Goal: Task Accomplishment & Management: Manage account settings

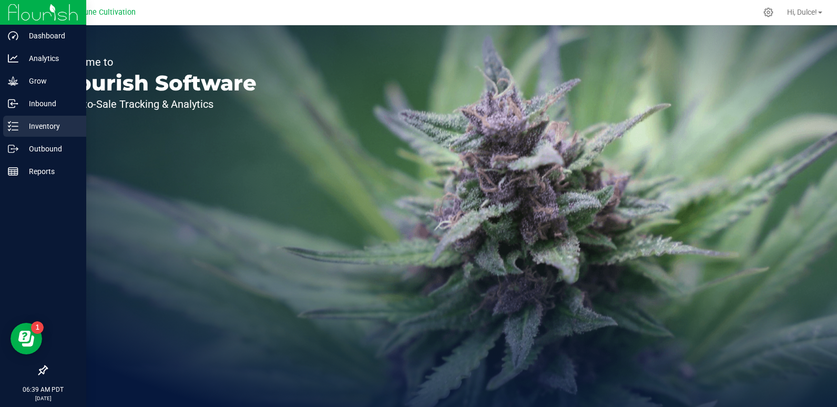
click at [29, 127] on p "Inventory" at bounding box center [49, 126] width 63 height 13
click at [26, 125] on p "Inventory" at bounding box center [49, 126] width 63 height 13
click at [22, 129] on p "Inventory" at bounding box center [49, 126] width 63 height 13
click at [40, 133] on div "Inventory" at bounding box center [44, 126] width 83 height 21
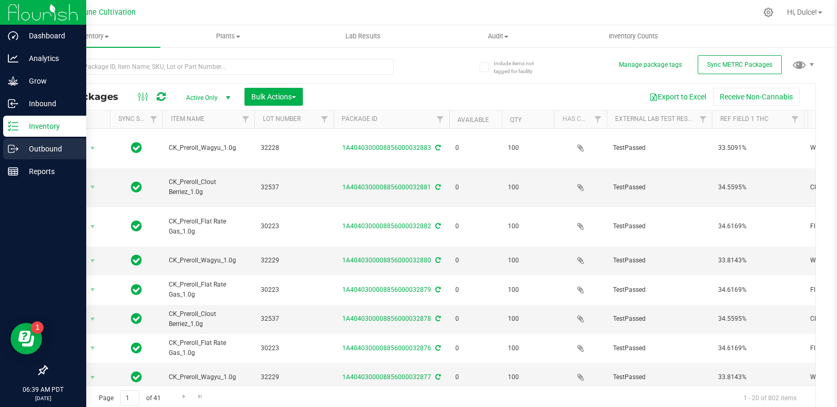
click at [30, 157] on div "Outbound" at bounding box center [44, 148] width 83 height 21
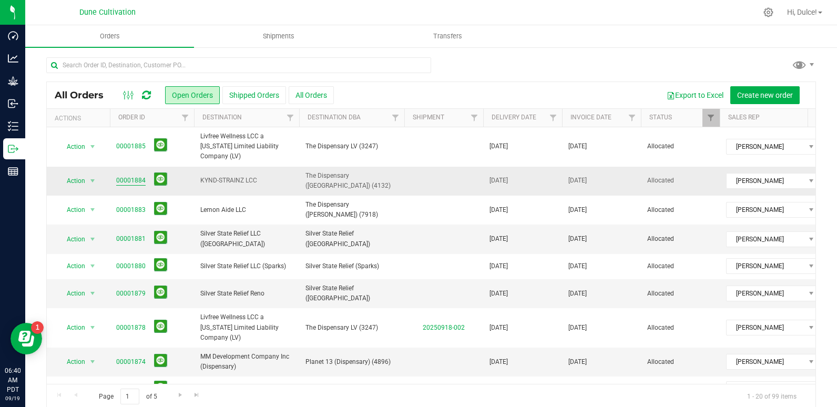
click at [136, 176] on link "00001884" at bounding box center [130, 181] width 29 height 10
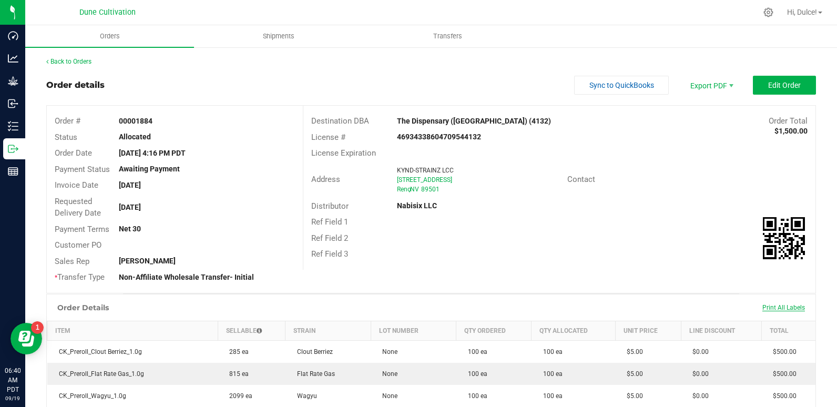
click at [767, 307] on span "Print All Labels" at bounding box center [784, 307] width 43 height 7
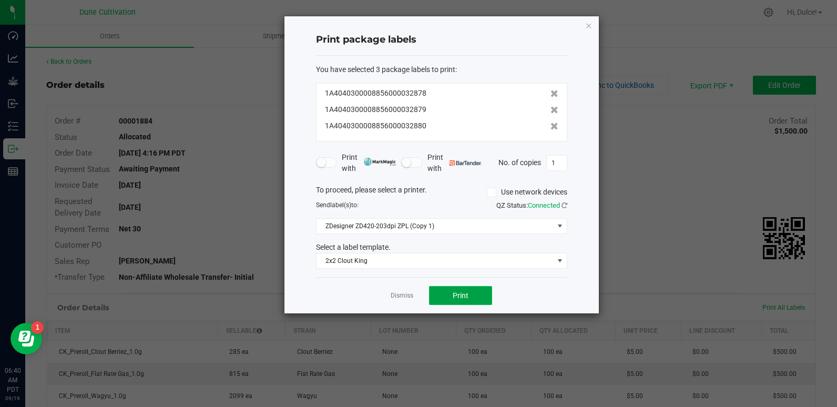
click at [470, 305] on button "Print" at bounding box center [460, 295] width 63 height 19
click at [587, 24] on icon "button" at bounding box center [588, 25] width 7 height 13
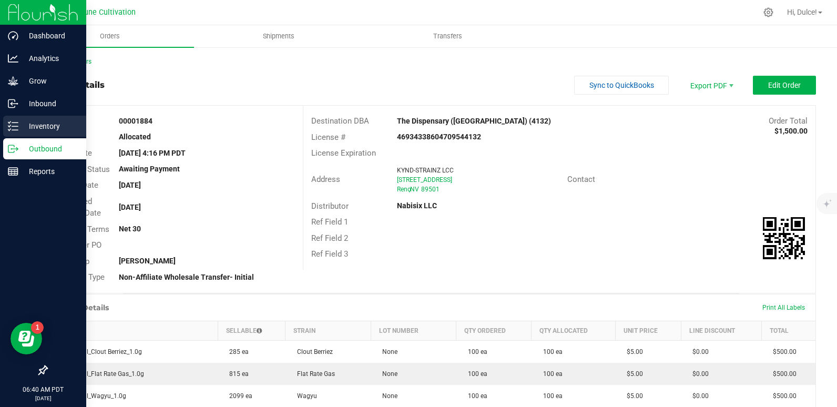
click at [9, 130] on icon at bounding box center [9, 130] width 2 height 2
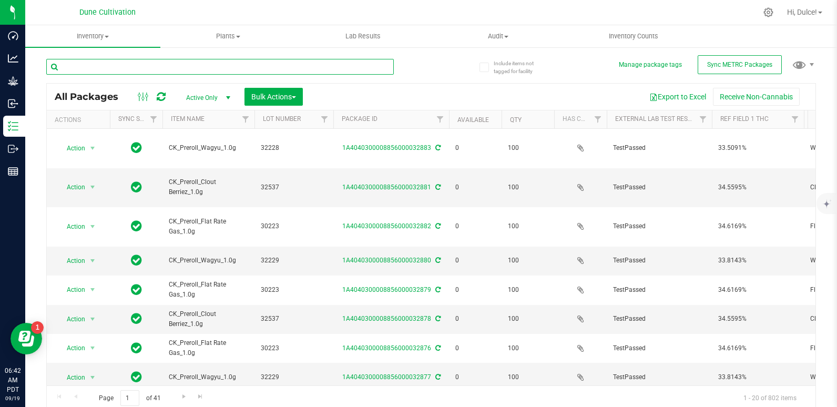
click at [178, 67] on input "text" at bounding box center [220, 67] width 348 height 16
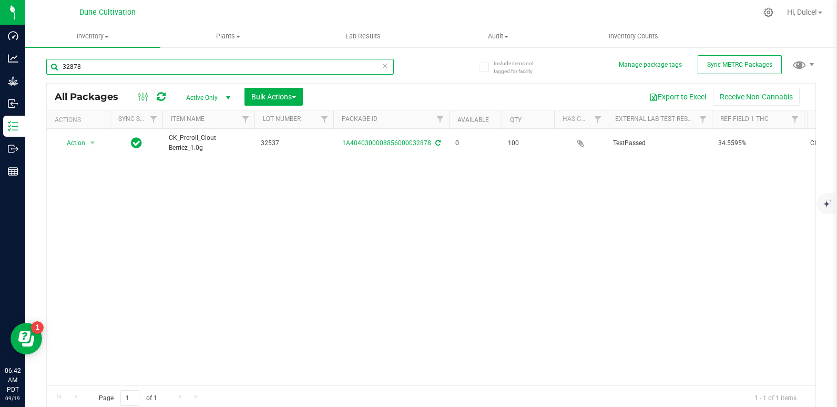
type input "32878"
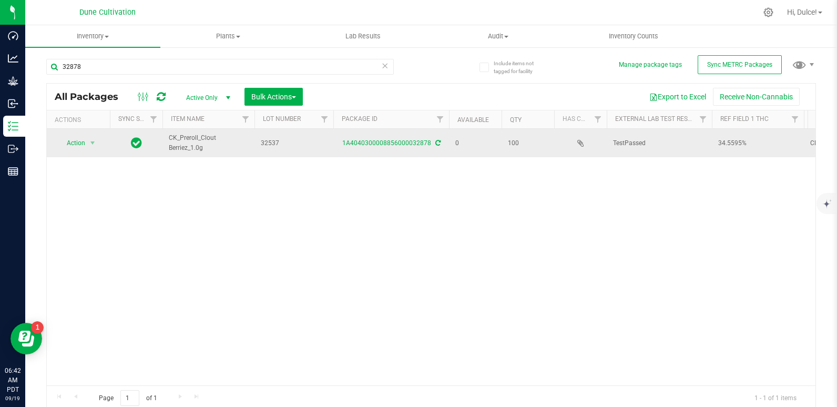
click at [385, 147] on div "1A4040300008856000032878" at bounding box center [391, 143] width 119 height 10
click at [380, 149] on td "1A4040300008856000032878" at bounding box center [391, 143] width 116 height 28
click at [381, 148] on td "1A4040300008856000032878" at bounding box center [391, 143] width 116 height 28
drag, startPoint x: 381, startPoint y: 148, endPoint x: 369, endPoint y: 145, distance: 12.5
click at [369, 145] on link "1A4040300008856000032878" at bounding box center [386, 142] width 89 height 7
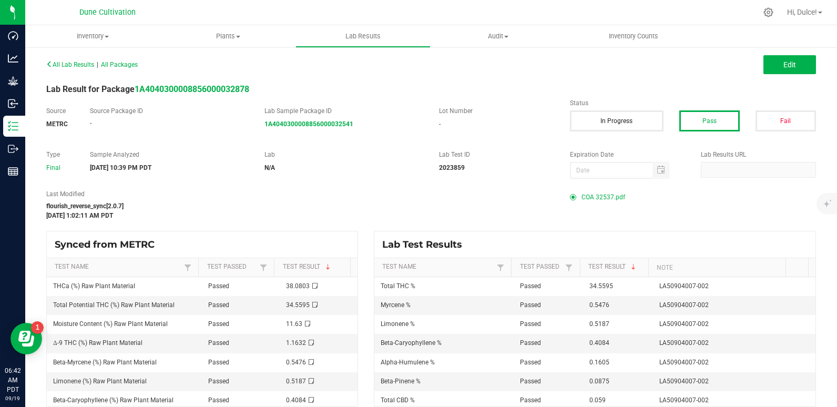
click at [605, 196] on span "COA 32537.pdf" at bounding box center [604, 197] width 44 height 16
click at [605, 199] on span "COA 32537.pdf" at bounding box center [604, 197] width 44 height 16
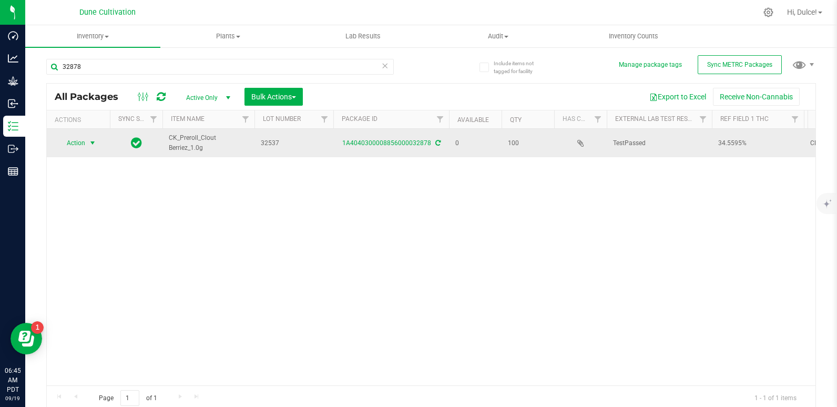
click at [77, 137] on span "Action" at bounding box center [71, 143] width 28 height 15
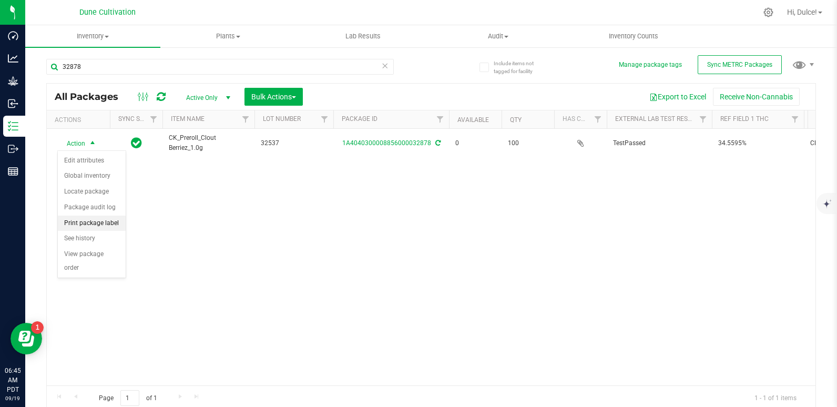
click at [87, 225] on li "Print package label" at bounding box center [92, 224] width 68 height 16
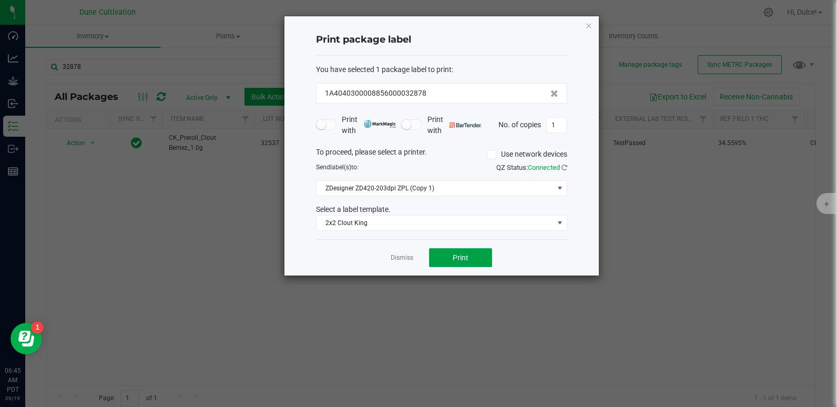
click at [460, 254] on span "Print" at bounding box center [461, 257] width 16 height 8
click at [456, 253] on span "Print" at bounding box center [461, 257] width 16 height 8
click at [567, 130] on div "Print package label You have selected 1 package label to print : 1A404030000885…" at bounding box center [442, 145] width 315 height 259
click at [566, 122] on input "1" at bounding box center [557, 125] width 20 height 15
type input "100"
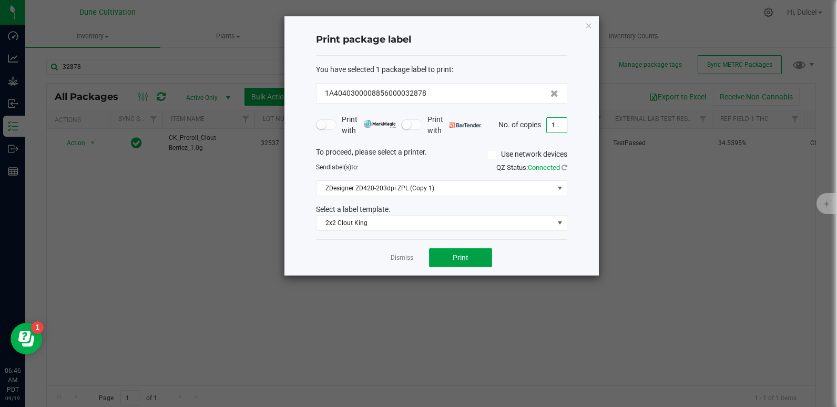
click at [456, 260] on span "Print" at bounding box center [461, 257] width 16 height 8
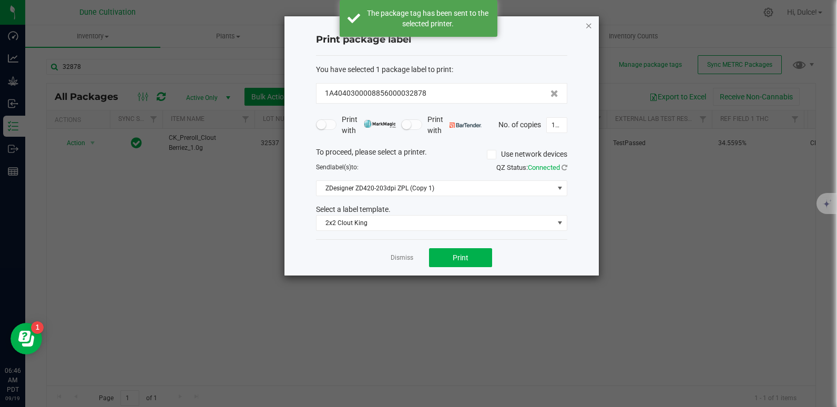
click at [592, 22] on icon "button" at bounding box center [588, 25] width 7 height 13
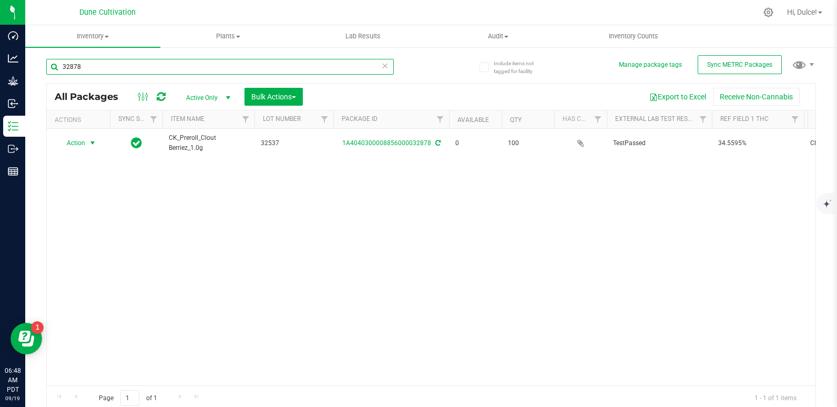
click at [295, 73] on input "32878" at bounding box center [220, 67] width 348 height 16
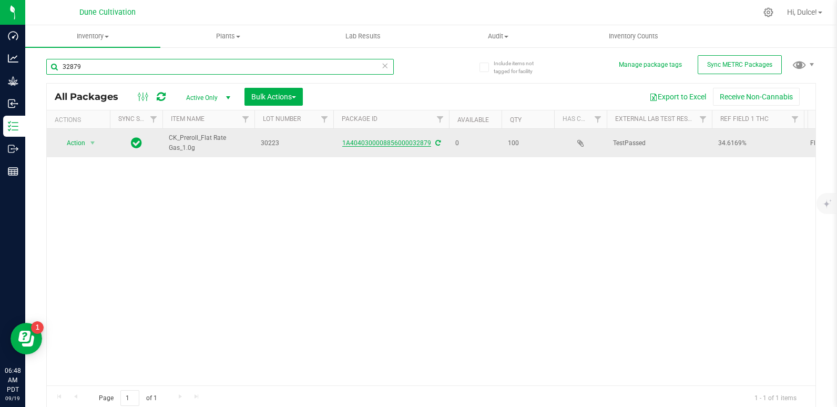
type input "32879"
click at [384, 142] on link "1A4040300008856000032879" at bounding box center [386, 142] width 89 height 7
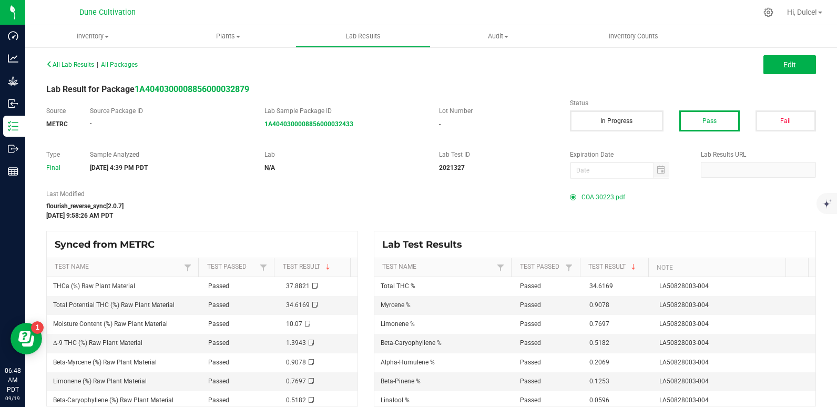
click at [589, 199] on span "COA 30223.pdf" at bounding box center [604, 197] width 44 height 16
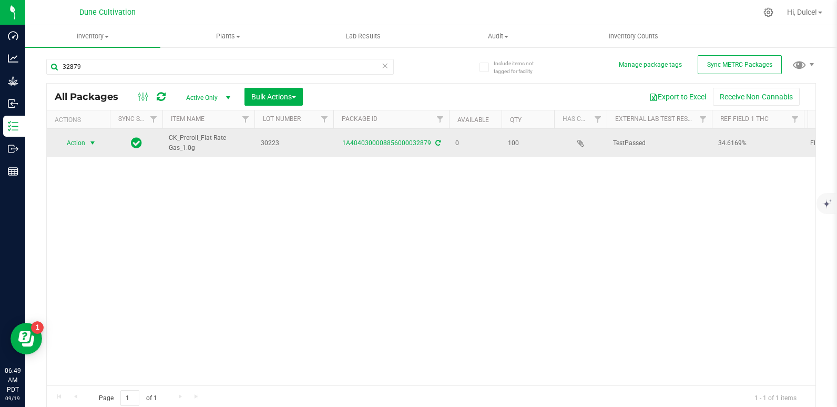
click at [86, 139] on span "select" at bounding box center [92, 143] width 13 height 15
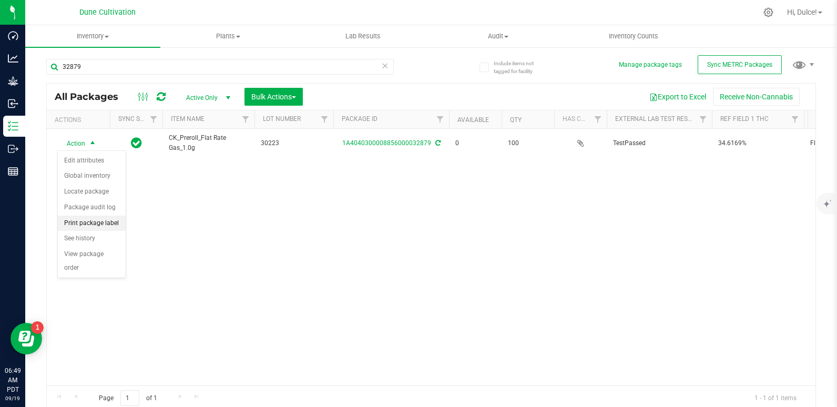
click at [85, 221] on li "Print package label" at bounding box center [92, 224] width 68 height 16
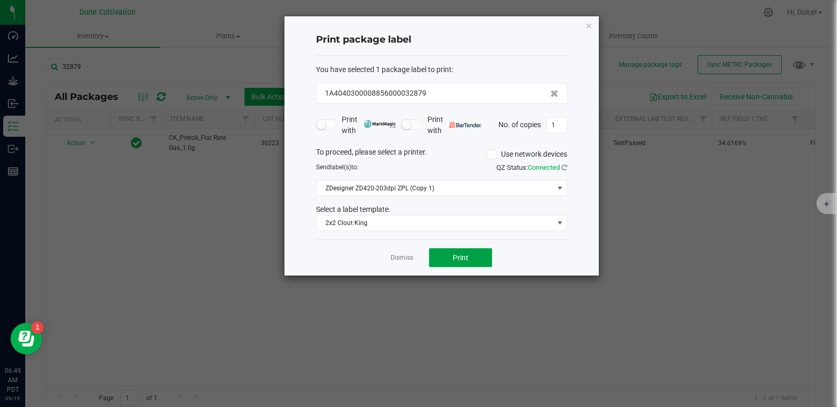
click at [446, 263] on button "Print" at bounding box center [460, 257] width 63 height 19
click at [554, 124] on input "1" at bounding box center [557, 125] width 20 height 15
type input "100"
click at [468, 253] on span "Print" at bounding box center [461, 257] width 16 height 8
click at [587, 23] on icon "button" at bounding box center [588, 25] width 7 height 13
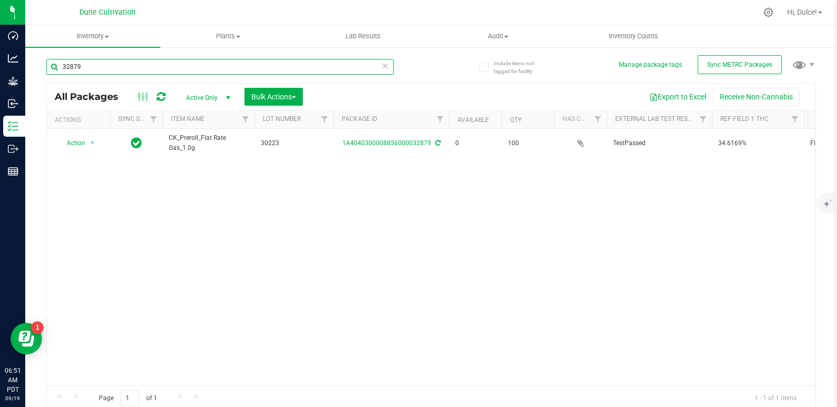
click at [306, 63] on input "32879" at bounding box center [220, 67] width 348 height 16
type input "32880"
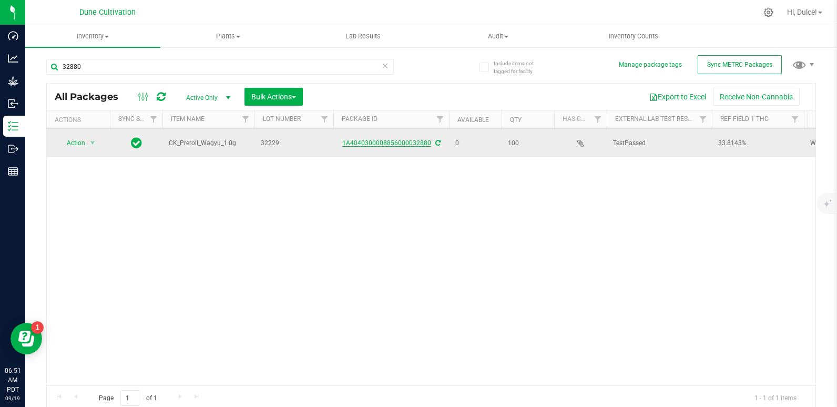
click at [407, 143] on link "1A4040300008856000032880" at bounding box center [386, 142] width 89 height 7
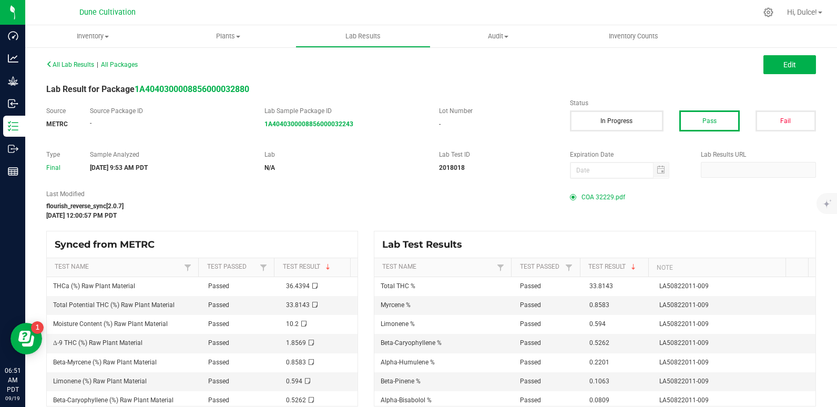
click at [597, 189] on span "COA 32229.pdf" at bounding box center [604, 197] width 44 height 16
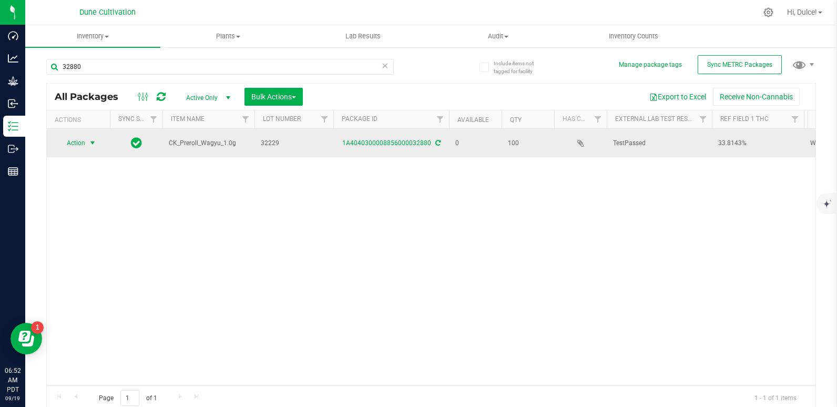
click at [88, 141] on span "select" at bounding box center [92, 143] width 13 height 15
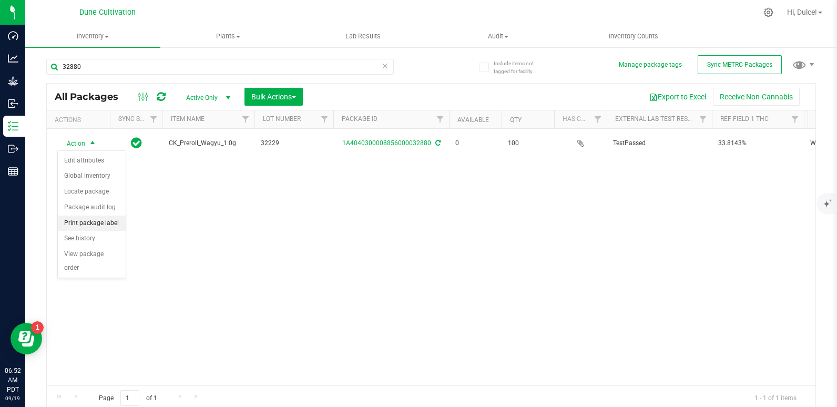
click at [97, 219] on li "Print package label" at bounding box center [92, 224] width 68 height 16
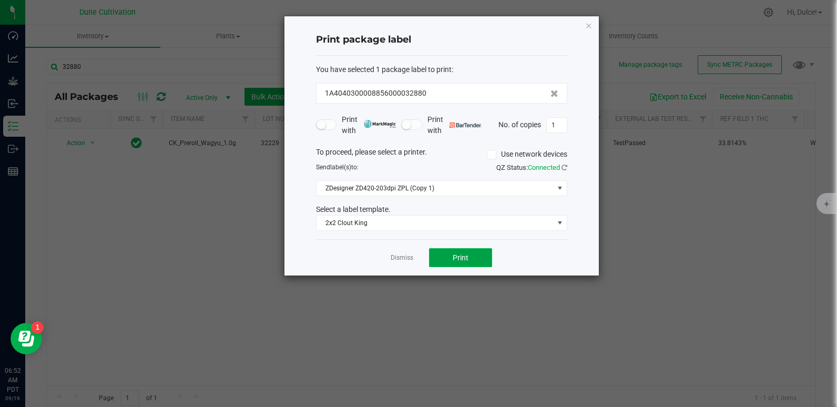
click at [455, 263] on button "Print" at bounding box center [460, 257] width 63 height 19
click at [595, 26] on div "Print package label You have selected 1 package label to print : 1A404030000885…" at bounding box center [442, 145] width 315 height 259
click at [584, 24] on div "Print package label You have selected 1 package label to print : 1A404030000885…" at bounding box center [442, 145] width 315 height 259
click at [591, 28] on icon "button" at bounding box center [588, 25] width 7 height 13
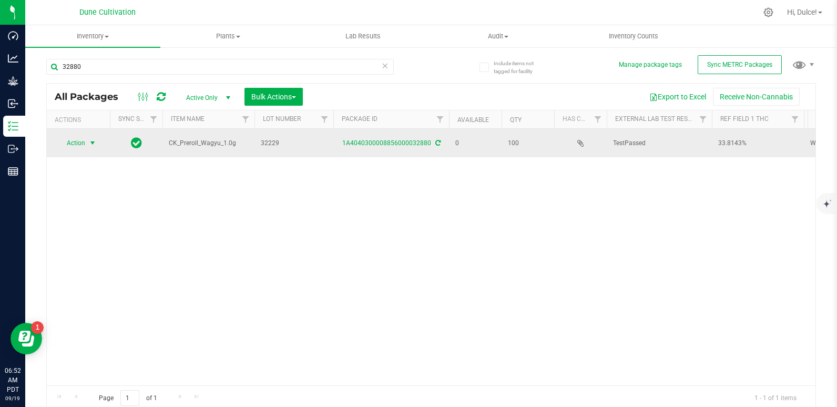
click at [83, 145] on span "Action" at bounding box center [71, 143] width 28 height 15
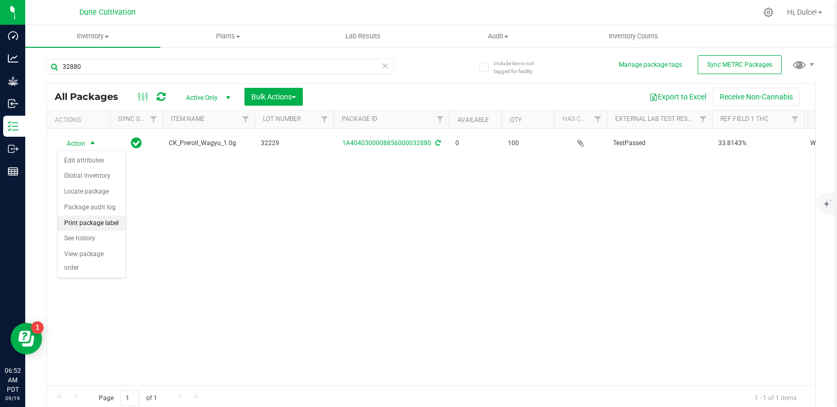
click at [104, 219] on li "Print package label" at bounding box center [92, 224] width 68 height 16
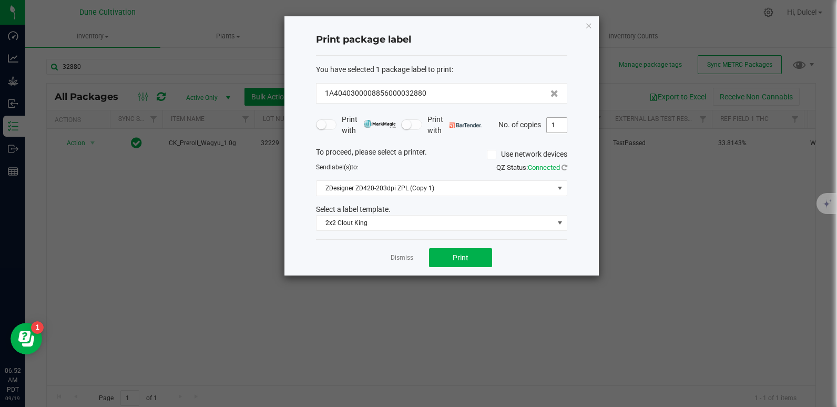
click at [560, 126] on input "1" at bounding box center [557, 125] width 20 height 15
type input "100"
click at [475, 260] on button "Print" at bounding box center [460, 257] width 63 height 19
click at [589, 25] on icon "button" at bounding box center [588, 25] width 7 height 13
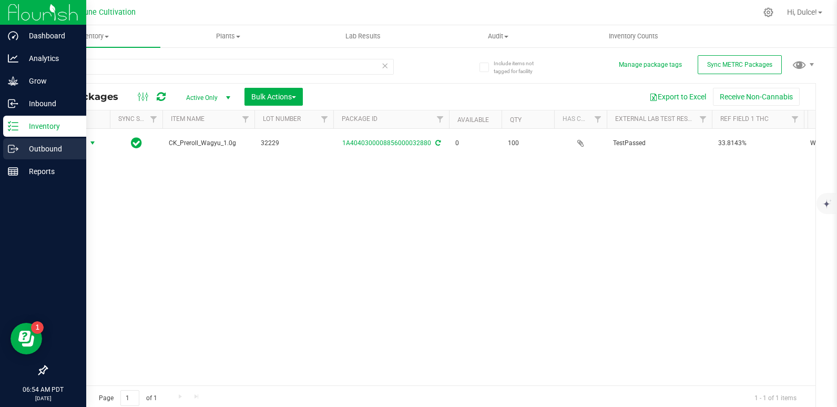
click at [36, 143] on p "Outbound" at bounding box center [49, 149] width 63 height 13
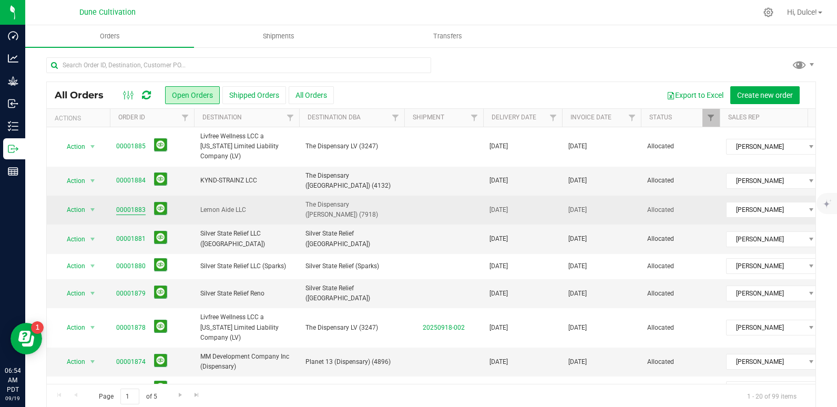
click at [134, 205] on link "00001883" at bounding box center [130, 210] width 29 height 10
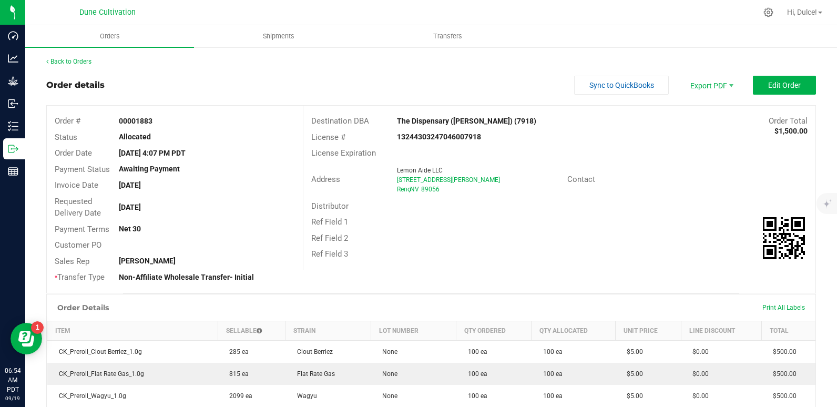
click at [770, 303] on div "Print All Labels" at bounding box center [783, 307] width 53 height 8
click at [778, 309] on span "Print All Labels" at bounding box center [784, 307] width 43 height 7
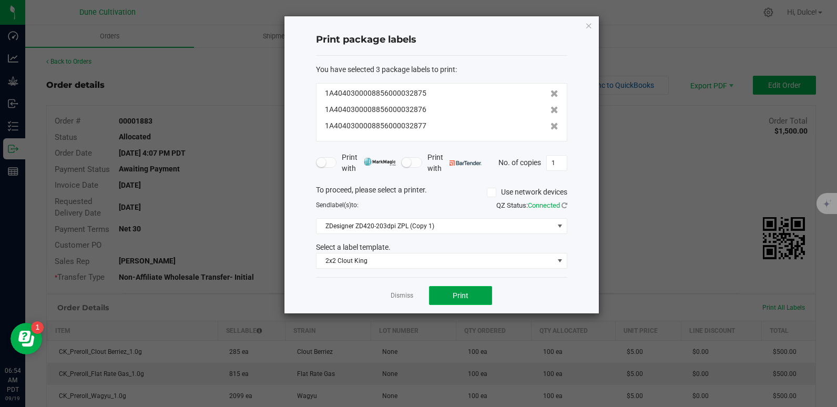
click at [463, 290] on button "Print" at bounding box center [460, 295] width 63 height 19
click at [589, 28] on icon "button" at bounding box center [588, 25] width 7 height 13
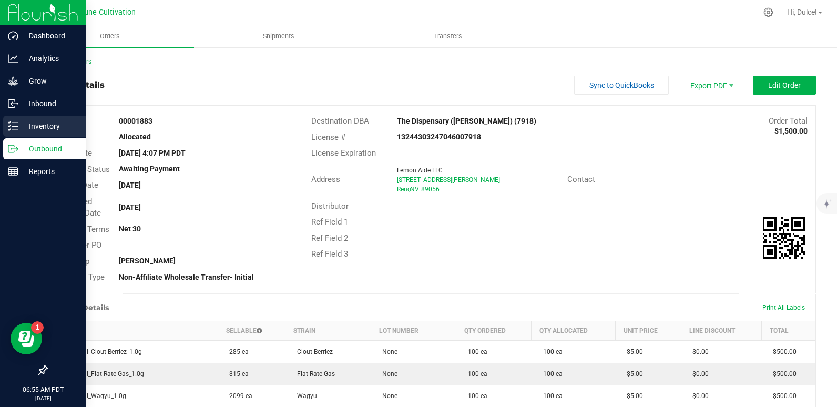
click at [18, 125] on icon at bounding box center [13, 126] width 11 height 11
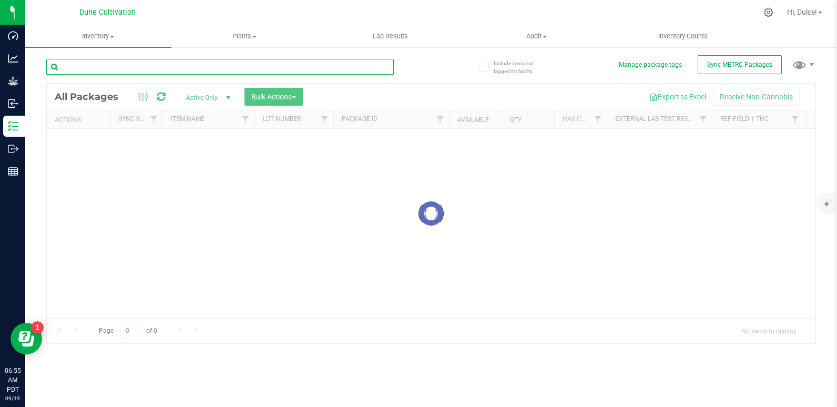
click at [91, 62] on input "text" at bounding box center [220, 67] width 348 height 16
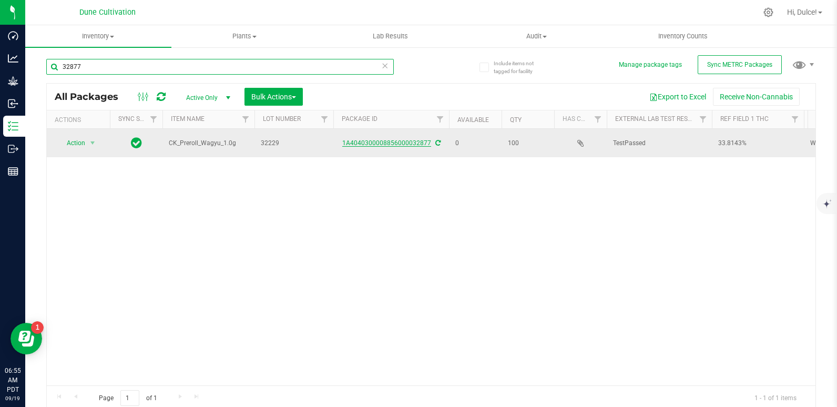
type input "32877"
click at [370, 140] on link "1A4040300008856000032877" at bounding box center [386, 142] width 89 height 7
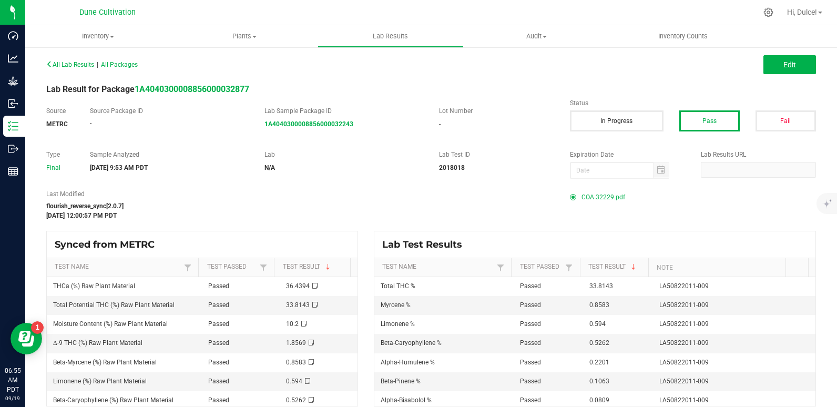
click at [602, 198] on span "COA 32229.pdf" at bounding box center [604, 197] width 44 height 16
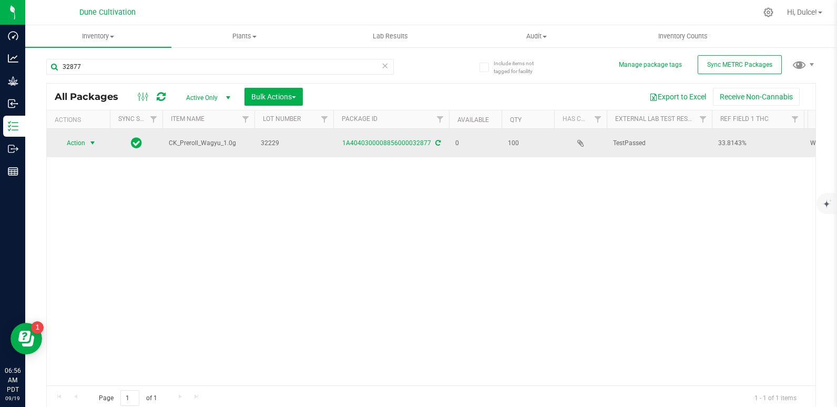
click at [74, 142] on span "Action" at bounding box center [71, 143] width 28 height 15
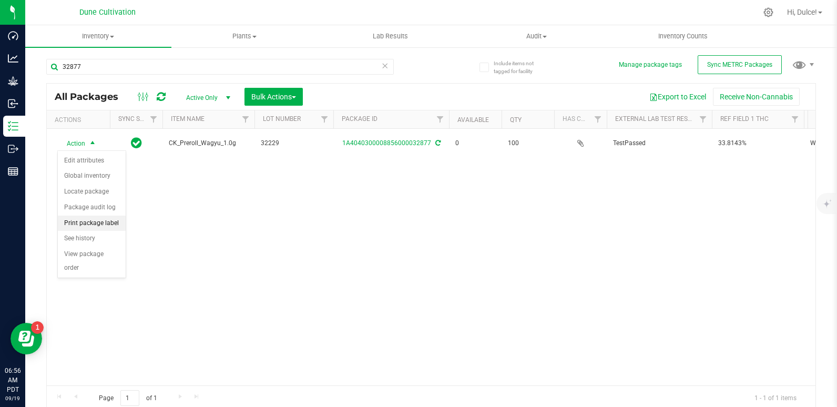
click at [80, 226] on li "Print package label" at bounding box center [92, 224] width 68 height 16
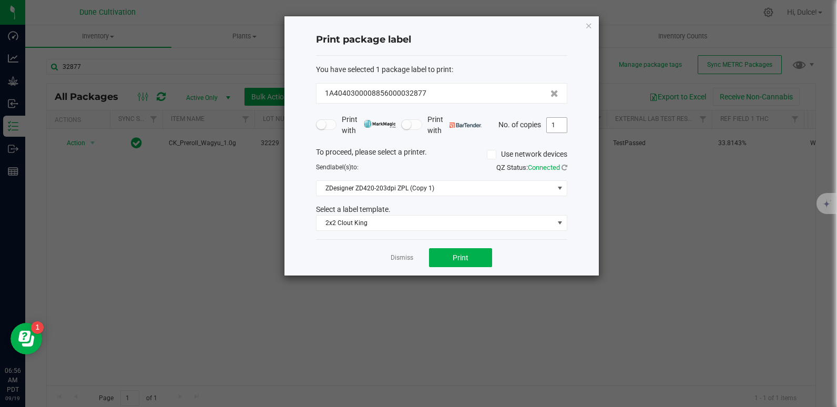
click at [563, 127] on input "1" at bounding box center [557, 125] width 20 height 15
type input "100"
click at [464, 252] on button "Print" at bounding box center [460, 257] width 63 height 19
click at [583, 28] on div "Print package label You have selected 1 package label to print : 1A404030000885…" at bounding box center [442, 145] width 315 height 259
click at [588, 25] on icon "button" at bounding box center [588, 25] width 7 height 13
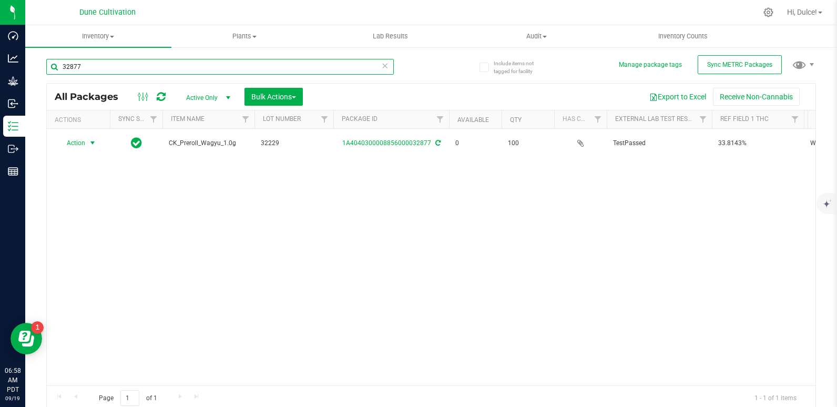
click at [159, 66] on input "32877" at bounding box center [220, 67] width 348 height 16
type input "32875"
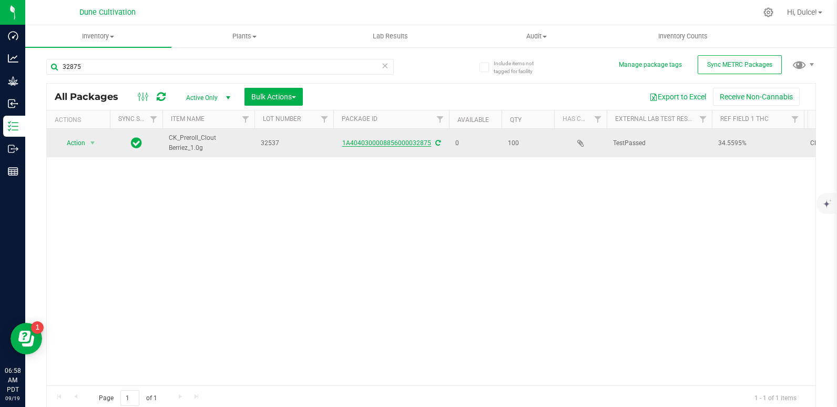
click at [412, 144] on link "1A4040300008856000032875" at bounding box center [386, 142] width 89 height 7
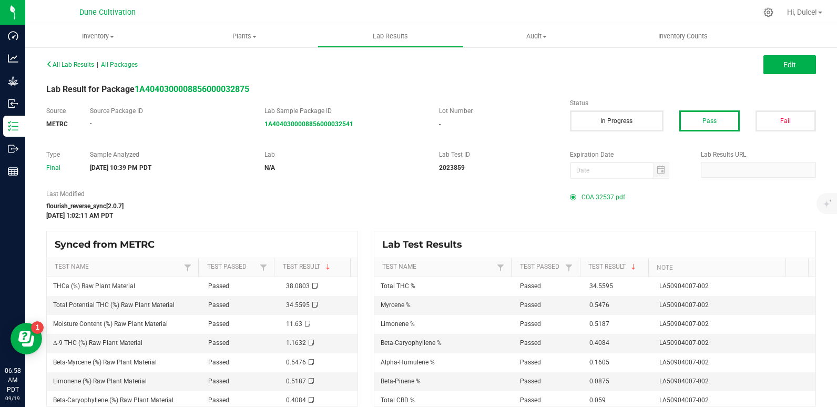
click at [582, 200] on span "COA 32537.pdf" at bounding box center [604, 197] width 44 height 16
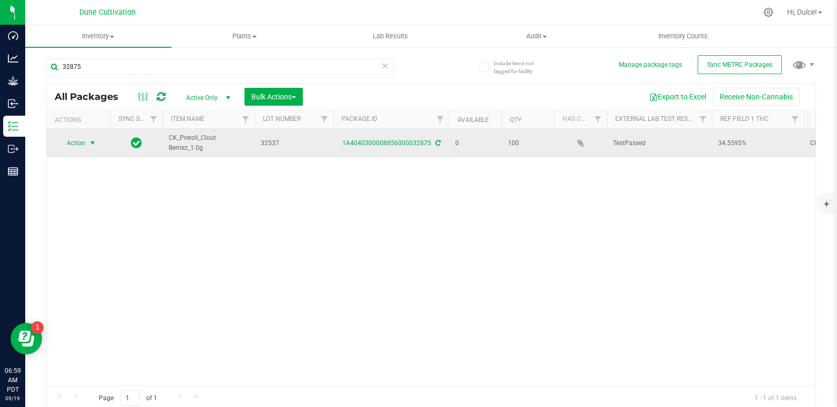
click at [72, 141] on span "Action" at bounding box center [71, 143] width 28 height 15
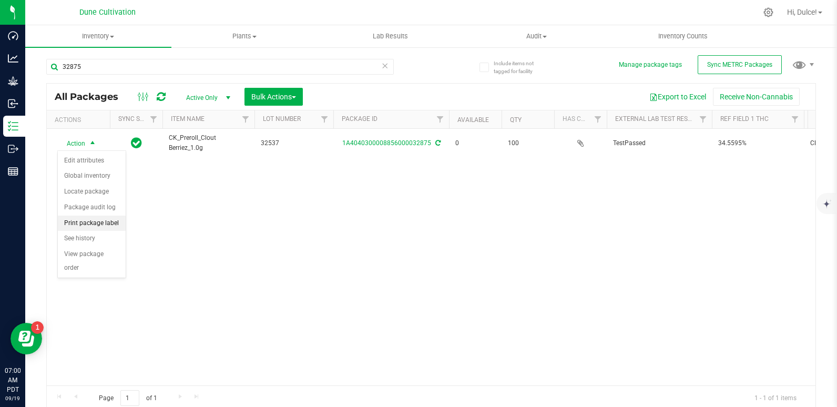
click at [87, 222] on li "Print package label" at bounding box center [92, 224] width 68 height 16
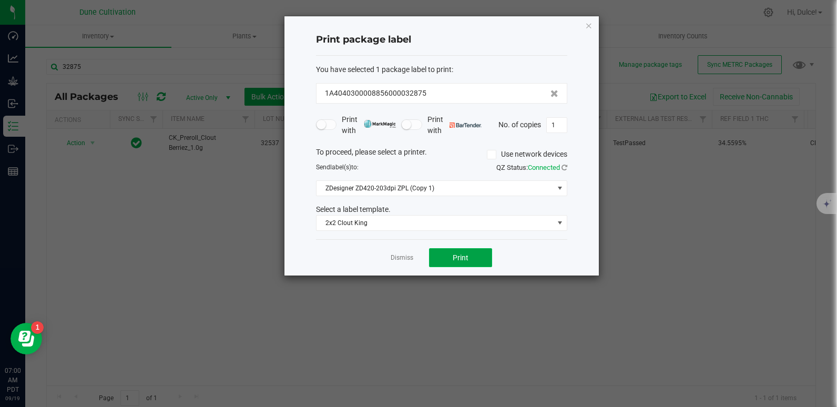
click at [444, 259] on button "Print" at bounding box center [460, 257] width 63 height 19
click at [559, 124] on input "1" at bounding box center [557, 125] width 20 height 15
type input "100"
click at [477, 257] on button "Print" at bounding box center [460, 257] width 63 height 19
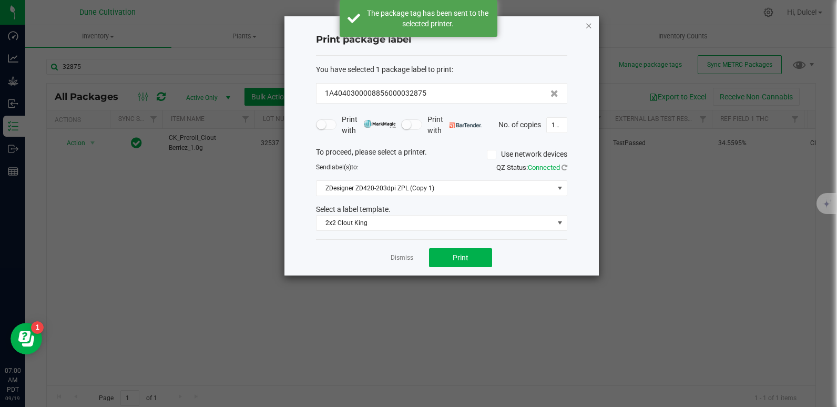
click at [587, 24] on icon "button" at bounding box center [588, 25] width 7 height 13
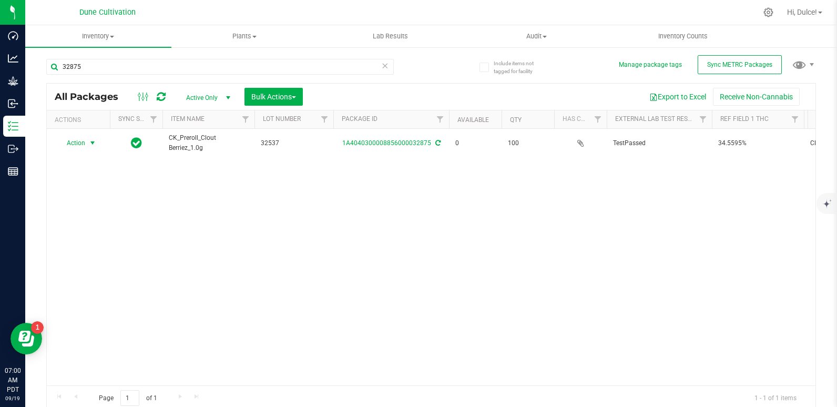
click at [593, 22] on div at bounding box center [472, 12] width 569 height 21
click at [277, 69] on input "32875" at bounding box center [220, 67] width 348 height 16
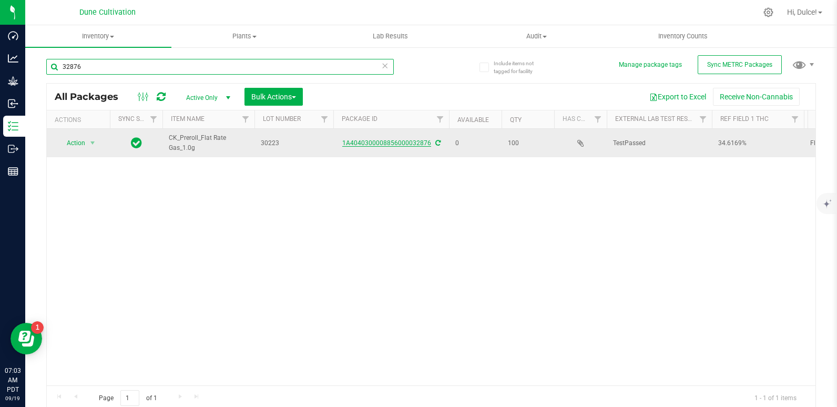
type input "32876"
click at [387, 139] on link "1A4040300008856000032876" at bounding box center [386, 142] width 89 height 7
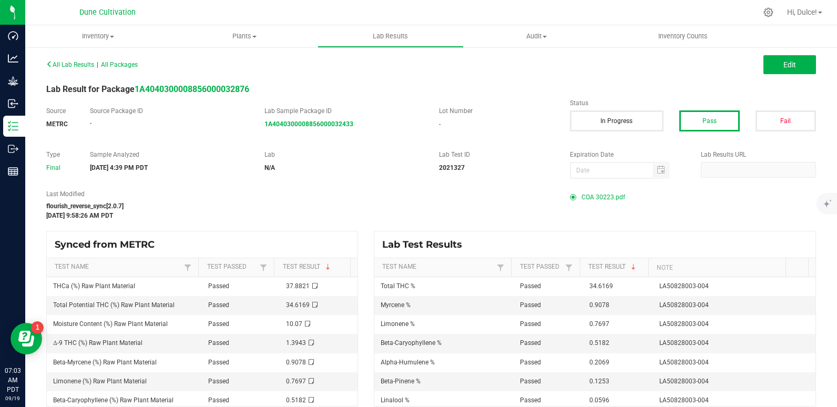
click at [600, 196] on span "COA 30223.pdf" at bounding box center [604, 197] width 44 height 16
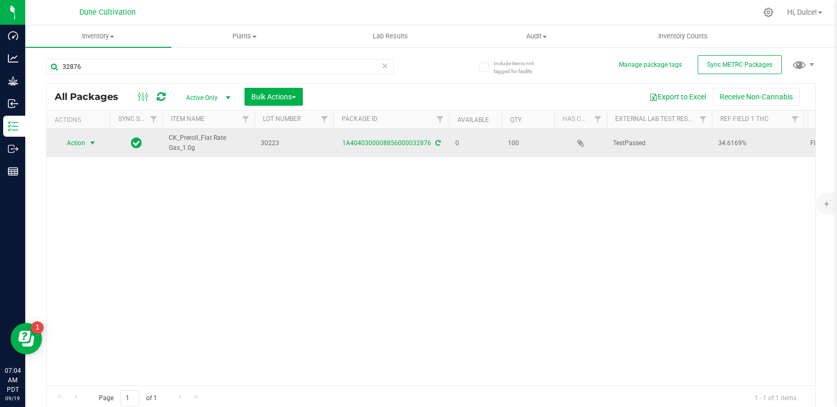
click at [82, 145] on span "Action" at bounding box center [71, 143] width 28 height 15
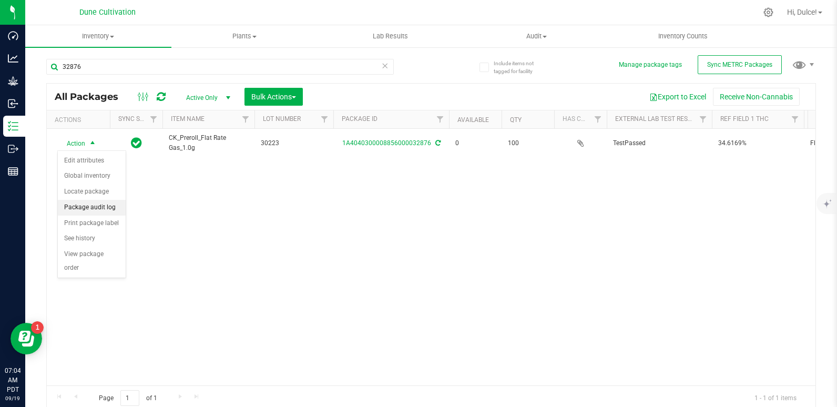
click at [93, 215] on li "Package audit log" at bounding box center [92, 208] width 68 height 16
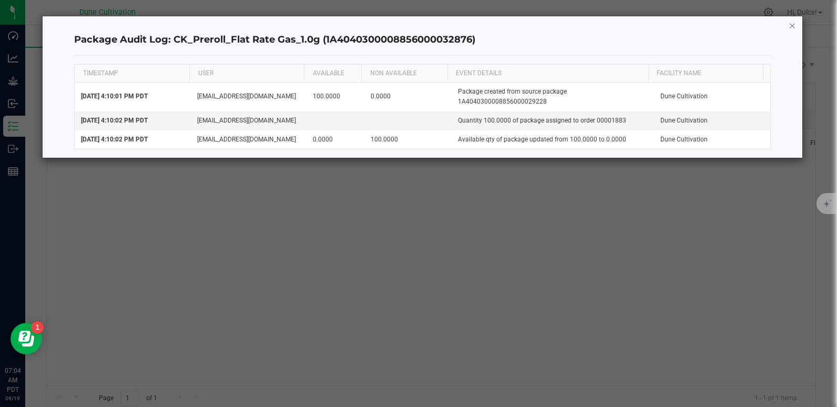
click at [792, 26] on icon "button" at bounding box center [792, 25] width 7 height 13
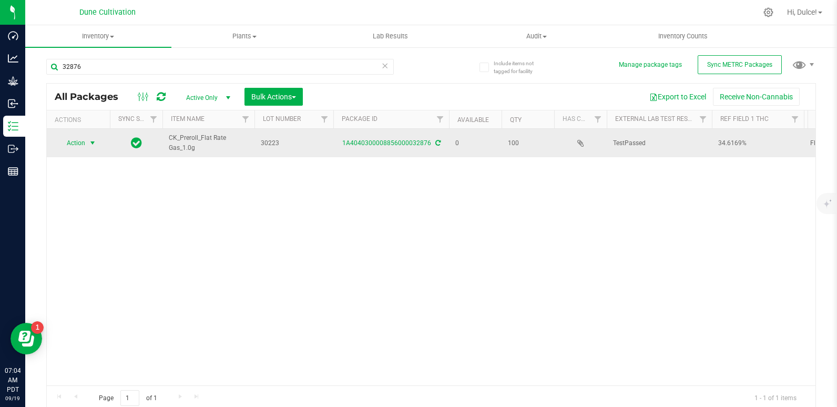
click at [86, 146] on span "select" at bounding box center [92, 143] width 13 height 15
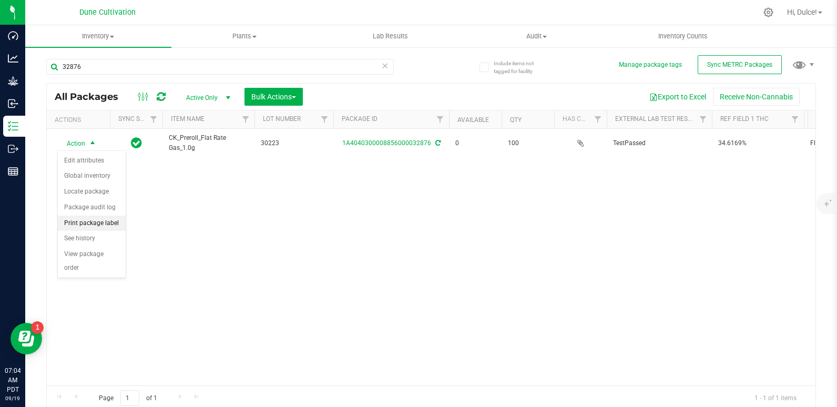
click at [92, 221] on li "Print package label" at bounding box center [92, 224] width 68 height 16
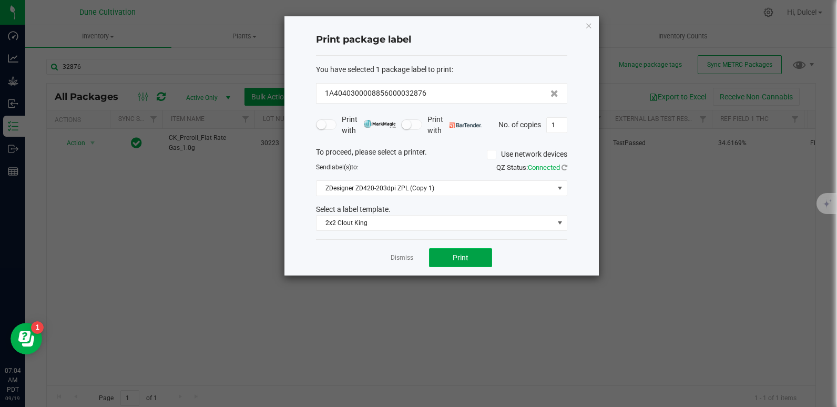
click at [460, 263] on button "Print" at bounding box center [460, 257] width 63 height 19
click at [589, 23] on icon "button" at bounding box center [588, 25] width 7 height 13
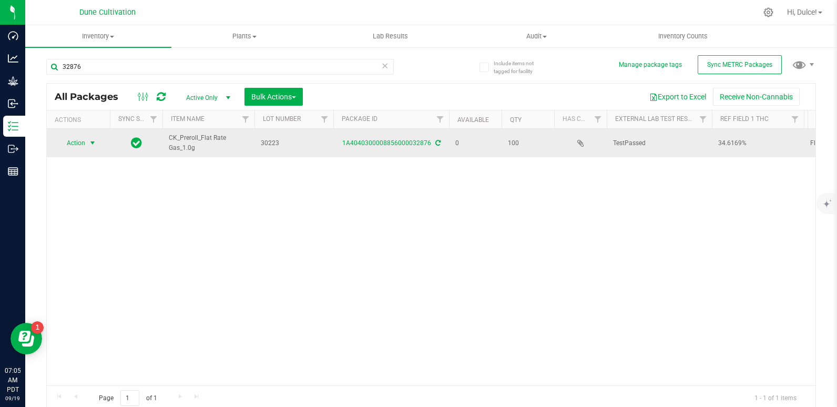
click at [82, 144] on span "Action" at bounding box center [71, 143] width 28 height 15
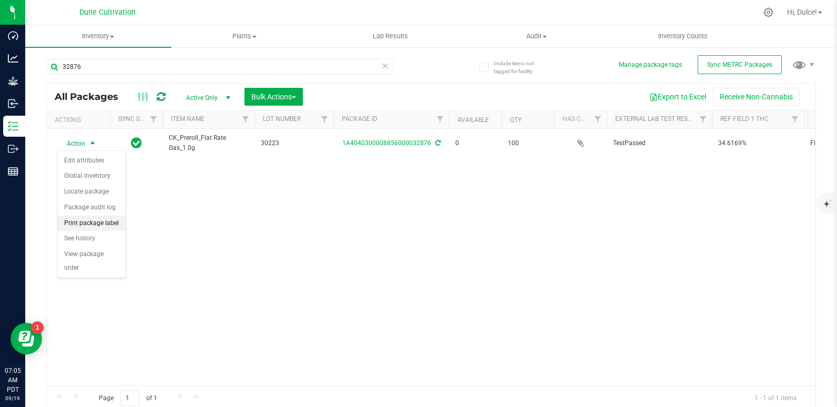
click at [98, 221] on li "Print package label" at bounding box center [92, 224] width 68 height 16
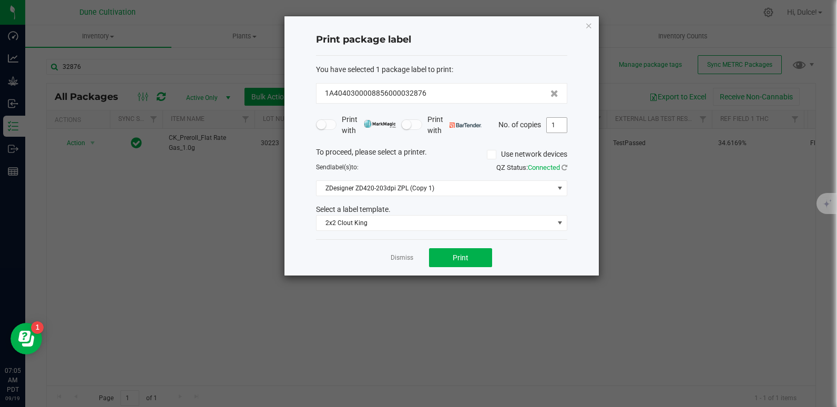
click at [565, 124] on input "1" at bounding box center [557, 125] width 20 height 15
type input "100"
click at [472, 266] on button "Print" at bounding box center [460, 257] width 63 height 19
click at [590, 28] on icon "button" at bounding box center [588, 25] width 7 height 13
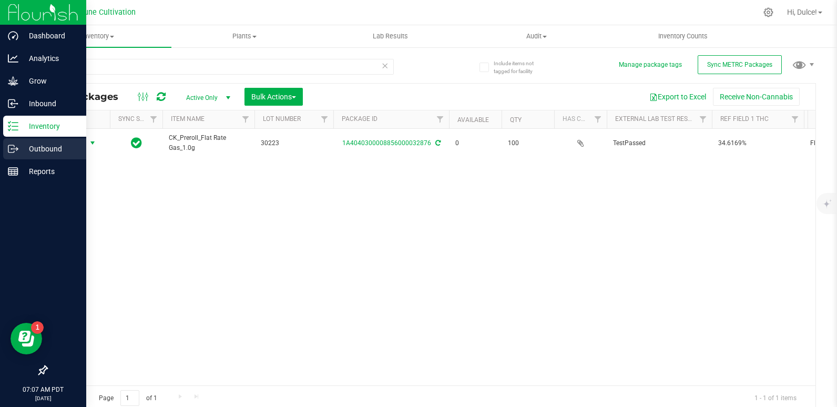
click at [17, 149] on icon at bounding box center [13, 149] width 11 height 11
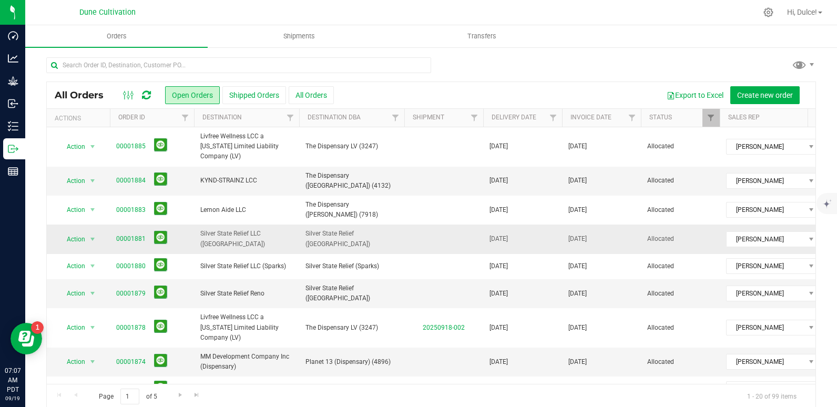
click at [135, 231] on span "00001881" at bounding box center [152, 239] width 72 height 16
click at [127, 234] on link "00001881" at bounding box center [130, 239] width 29 height 10
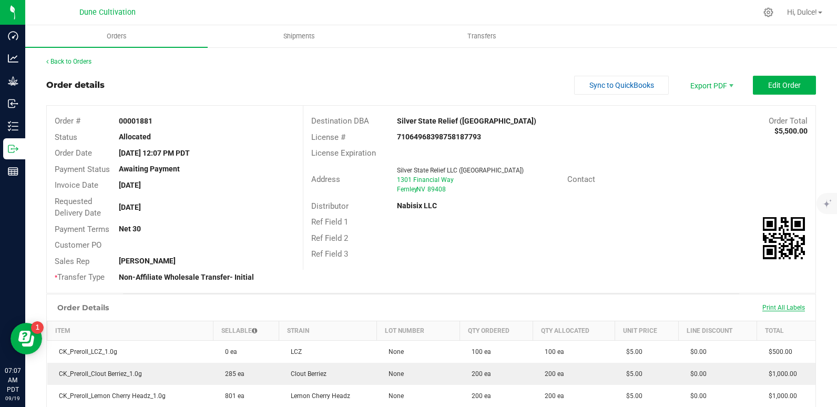
click at [772, 309] on span "Print All Labels" at bounding box center [784, 307] width 43 height 7
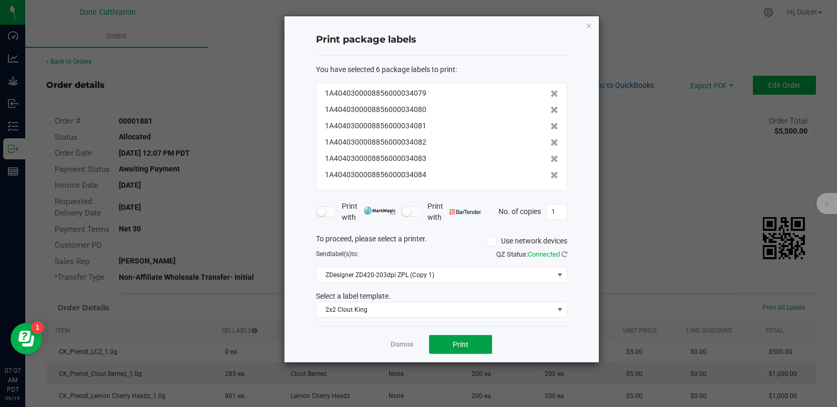
click at [460, 352] on button "Print" at bounding box center [460, 344] width 63 height 19
click at [591, 29] on icon "button" at bounding box center [588, 25] width 7 height 13
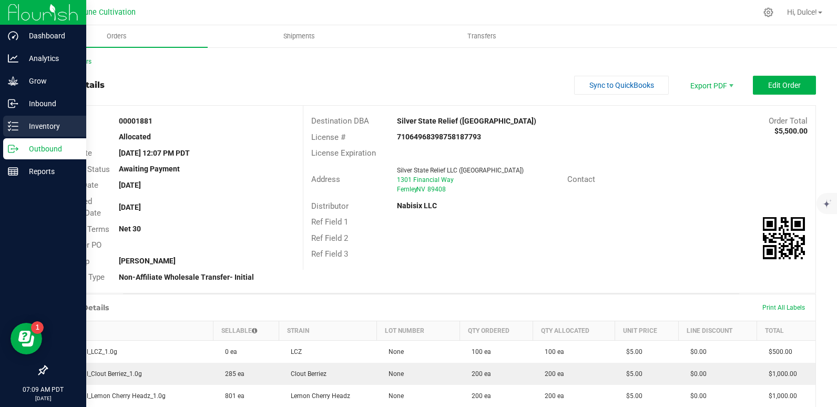
click at [9, 120] on div "Inventory" at bounding box center [44, 126] width 83 height 21
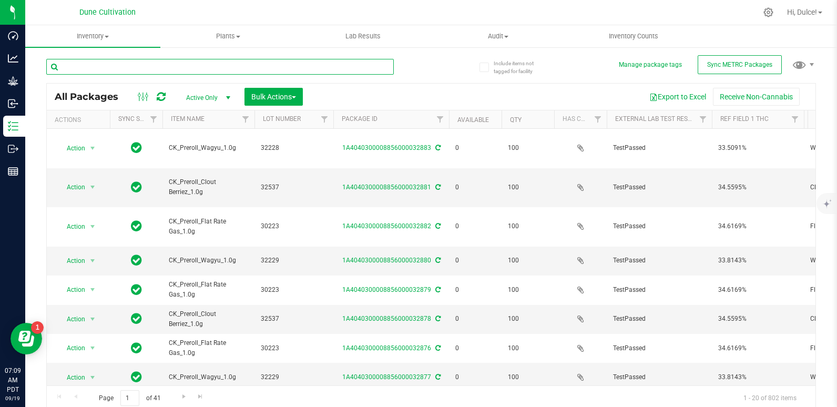
drag, startPoint x: 99, startPoint y: 64, endPoint x: 80, endPoint y: 67, distance: 19.3
click at [80, 67] on input "text" at bounding box center [220, 67] width 348 height 16
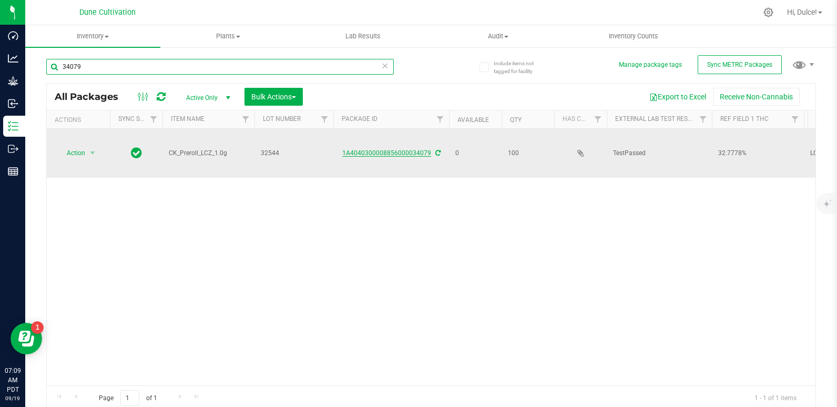
type input "34079"
click at [364, 149] on link "1A4040300008856000034079" at bounding box center [386, 152] width 89 height 7
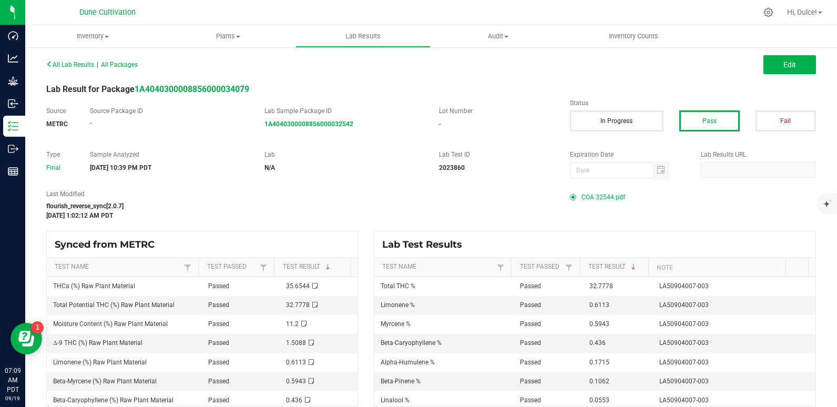
click at [582, 195] on span "COA 32544.pdf" at bounding box center [604, 197] width 44 height 16
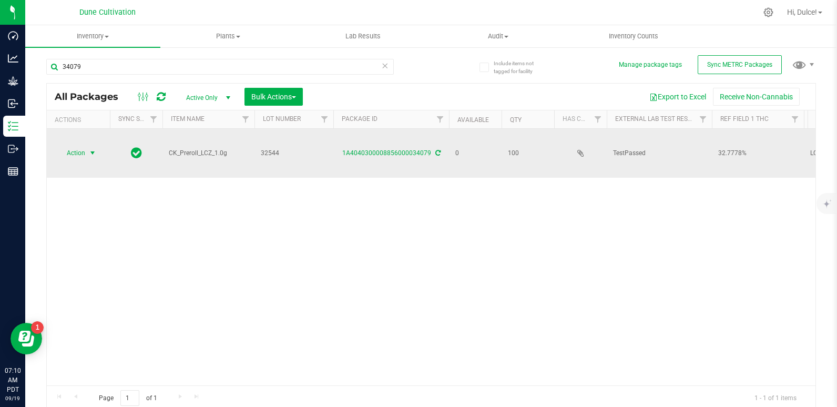
click at [70, 147] on span "Action" at bounding box center [71, 153] width 28 height 15
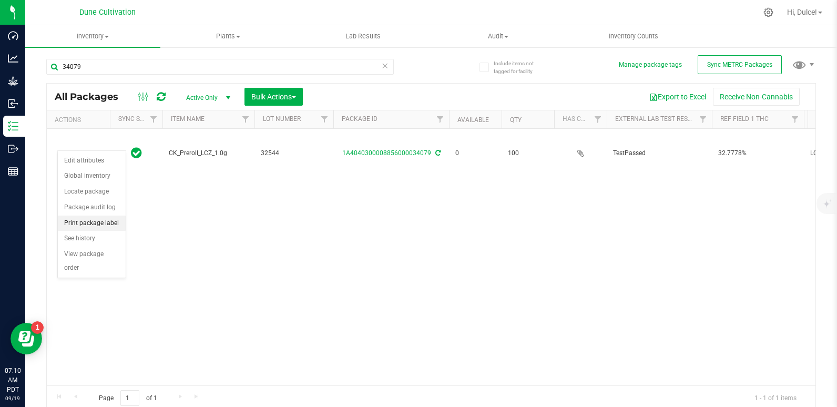
click at [82, 227] on li "Print package label" at bounding box center [92, 224] width 68 height 16
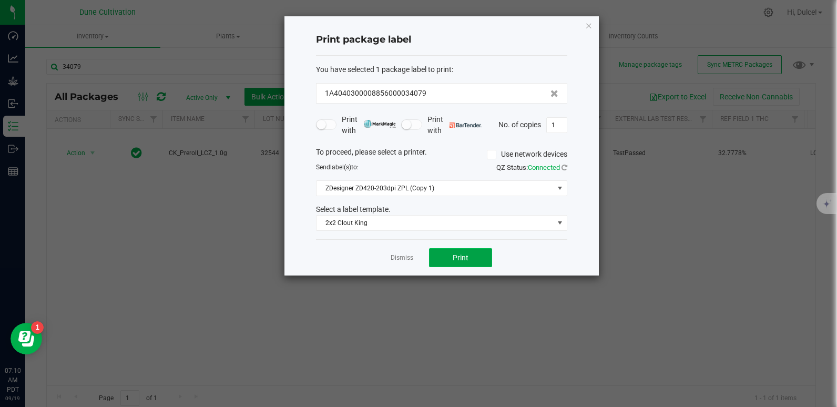
click at [473, 254] on button "Print" at bounding box center [460, 257] width 63 height 19
click at [588, 24] on icon "button" at bounding box center [588, 25] width 7 height 13
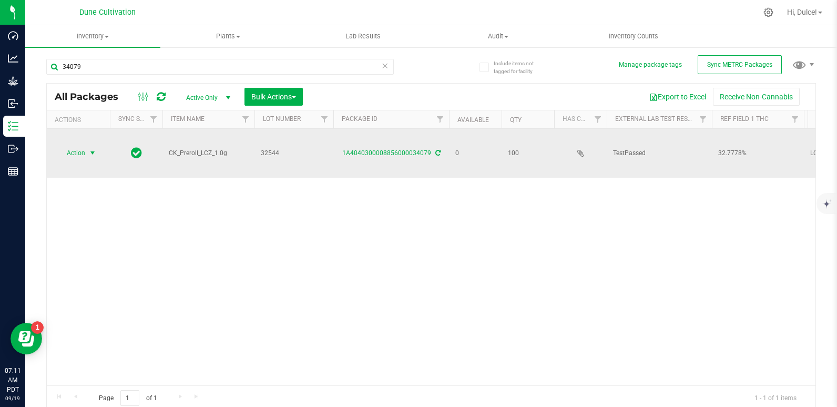
click at [79, 146] on span "Action" at bounding box center [71, 153] width 28 height 15
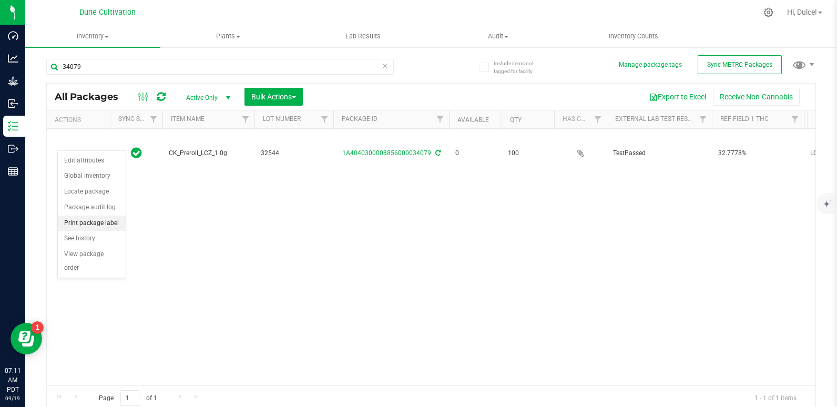
click at [79, 230] on li "Print package label" at bounding box center [92, 224] width 68 height 16
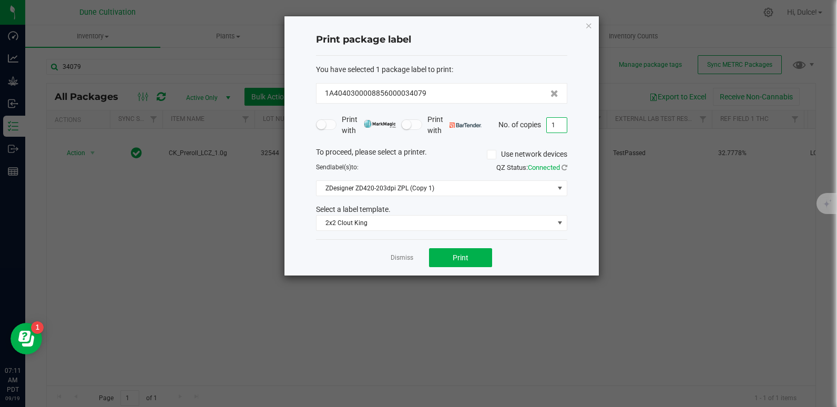
click at [557, 124] on input "1" at bounding box center [557, 125] width 20 height 15
type input "100"
click at [479, 259] on button "Print" at bounding box center [460, 257] width 63 height 19
click at [591, 28] on icon "button" at bounding box center [588, 25] width 7 height 13
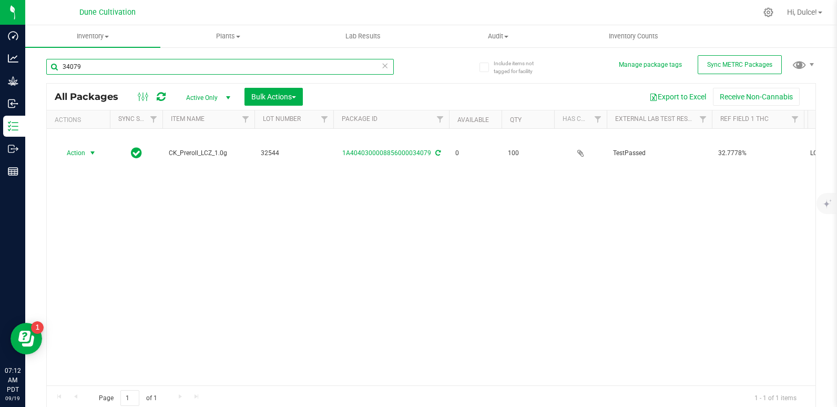
click at [250, 64] on input "34079" at bounding box center [220, 67] width 348 height 16
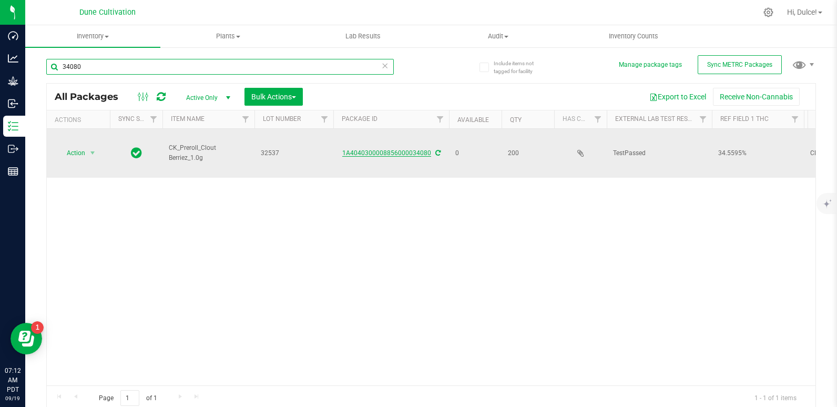
type input "34080"
click at [414, 149] on link "1A4040300008856000034080" at bounding box center [386, 152] width 89 height 7
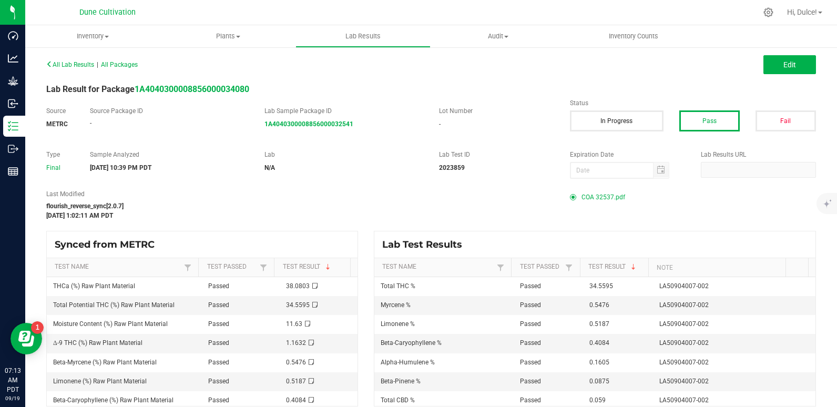
click at [605, 194] on span "COA 32537.pdf" at bounding box center [604, 197] width 44 height 16
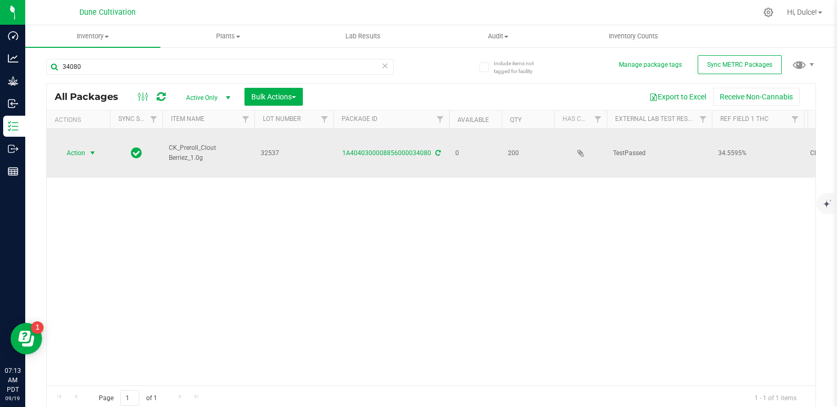
click at [69, 146] on span "Action" at bounding box center [71, 153] width 28 height 15
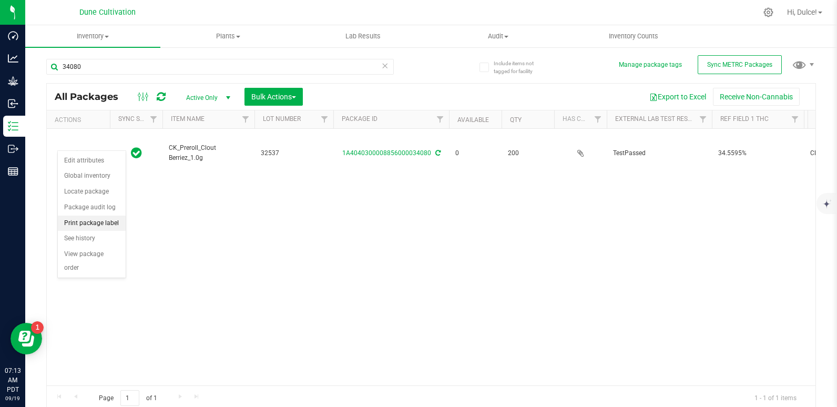
click at [98, 219] on li "Print package label" at bounding box center [92, 224] width 68 height 16
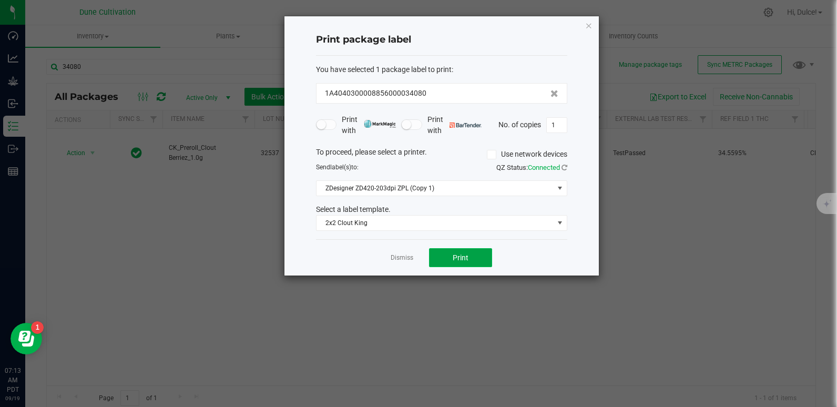
click at [476, 261] on button "Print" at bounding box center [460, 257] width 63 height 19
click at [559, 124] on input "1" at bounding box center [557, 125] width 20 height 15
type input "200"
click at [449, 250] on button "Print" at bounding box center [460, 257] width 63 height 19
click at [587, 25] on icon "button" at bounding box center [588, 25] width 7 height 13
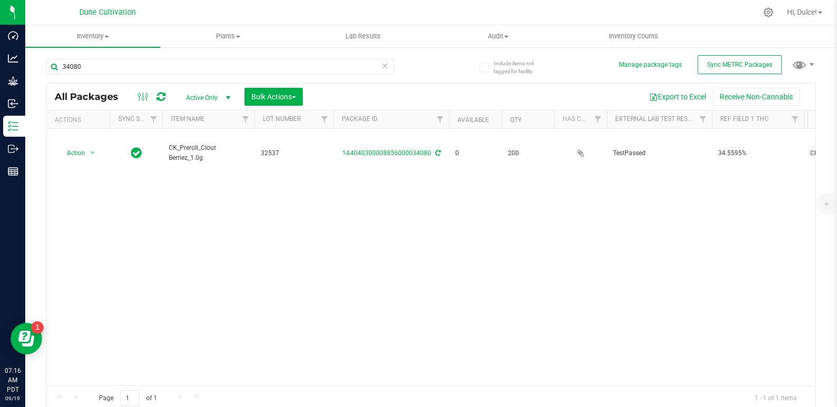
click at [171, 75] on div "34080" at bounding box center [220, 71] width 348 height 24
click at [172, 69] on input "34080" at bounding box center [220, 67] width 348 height 16
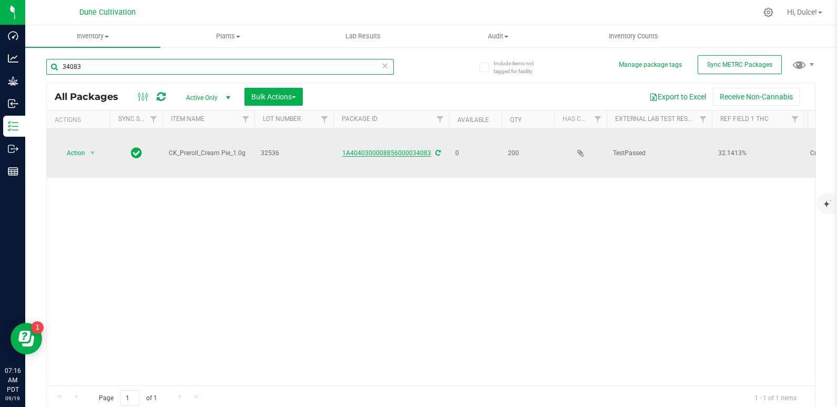
type input "34083"
click at [381, 149] on link "1A4040300008856000034083" at bounding box center [386, 152] width 89 height 7
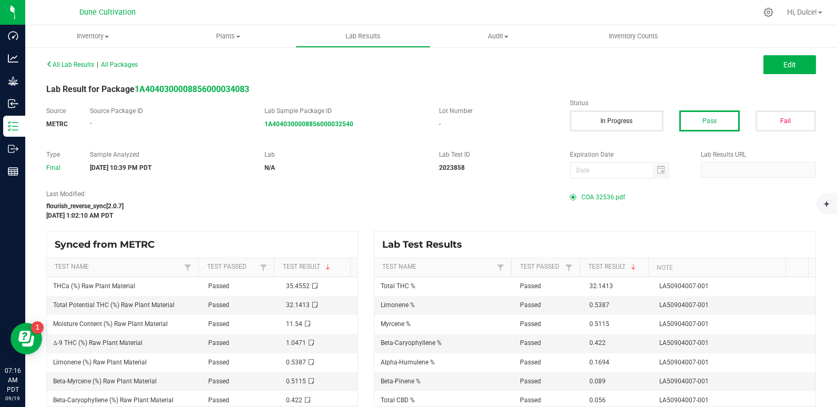
click at [594, 197] on span "COA 32536.pdf" at bounding box center [604, 197] width 44 height 16
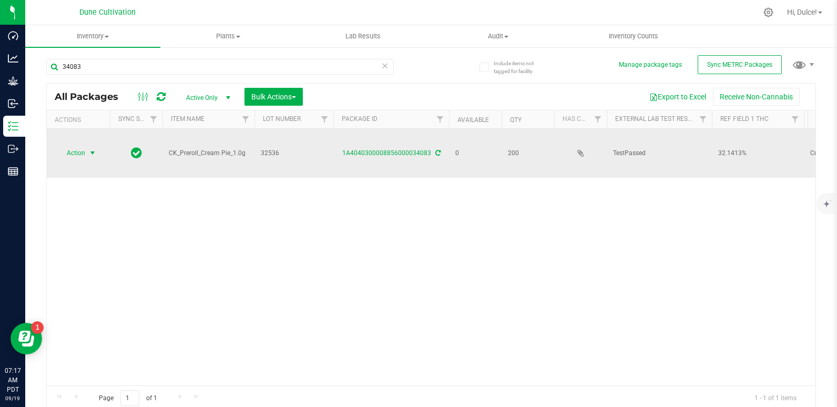
click at [75, 146] on span "Action" at bounding box center [71, 153] width 28 height 15
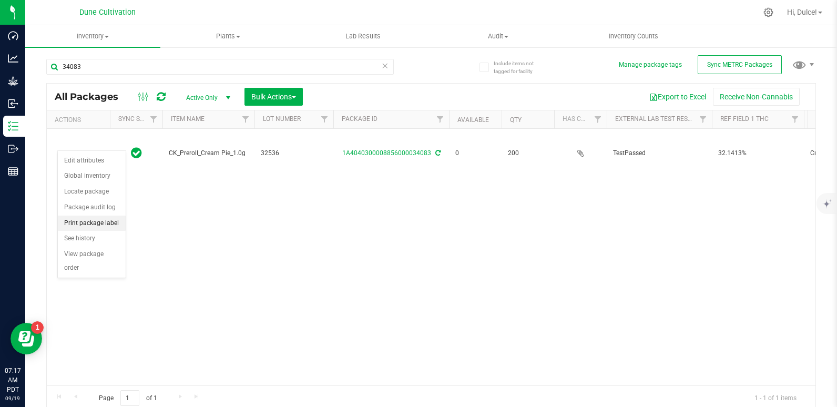
click at [97, 220] on li "Print package label" at bounding box center [92, 224] width 68 height 16
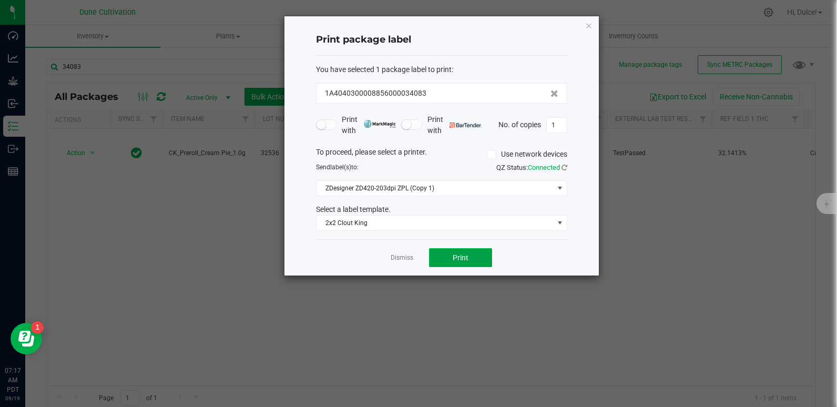
click at [479, 253] on button "Print" at bounding box center [460, 257] width 63 height 19
click at [549, 120] on input "1" at bounding box center [557, 125] width 20 height 15
type input "200"
click at [475, 258] on button "Print" at bounding box center [460, 257] width 63 height 19
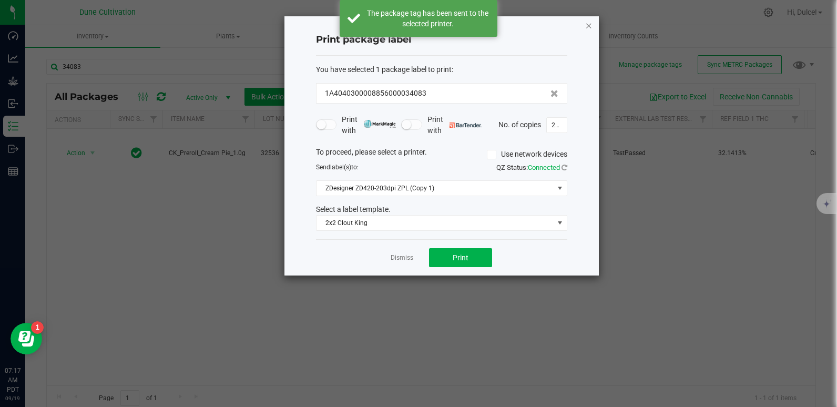
click at [588, 30] on icon "button" at bounding box center [588, 25] width 7 height 13
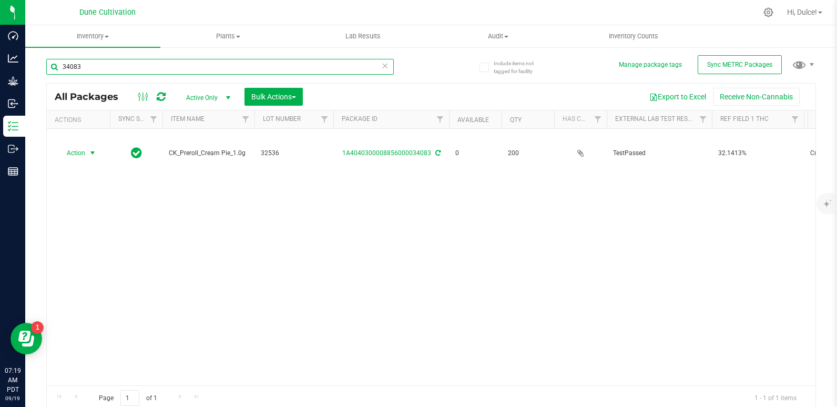
click at [268, 62] on input "34083" at bounding box center [220, 67] width 348 height 16
type input "34081"
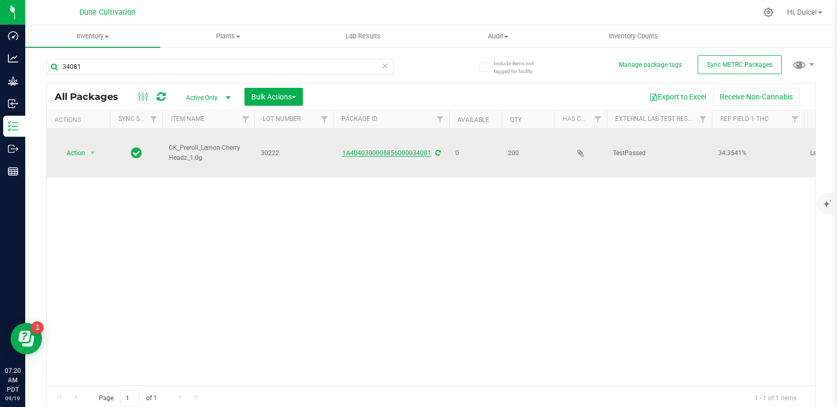
click at [417, 149] on link "1A4040300008856000034081" at bounding box center [386, 152] width 89 height 7
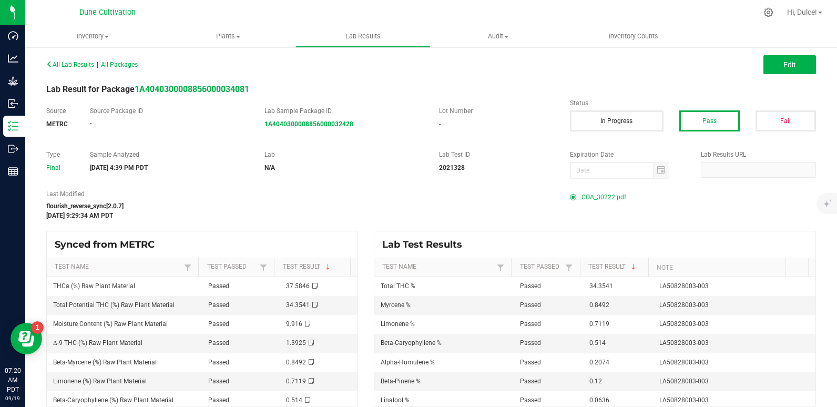
click at [593, 196] on span "COA_30222.pdf" at bounding box center [604, 197] width 45 height 16
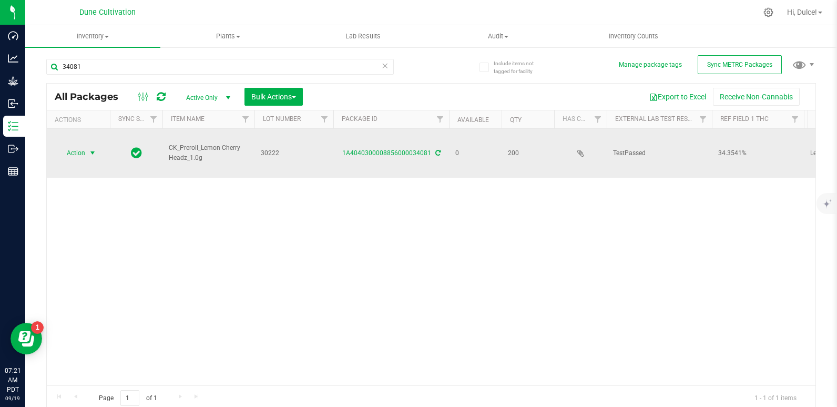
click at [78, 146] on span "Action" at bounding box center [71, 153] width 28 height 15
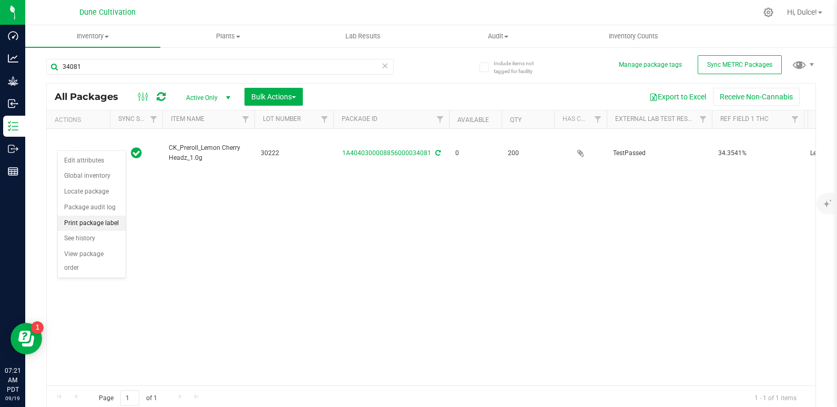
click at [77, 219] on li "Print package label" at bounding box center [92, 224] width 68 height 16
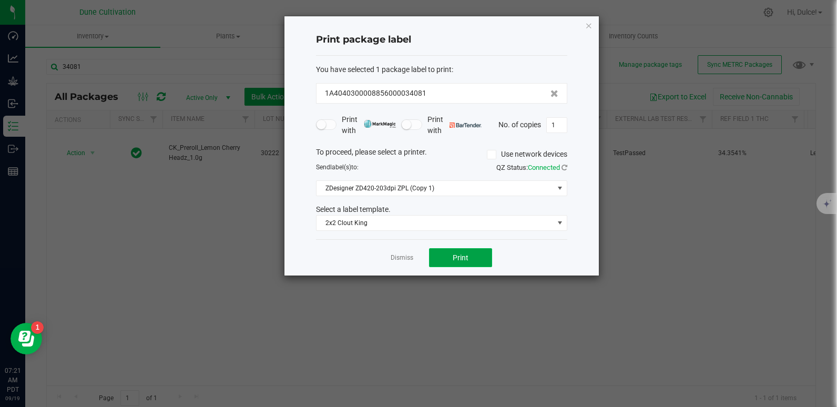
click at [453, 263] on button "Print" at bounding box center [460, 257] width 63 height 19
click at [563, 128] on input "1" at bounding box center [557, 125] width 20 height 15
type input "200"
click at [460, 260] on span "Print" at bounding box center [461, 257] width 16 height 8
click at [585, 27] on icon "button" at bounding box center [588, 25] width 7 height 13
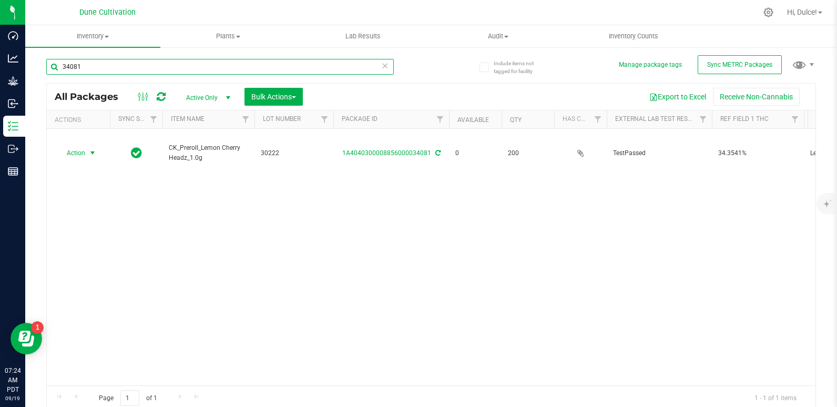
click at [261, 62] on input "34081" at bounding box center [220, 67] width 348 height 16
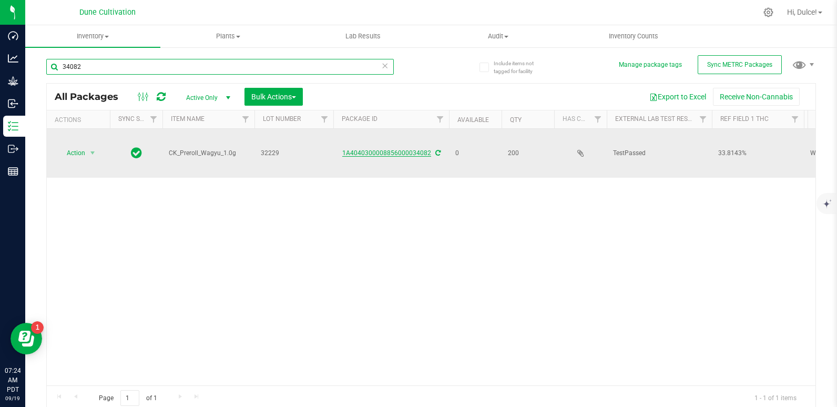
type input "34082"
click at [403, 149] on link "1A4040300008856000034082" at bounding box center [386, 152] width 89 height 7
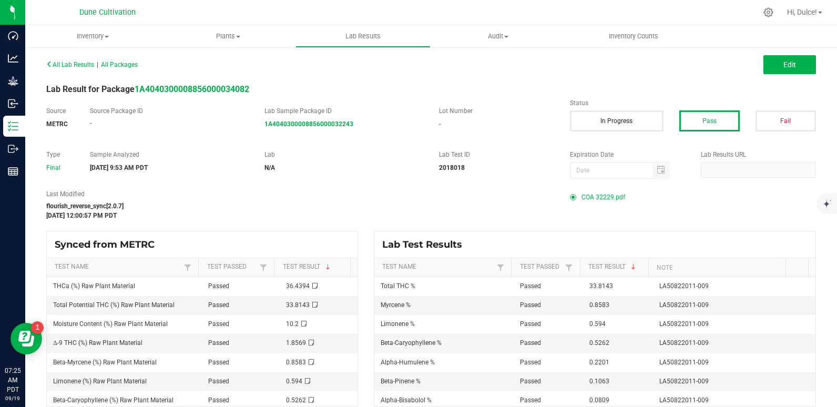
click at [582, 193] on span "COA 32229.pdf" at bounding box center [604, 197] width 44 height 16
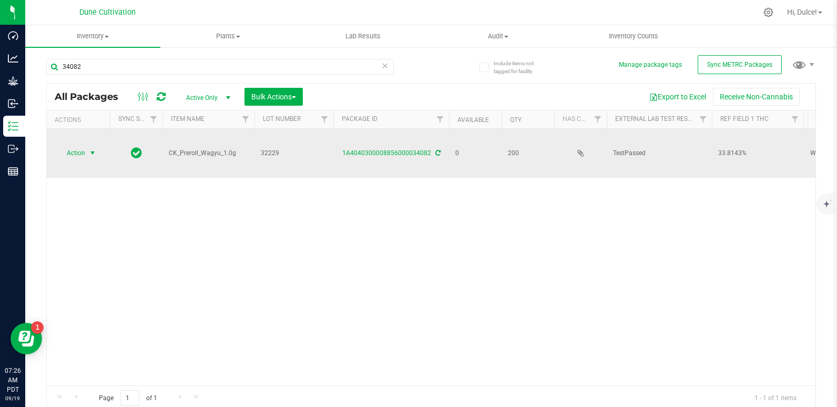
click at [85, 146] on span "Action" at bounding box center [71, 153] width 28 height 15
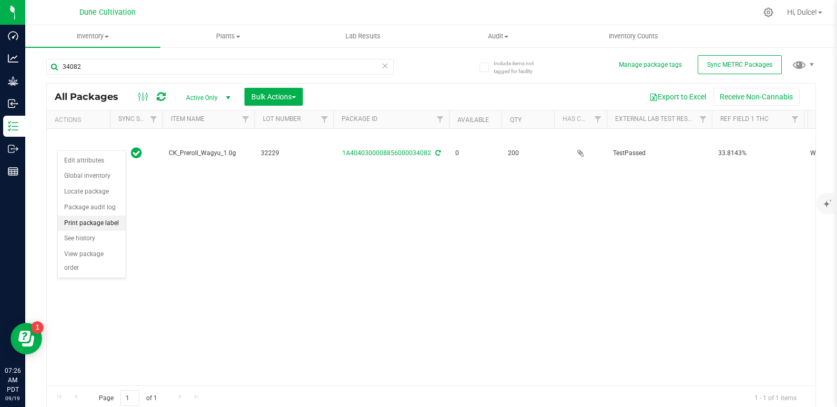
click at [83, 219] on li "Print package label" at bounding box center [92, 224] width 68 height 16
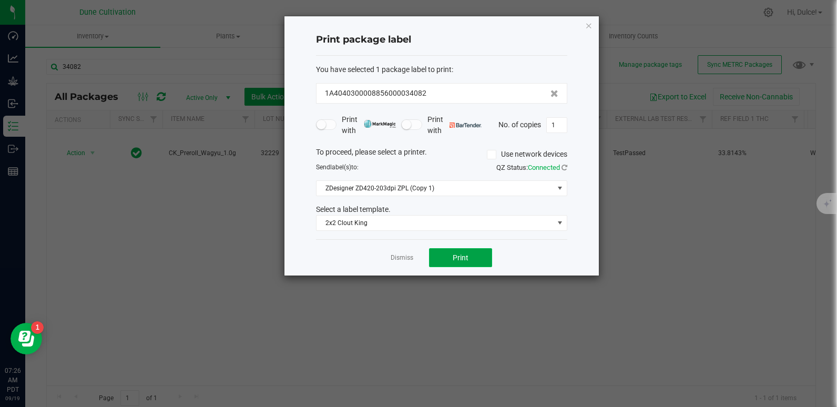
click at [462, 253] on span "Print" at bounding box center [461, 257] width 16 height 8
click at [566, 124] on input "1" at bounding box center [557, 125] width 20 height 15
type input "200"
click at [462, 260] on span "Print" at bounding box center [461, 257] width 16 height 8
click at [589, 22] on icon "button" at bounding box center [588, 25] width 7 height 13
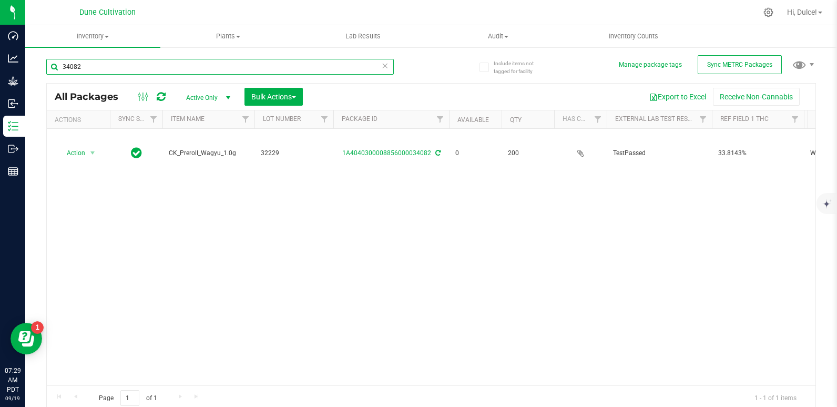
click at [276, 64] on input "34082" at bounding box center [220, 67] width 348 height 16
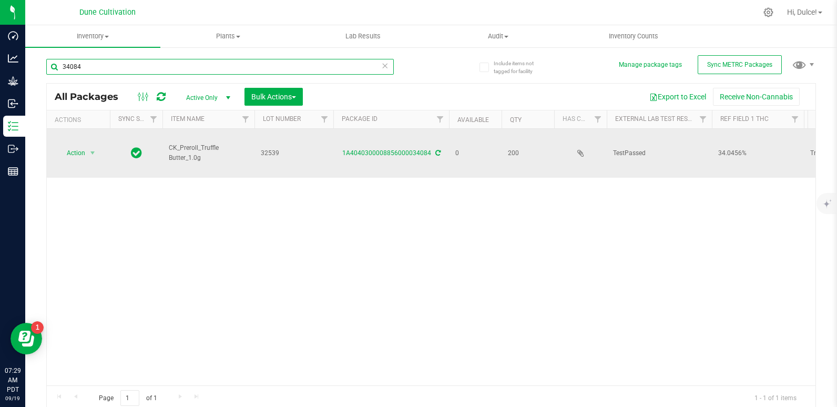
type input "34084"
click at [415, 148] on div "1A4040300008856000034084" at bounding box center [391, 153] width 119 height 10
click at [420, 149] on link "1A4040300008856000034084" at bounding box center [386, 152] width 89 height 7
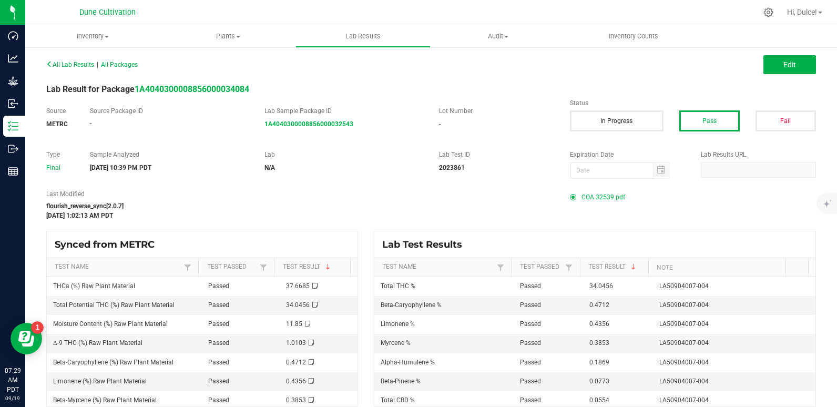
click at [593, 195] on span "COA 32539.pdf" at bounding box center [604, 197] width 44 height 16
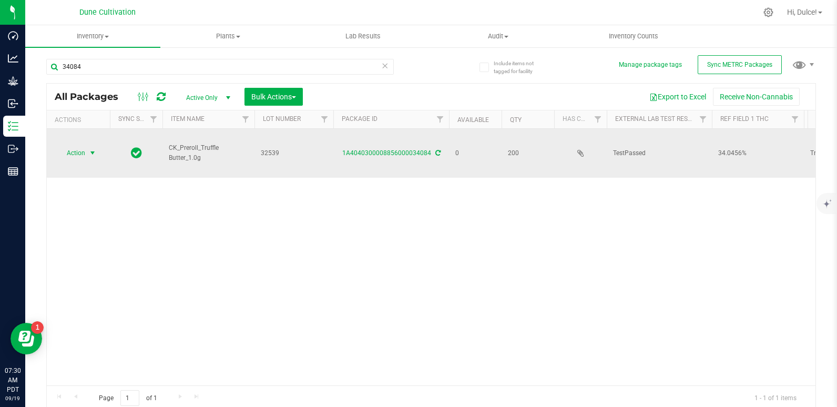
click at [75, 146] on span "Action" at bounding box center [71, 153] width 28 height 15
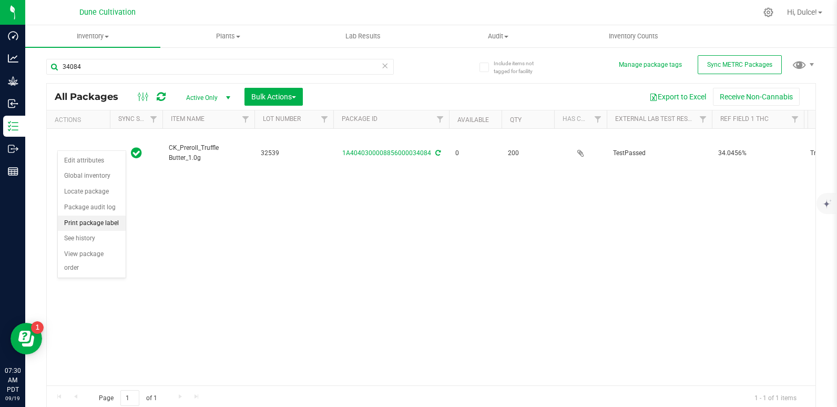
click at [97, 219] on li "Print package label" at bounding box center [92, 224] width 68 height 16
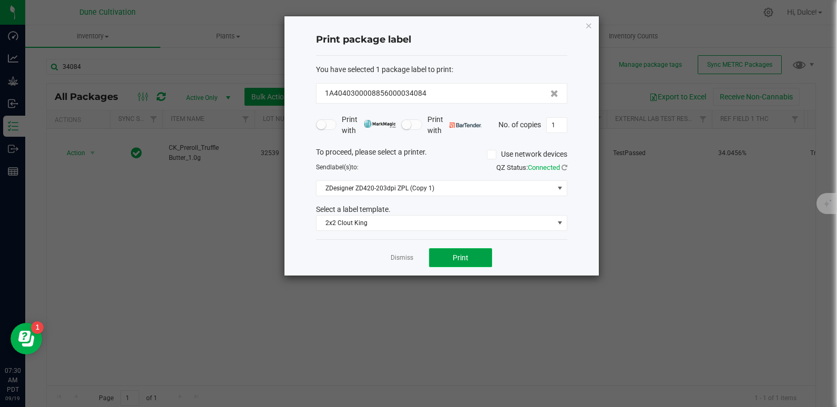
click at [458, 255] on span "Print" at bounding box center [461, 257] width 16 height 8
click at [560, 127] on input "1" at bounding box center [557, 125] width 20 height 15
type input "200"
click at [472, 246] on div "Dismiss Print" at bounding box center [441, 257] width 251 height 36
click at [467, 257] on span "Print" at bounding box center [461, 257] width 16 height 8
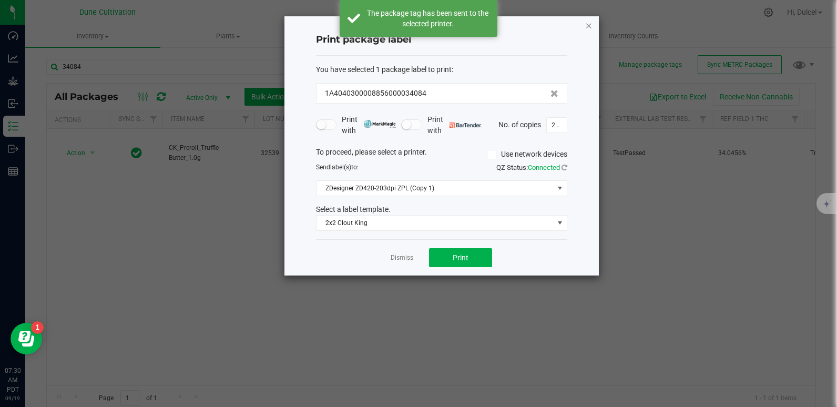
click at [591, 26] on icon "button" at bounding box center [588, 25] width 7 height 13
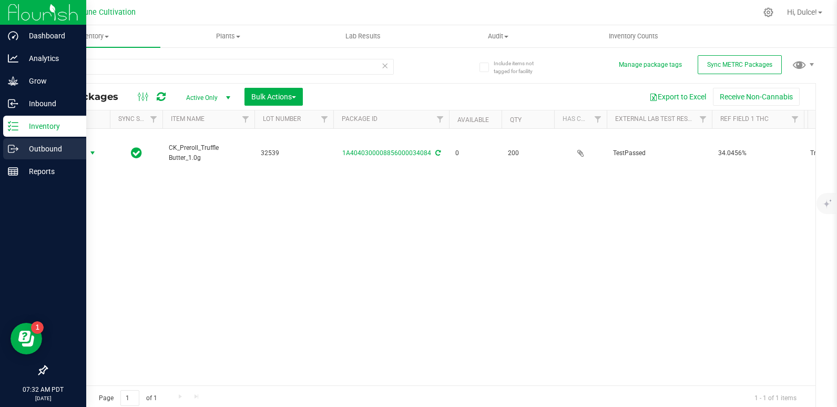
click at [17, 153] on icon at bounding box center [13, 149] width 11 height 11
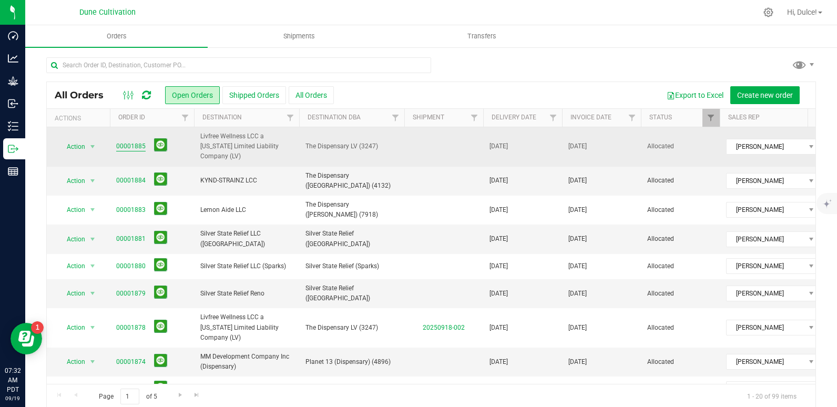
click at [133, 144] on link "00001885" at bounding box center [130, 146] width 29 height 10
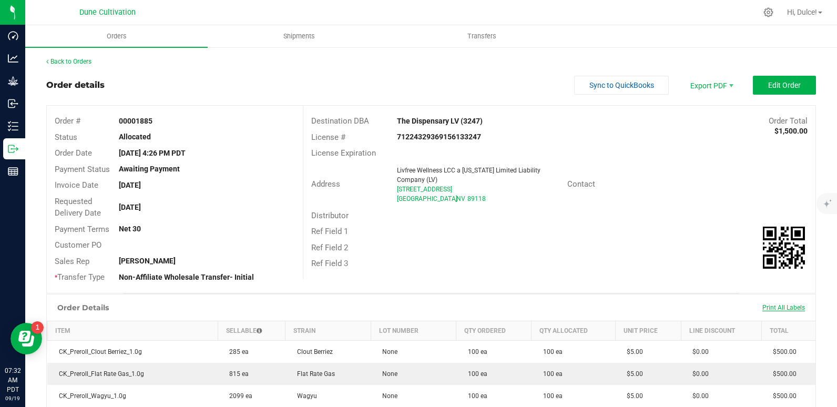
click at [779, 307] on span "Print All Labels" at bounding box center [784, 307] width 43 height 7
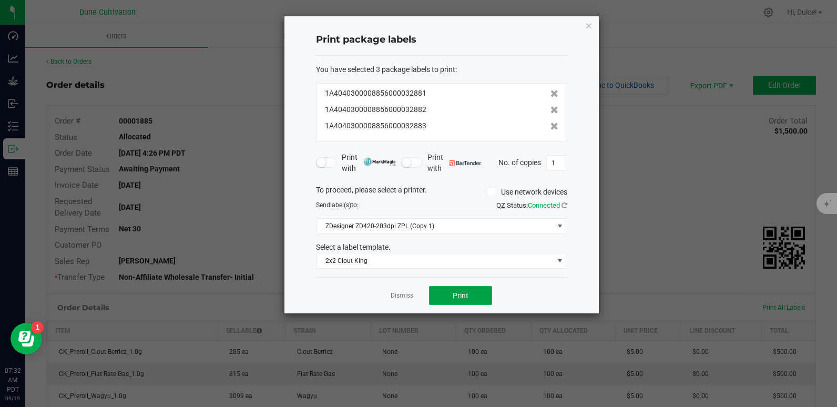
click at [463, 298] on span "Print" at bounding box center [461, 295] width 16 height 8
click at [587, 23] on icon "button" at bounding box center [588, 25] width 7 height 13
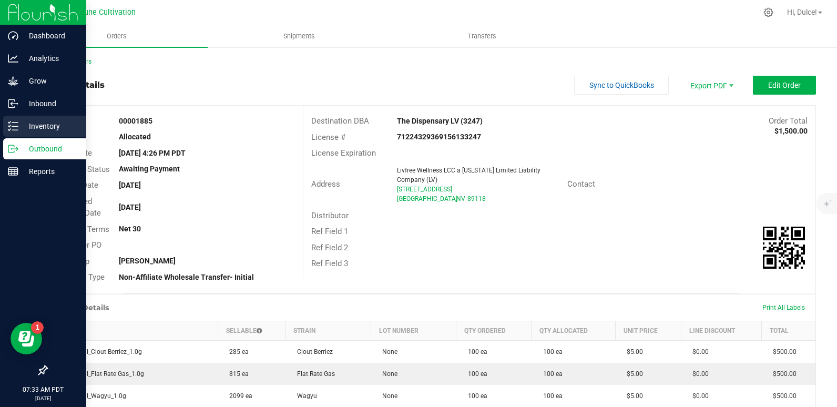
click at [11, 126] on icon at bounding box center [13, 126] width 11 height 11
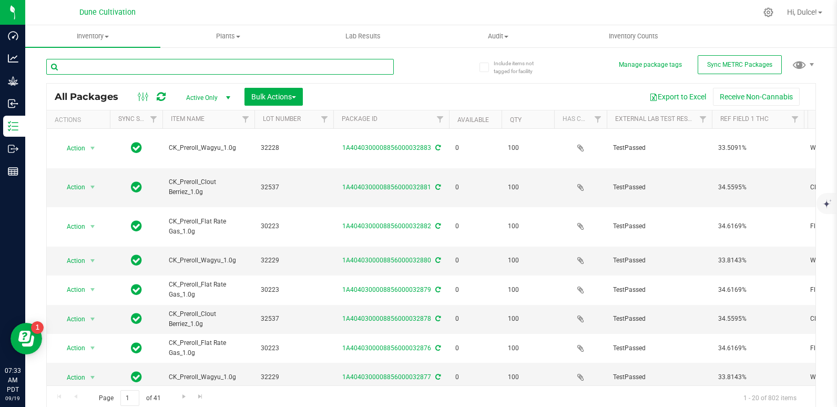
click at [121, 67] on input "text" at bounding box center [220, 67] width 348 height 16
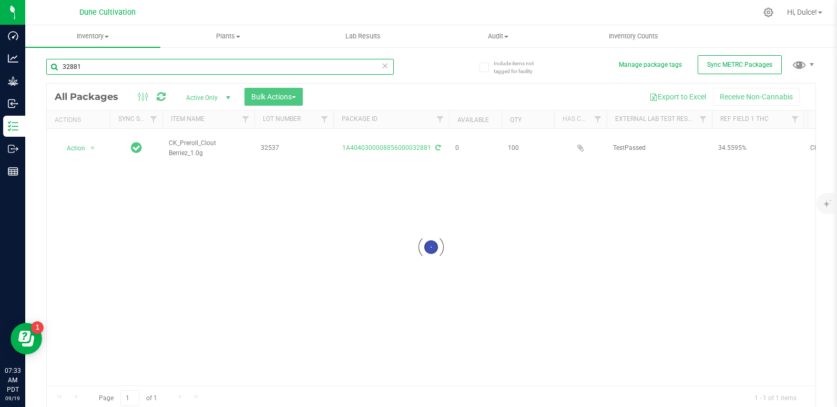
type input "32881"
click at [406, 149] on div at bounding box center [431, 247] width 769 height 327
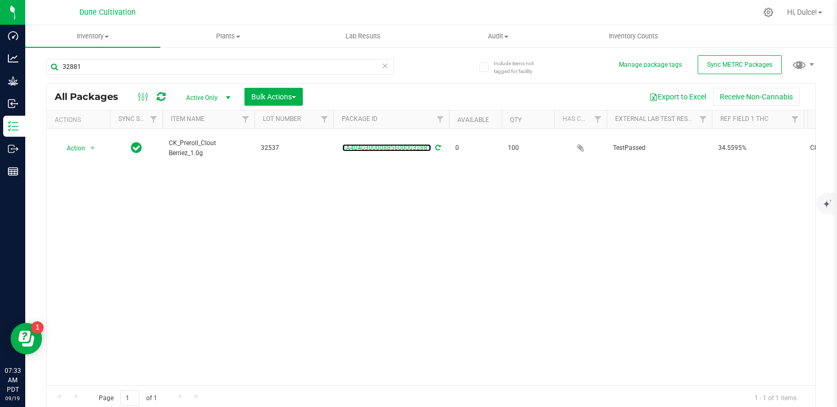
click at [406, 149] on link "1A4040300008856000032881" at bounding box center [386, 147] width 89 height 7
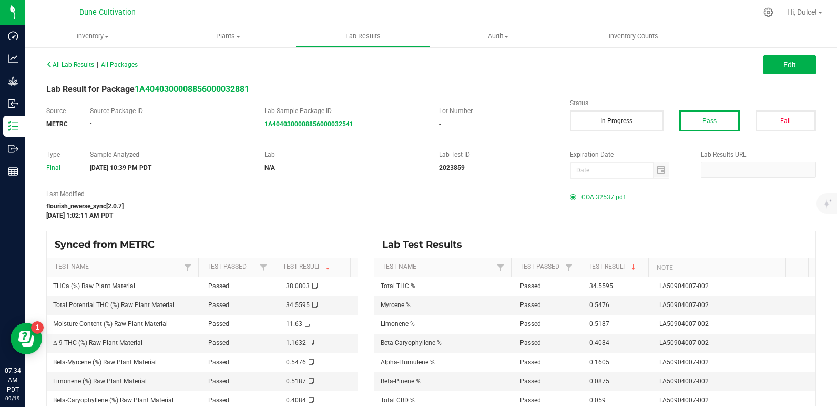
click at [603, 200] on span "COA 32537.pdf" at bounding box center [604, 197] width 44 height 16
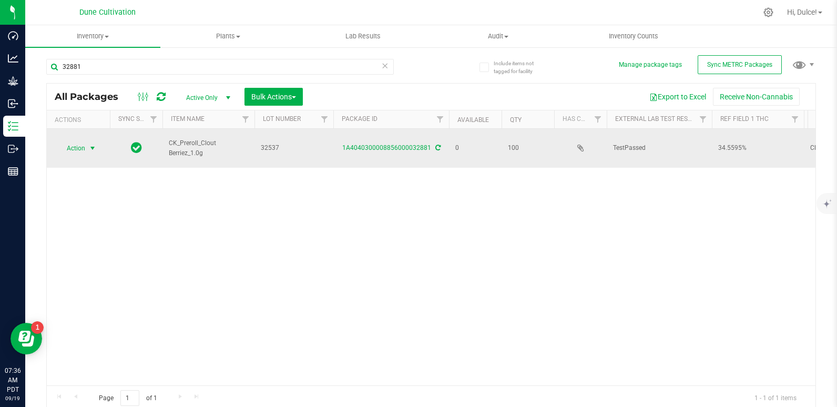
click at [72, 147] on span "Action" at bounding box center [71, 148] width 28 height 15
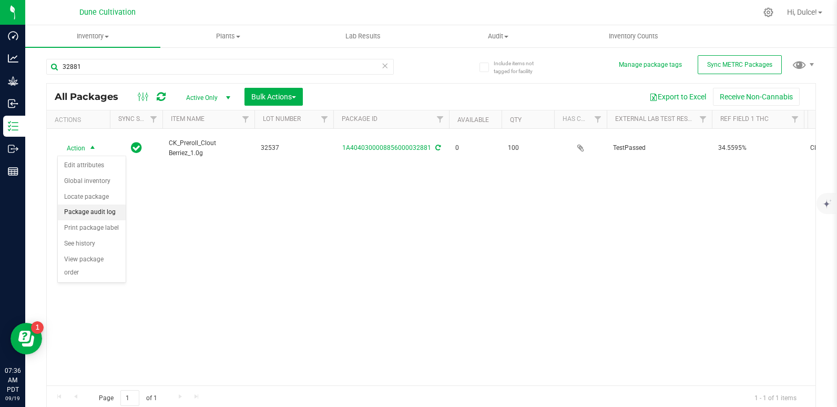
click at [90, 218] on li "Package audit log" at bounding box center [92, 213] width 68 height 16
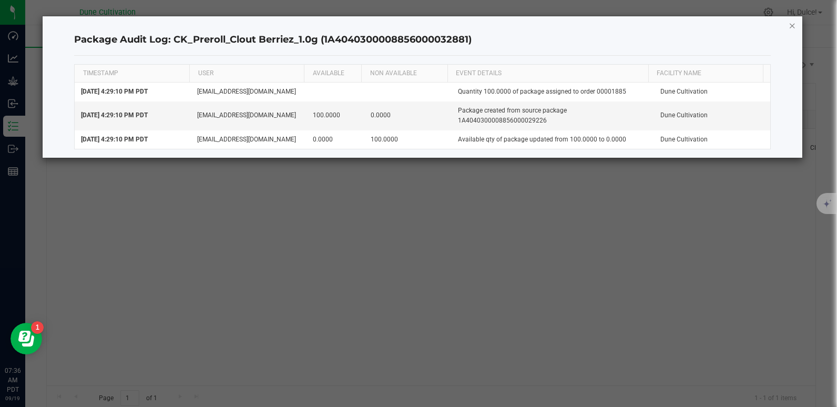
click at [793, 26] on icon "button" at bounding box center [792, 25] width 7 height 13
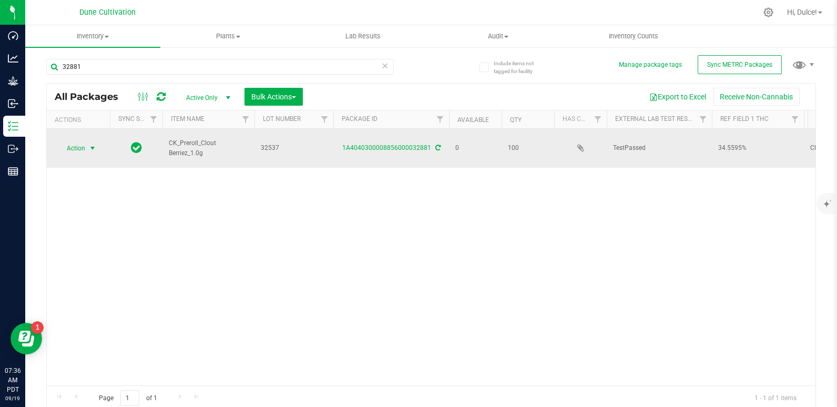
click at [90, 145] on span "select" at bounding box center [92, 148] width 8 height 8
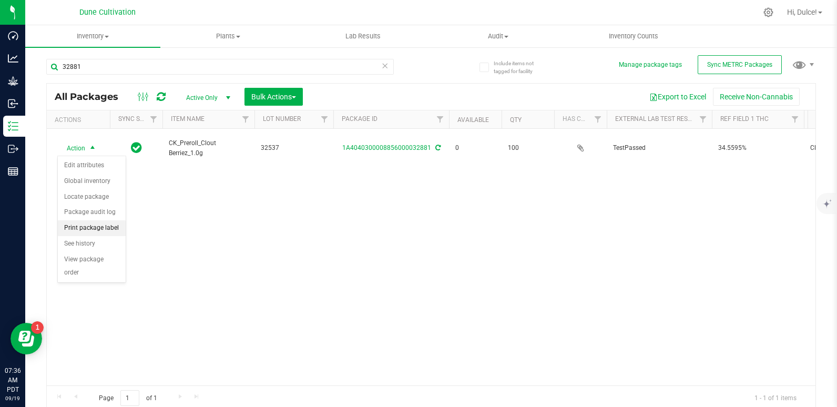
click at [98, 223] on li "Print package label" at bounding box center [92, 228] width 68 height 16
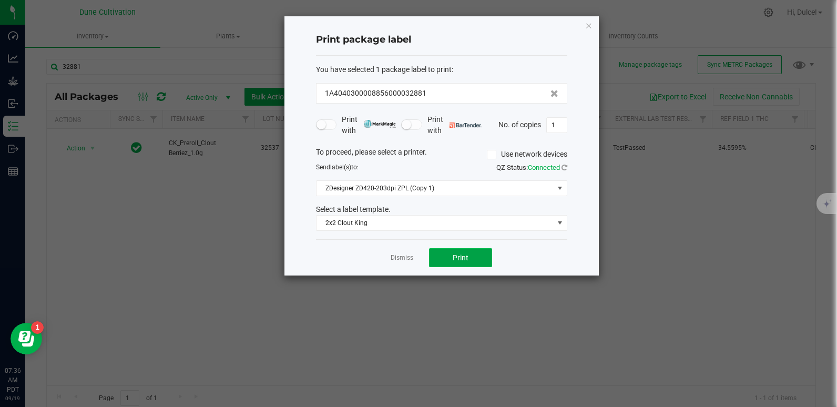
click at [455, 254] on span "Print" at bounding box center [461, 257] width 16 height 8
click at [584, 27] on div "Print package label You have selected 1 package label to print : 1A404030000885…" at bounding box center [442, 145] width 315 height 259
click at [585, 27] on icon "button" at bounding box center [588, 25] width 7 height 13
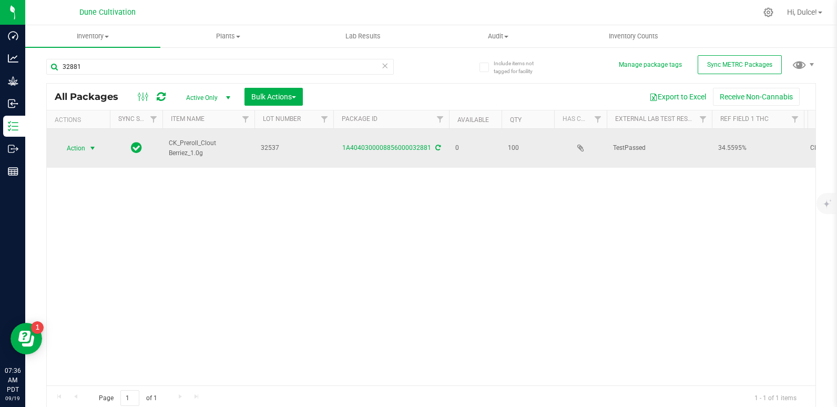
click at [72, 143] on span "Action" at bounding box center [71, 148] width 28 height 15
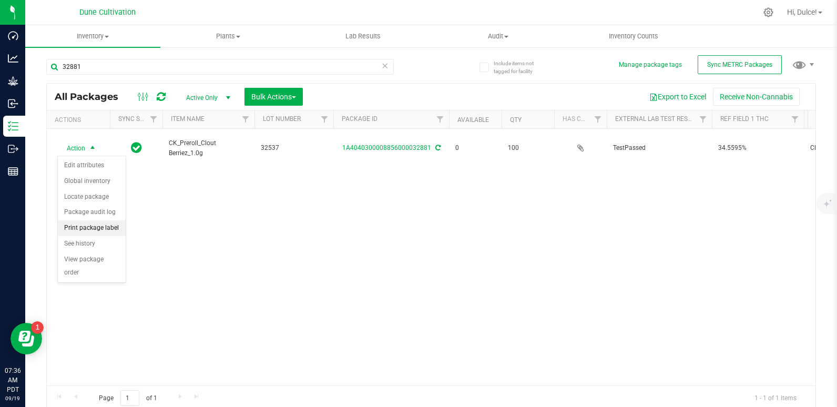
click at [99, 225] on li "Print package label" at bounding box center [92, 228] width 68 height 16
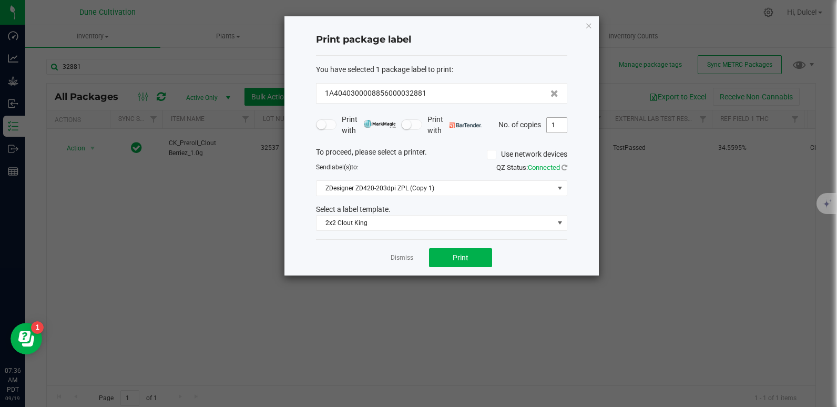
click at [559, 125] on input "1" at bounding box center [557, 125] width 20 height 15
type input "100"
click at [476, 258] on button "Print" at bounding box center [460, 257] width 63 height 19
click at [590, 25] on icon "button" at bounding box center [588, 25] width 7 height 13
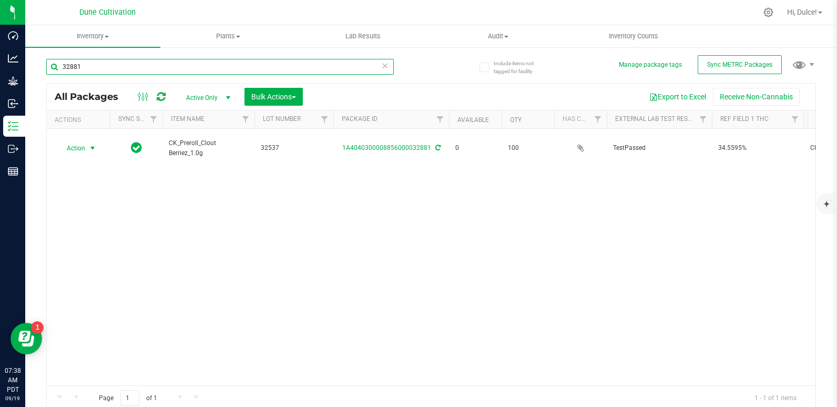
click at [286, 68] on input "32881" at bounding box center [220, 67] width 348 height 16
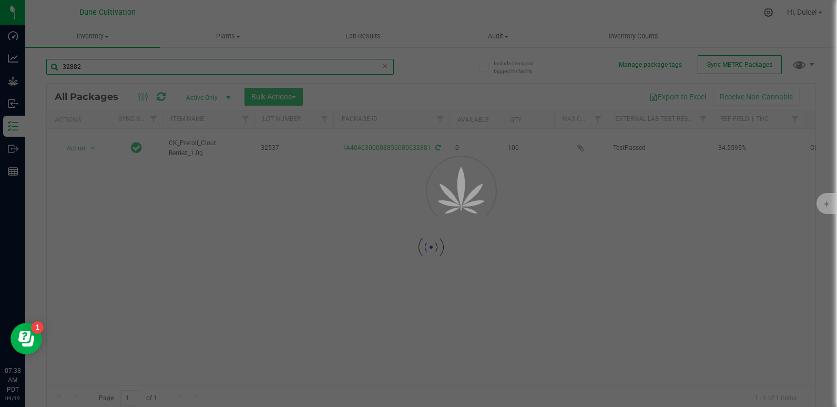
type input "32882"
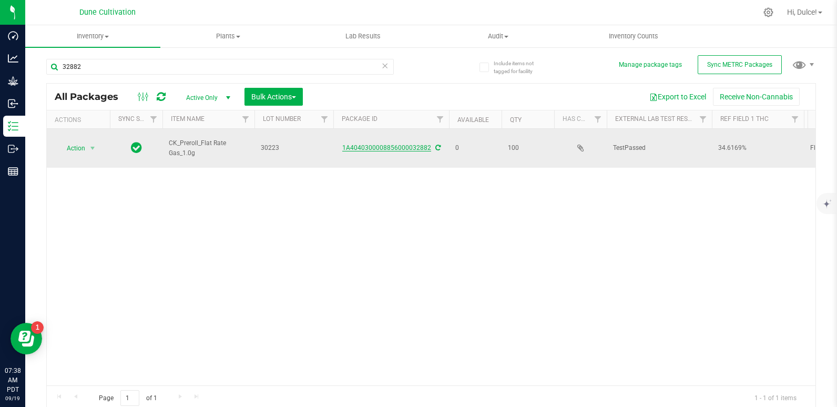
click at [394, 147] on link "1A4040300008856000032882" at bounding box center [386, 147] width 89 height 7
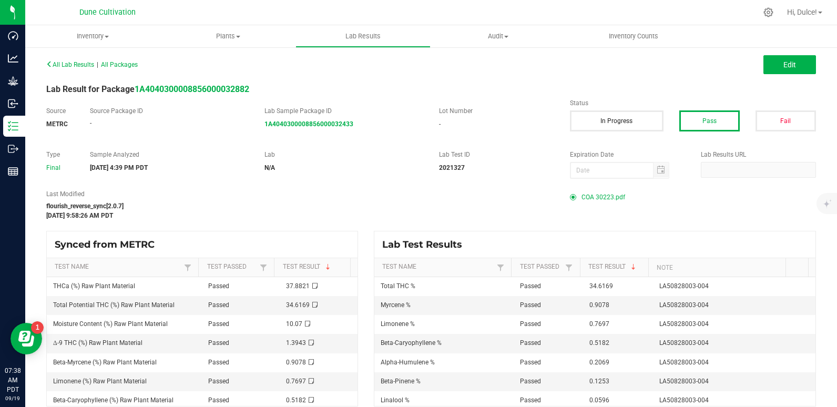
click at [597, 194] on span "COA 30223.pdf" at bounding box center [604, 197] width 44 height 16
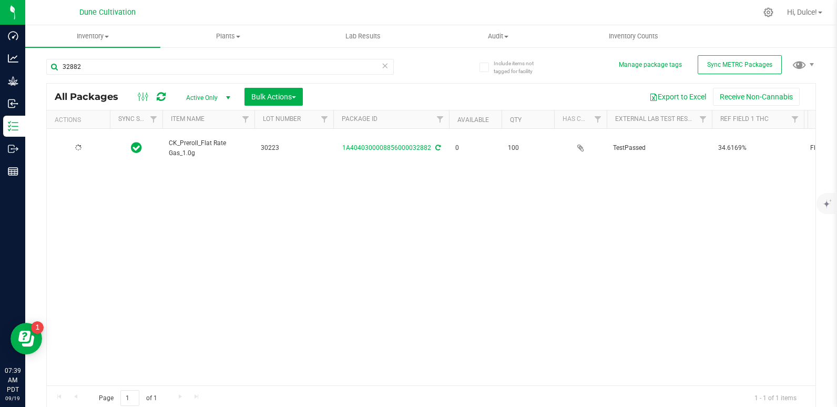
click at [86, 143] on div at bounding box center [78, 148] width 50 height 10
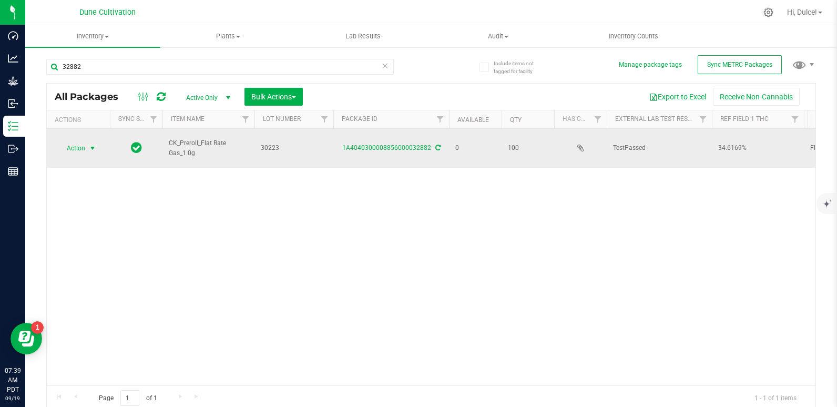
drag, startPoint x: 86, startPoint y: 143, endPoint x: 75, endPoint y: 148, distance: 11.8
click at [75, 148] on span "Action" at bounding box center [71, 148] width 28 height 15
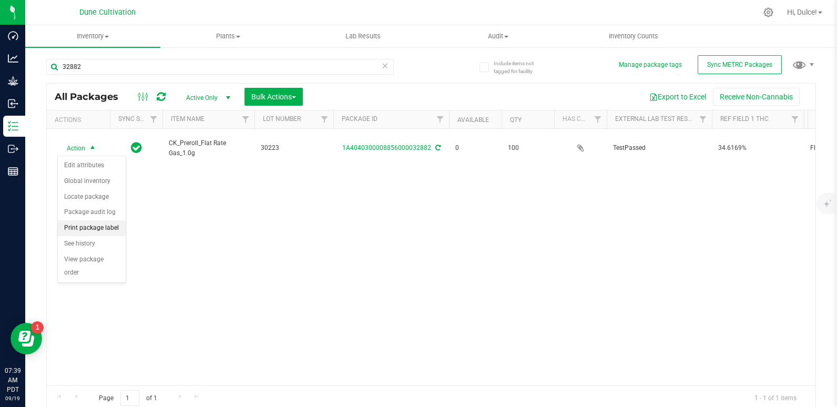
click at [76, 228] on li "Print package label" at bounding box center [92, 228] width 68 height 16
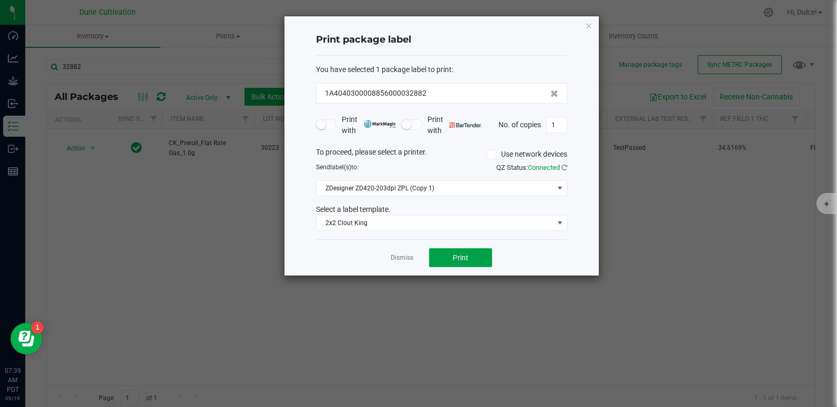
click at [459, 263] on button "Print" at bounding box center [460, 257] width 63 height 19
click at [592, 27] on icon "button" at bounding box center [588, 25] width 7 height 13
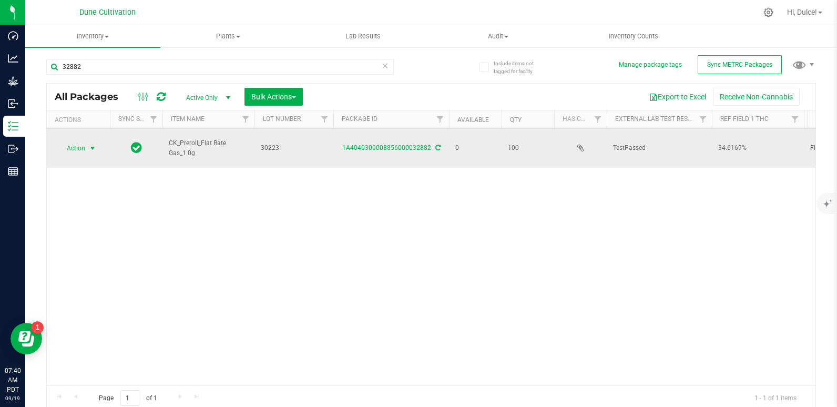
click at [74, 144] on span "Action" at bounding box center [71, 148] width 28 height 15
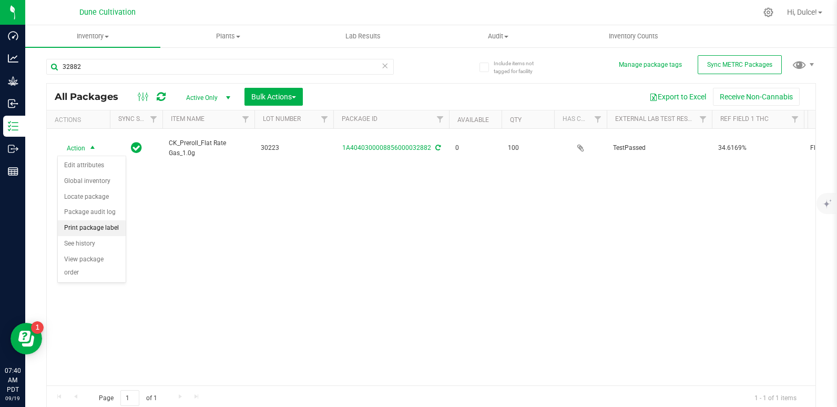
click at [104, 226] on li "Print package label" at bounding box center [92, 228] width 68 height 16
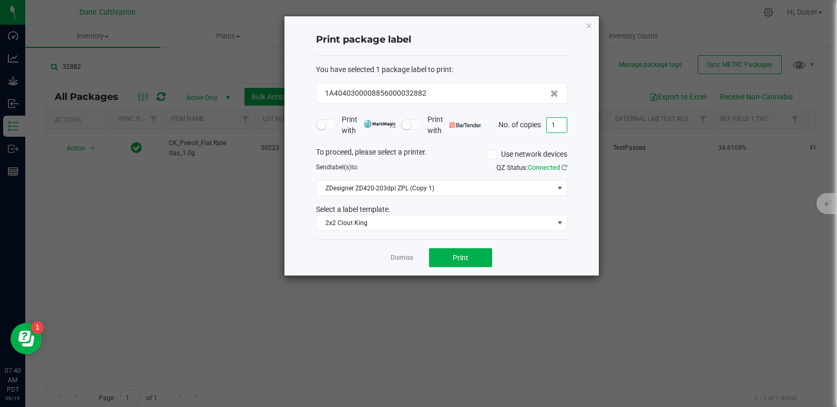
click at [561, 127] on input "1" at bounding box center [557, 125] width 20 height 15
type input "100"
click at [466, 255] on span "Print" at bounding box center [461, 257] width 16 height 8
click at [590, 24] on icon "button" at bounding box center [588, 25] width 7 height 13
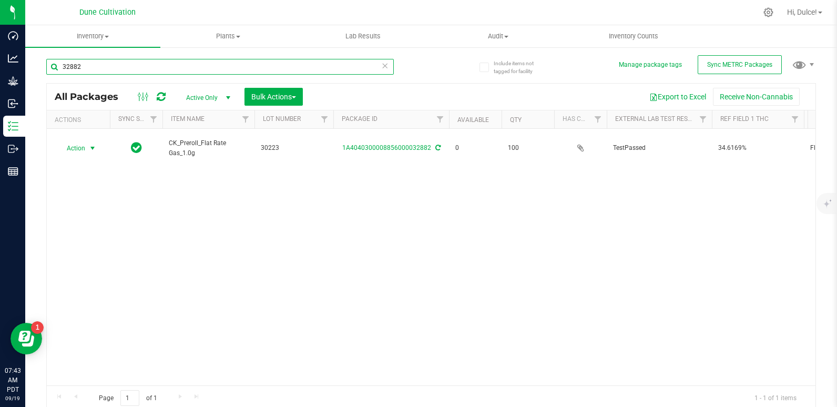
click at [342, 68] on input "32882" at bounding box center [220, 67] width 348 height 16
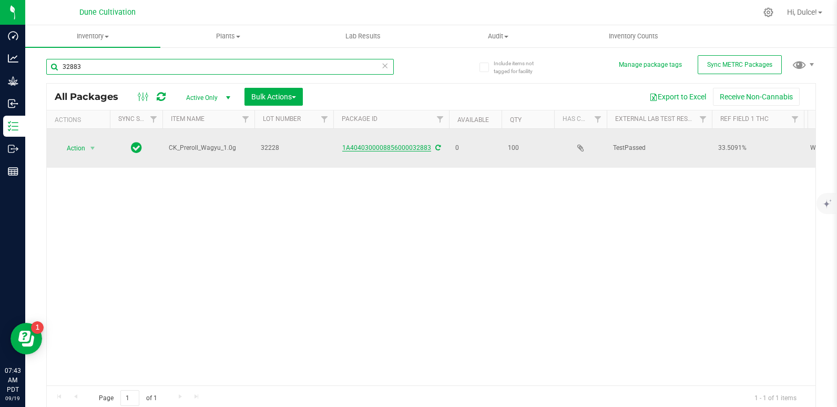
type input "32883"
click at [390, 149] on link "1A4040300008856000032883" at bounding box center [386, 147] width 89 height 7
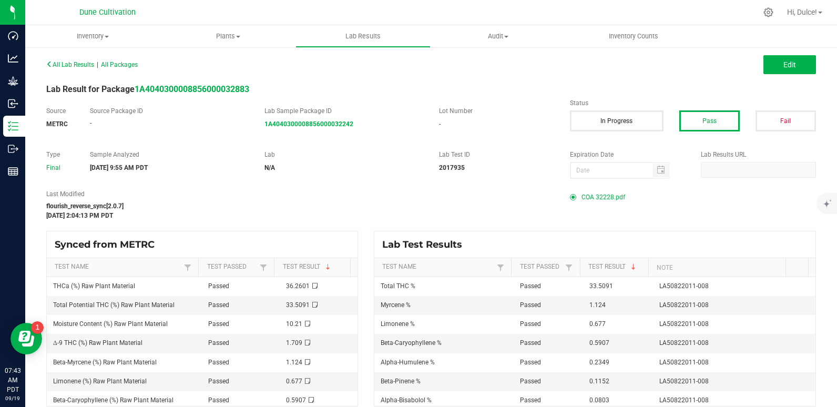
click at [587, 198] on span "COA 32228.pdf" at bounding box center [604, 197] width 44 height 16
click at [598, 197] on span "COA 32228.pdf" at bounding box center [604, 197] width 44 height 16
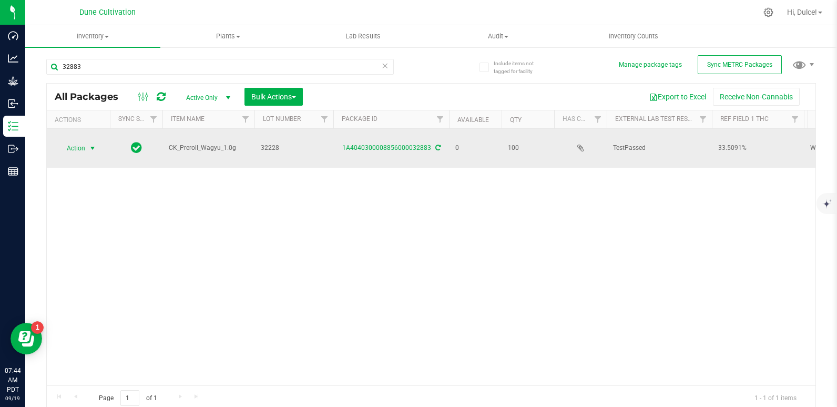
click at [82, 151] on span "Action" at bounding box center [71, 148] width 28 height 15
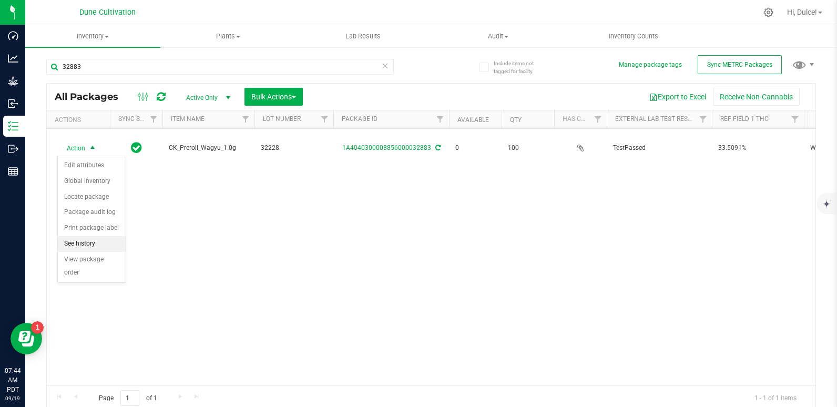
click at [83, 236] on li "See history" at bounding box center [92, 244] width 68 height 16
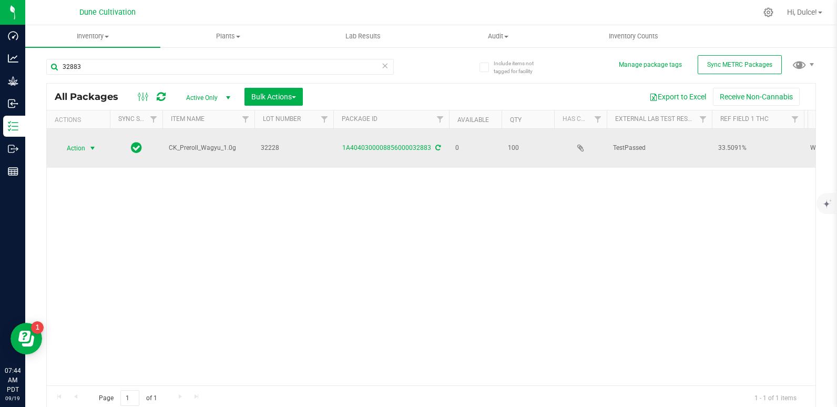
click at [85, 149] on span "Action" at bounding box center [71, 148] width 28 height 15
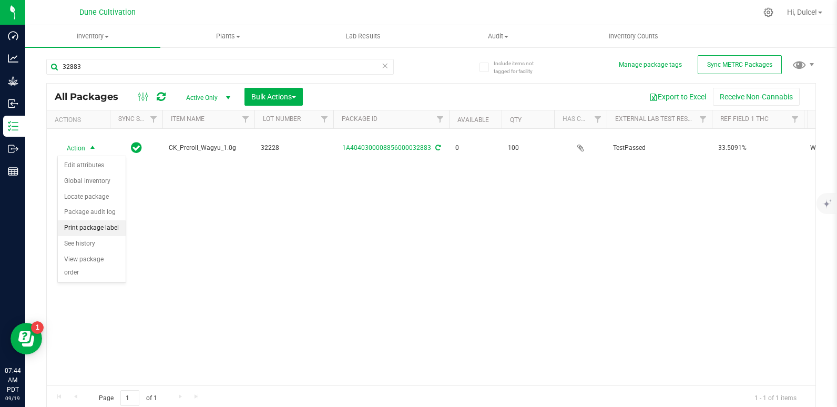
click at [97, 230] on li "Print package label" at bounding box center [92, 228] width 68 height 16
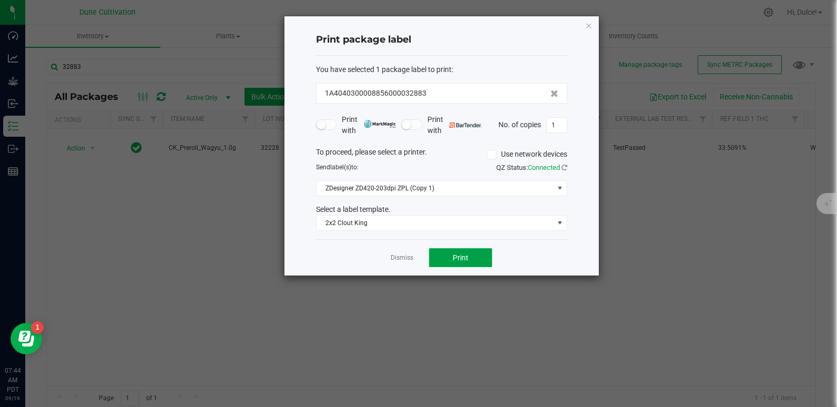
click at [452, 250] on button "Print" at bounding box center [460, 257] width 63 height 19
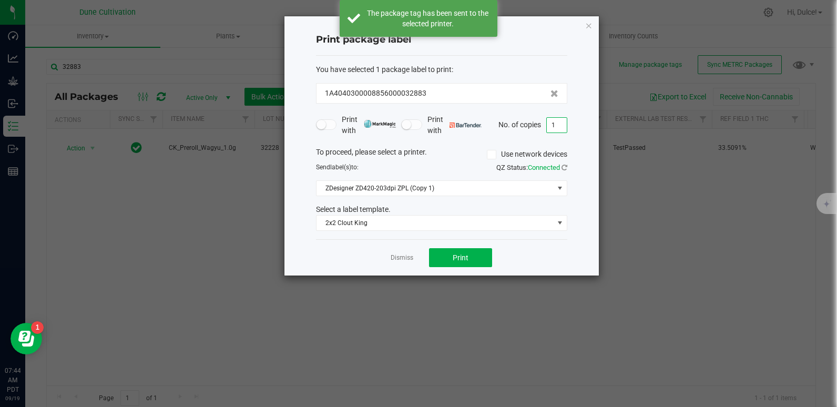
click at [561, 124] on input "1" at bounding box center [557, 125] width 20 height 15
type input "99"
click at [455, 253] on span "Print" at bounding box center [461, 257] width 16 height 8
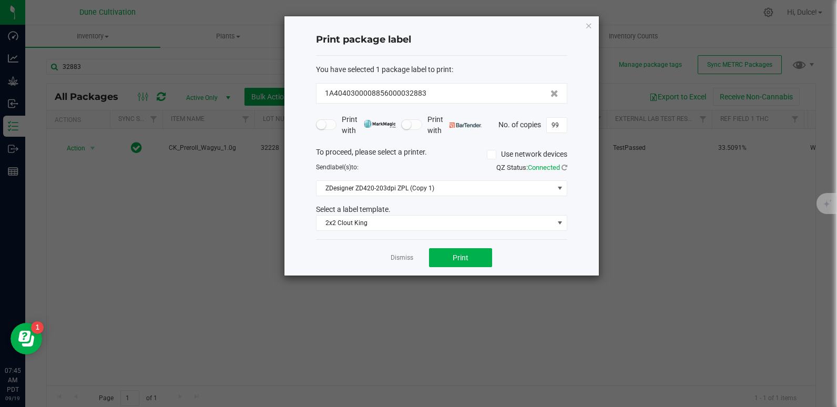
click at [594, 23] on div "Print package label You have selected 1 package label to print : 1A404030000885…" at bounding box center [442, 145] width 315 height 259
click at [592, 24] on icon "button" at bounding box center [588, 25] width 7 height 13
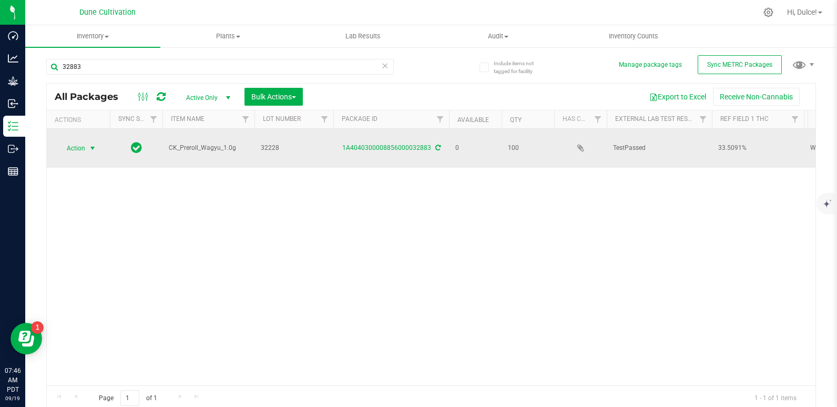
click at [86, 156] on td "Action Action Edit attributes Global inventory Locate package Package audit log…" at bounding box center [78, 148] width 63 height 39
click at [89, 150] on span "select" at bounding box center [92, 148] width 8 height 8
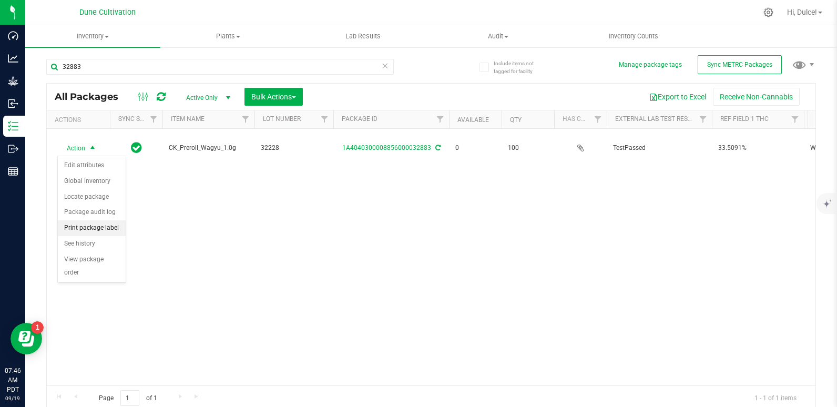
click at [84, 227] on li "Print package label" at bounding box center [92, 228] width 68 height 16
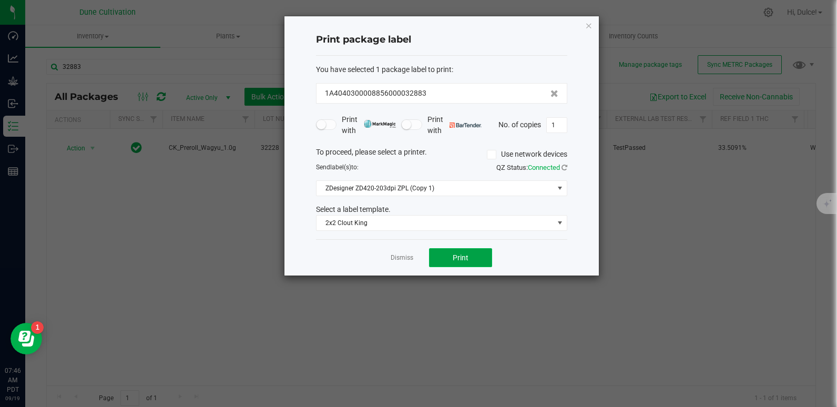
click at [449, 266] on button "Print" at bounding box center [460, 257] width 63 height 19
click at [589, 26] on icon "button" at bounding box center [588, 25] width 7 height 13
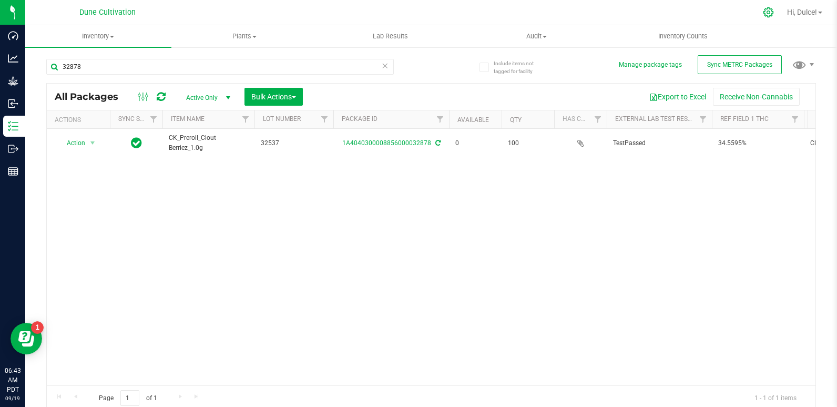
click at [763, 9] on icon at bounding box center [768, 12] width 11 height 11
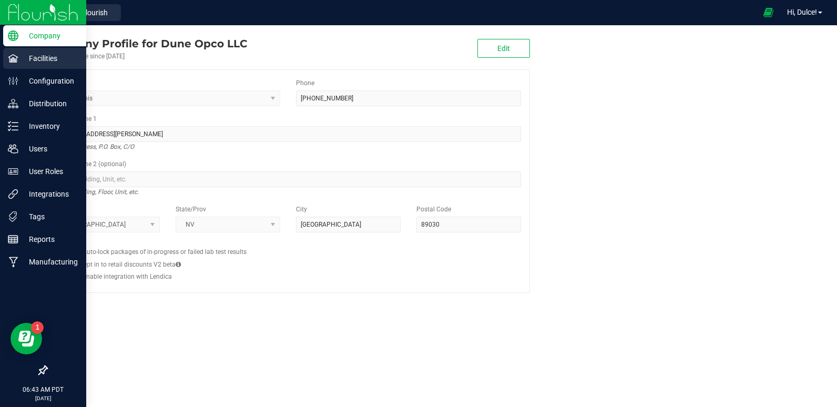
click at [25, 63] on p "Facilities" at bounding box center [49, 58] width 63 height 13
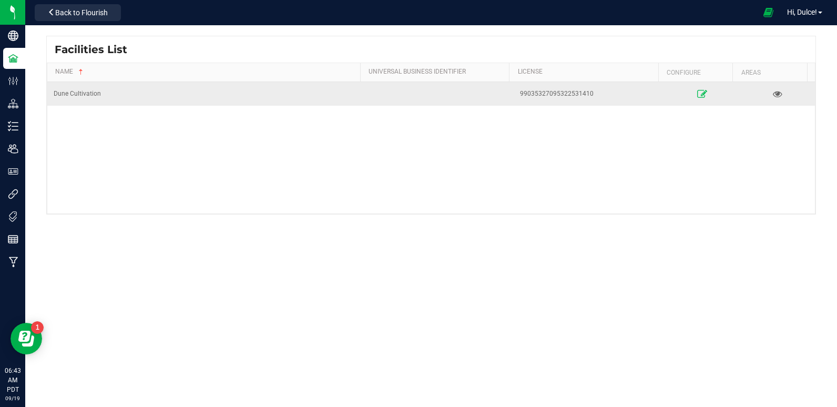
click at [697, 91] on icon at bounding box center [702, 93] width 10 height 7
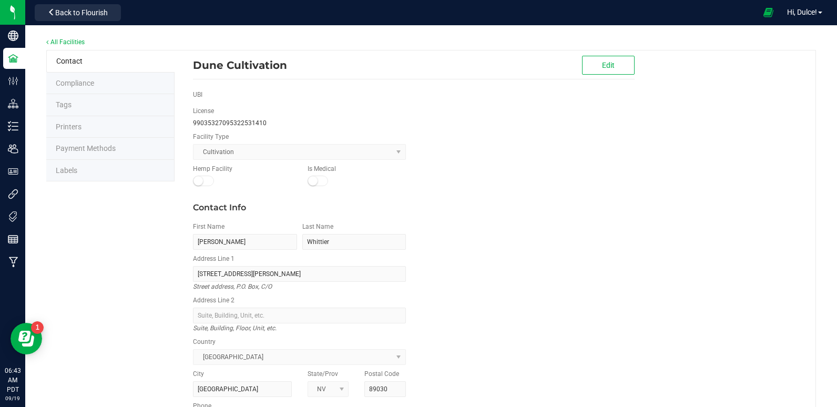
click at [92, 174] on li "Labels" at bounding box center [110, 171] width 128 height 22
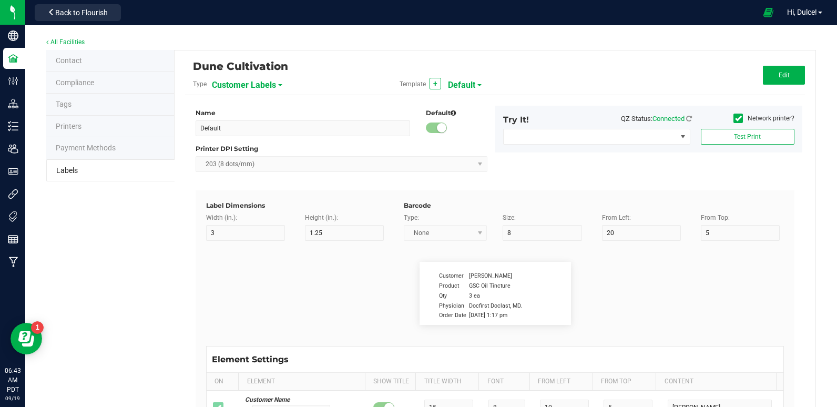
click at [262, 85] on span "Customer Labels" at bounding box center [244, 85] width 64 height 18
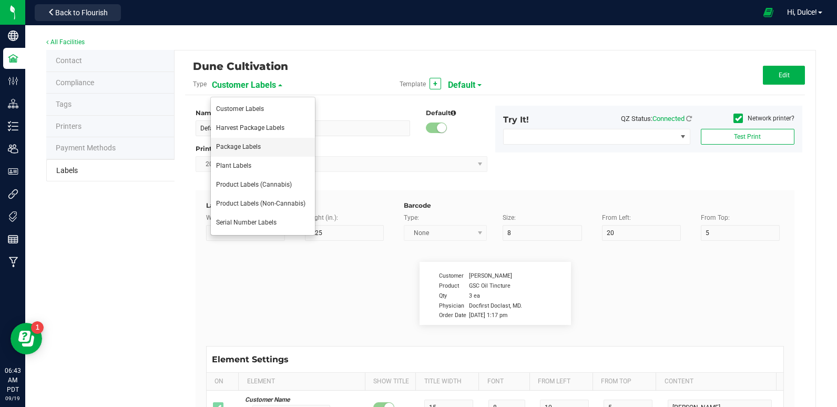
click at [250, 139] on li "Package Labels" at bounding box center [263, 147] width 104 height 19
type input "2x2 -Dune Operating Holdings LLC"
type input "2"
type input "9"
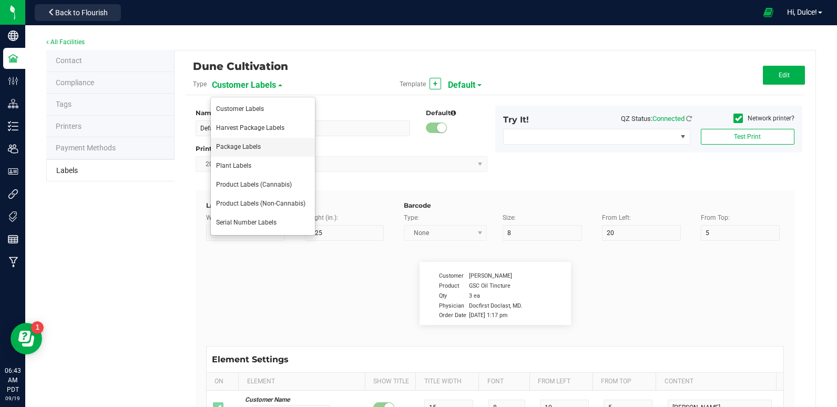
type input "7"
type input "48"
type input "SKU Name"
type input "16"
type input "8.5"
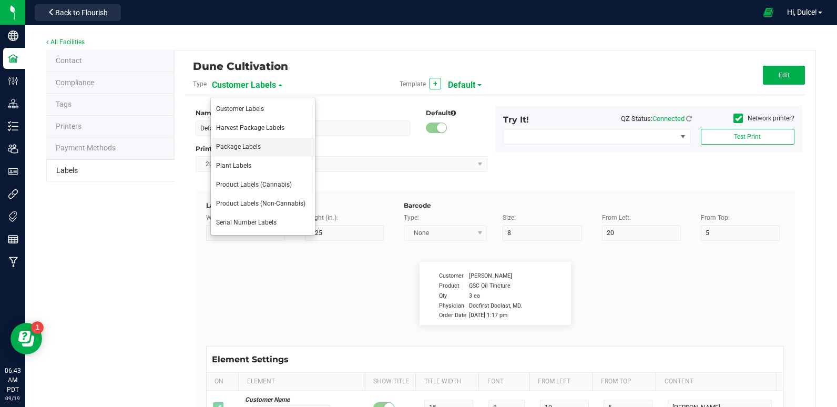
type input "1"
type input "12"
type input "Gelato Pen"
type input "Packaged:"
type input "12"
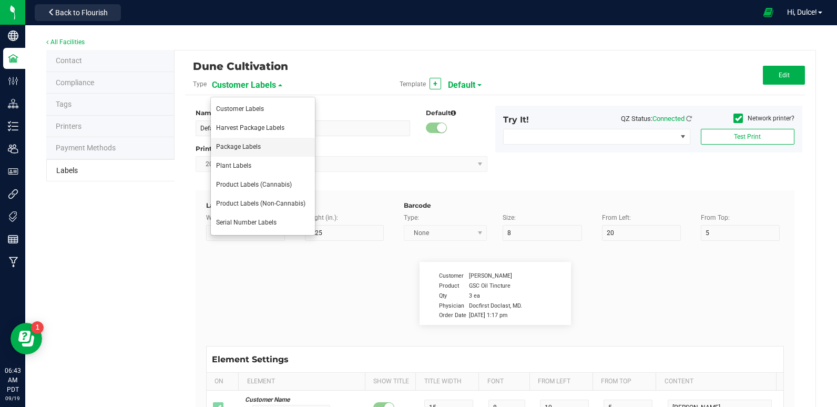
type input "6.8"
type input "2"
type input "24"
type input "06/05/2025"
type input "Lot:"
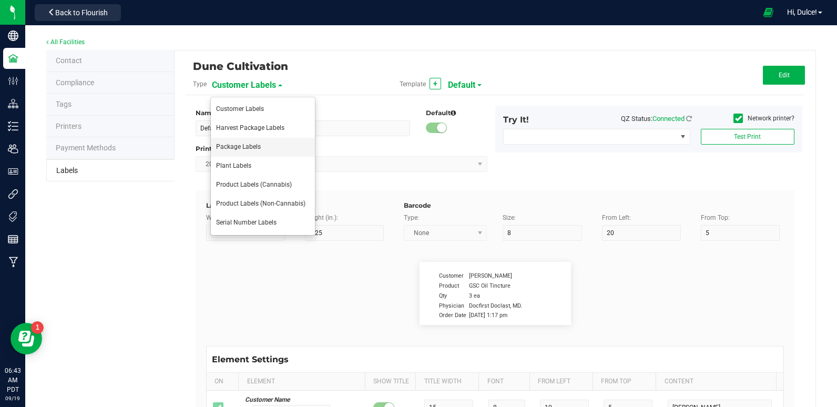
type input "7"
type input "31"
type input "18"
type input "LOT918234"
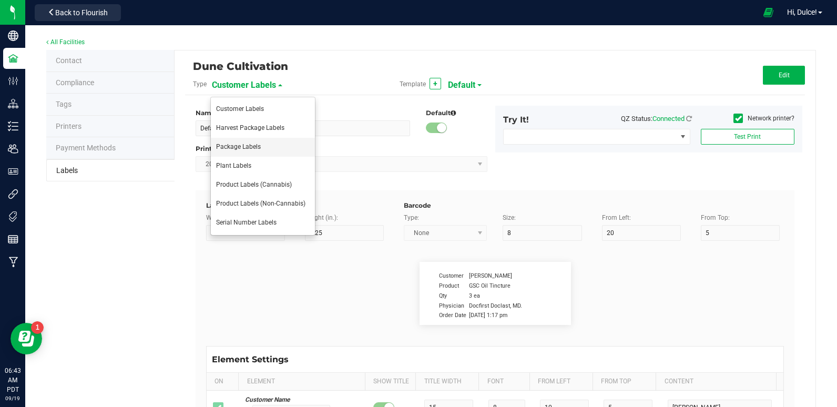
type input "THC:"
type input "6"
type input "6.6"
type input "29"
type input "27"
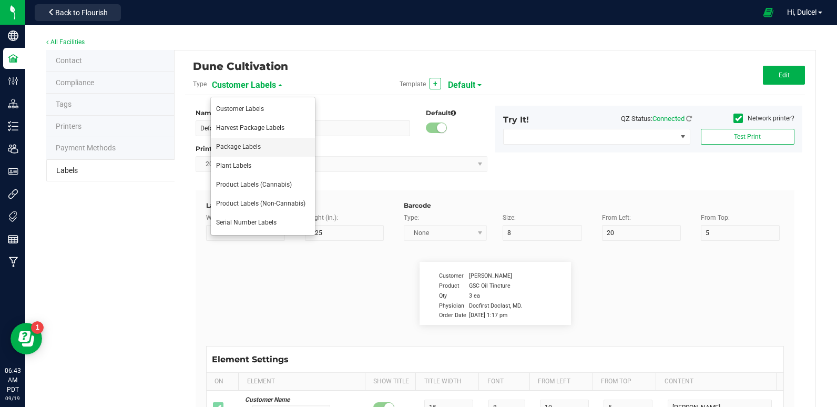
type input "Ref Field 1 Value"
type input "CBD:"
type input "6"
type input "6.6"
type input "29"
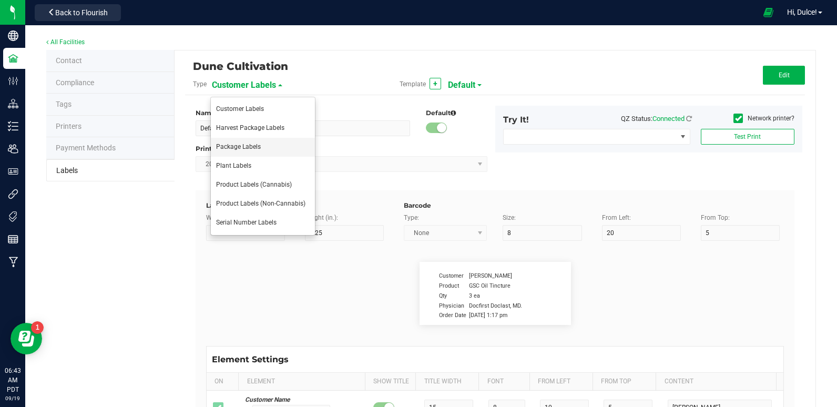
type input "24"
type input "Ref Field 3 Value"
type input "Top Terpene 1 Label"
type input "35"
type input "7.5"
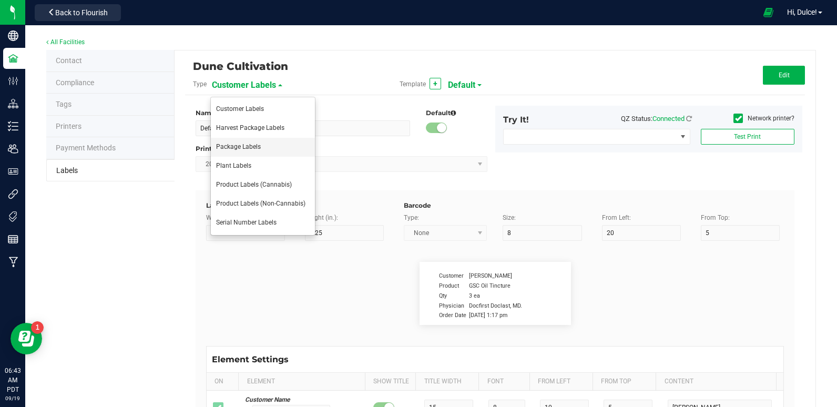
type input "1"
type input "29.5"
type input "Top Terpene 1 Label"
type input "Top Terpene 1 Value"
type input "35"
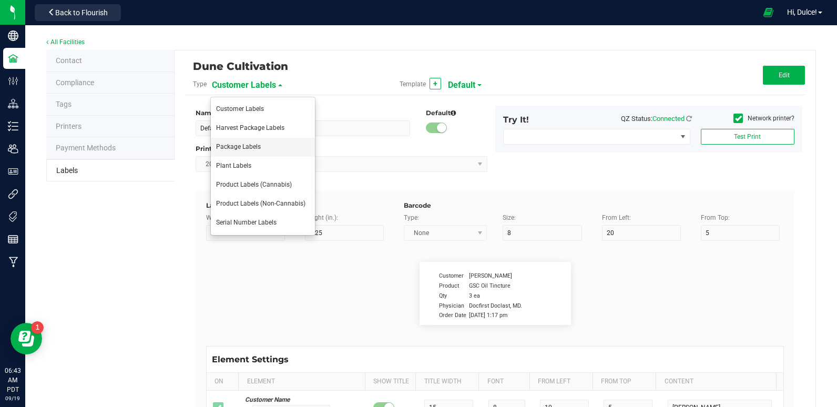
type input "7.3"
type input "32"
type input "29.5"
type input "Top Terpene 1 Value"
type input "Top Terpene 2 Label"
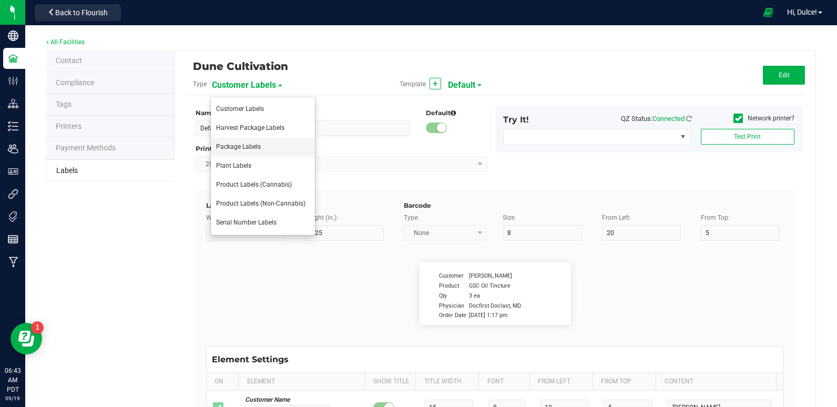
type input "35"
type input "7.5"
type input "1"
type input "32"
type input "Top Terpene 2 Label"
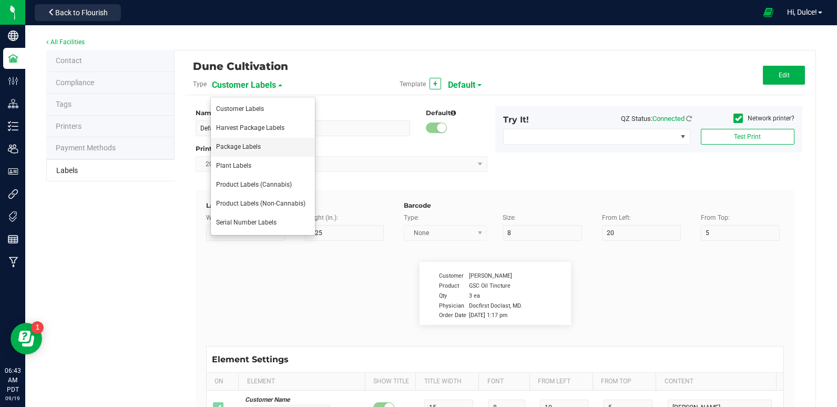
type input "Top Terpene 2 Value"
type input "35"
type input "7.5"
type input "32"
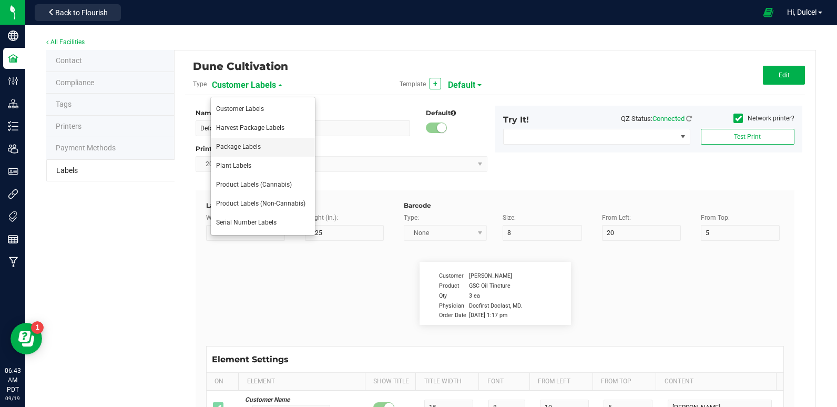
type input "Top Terpene 2 Value"
type input "Top Terpene 3 Label"
type input "35"
type input "7.5"
type input "1"
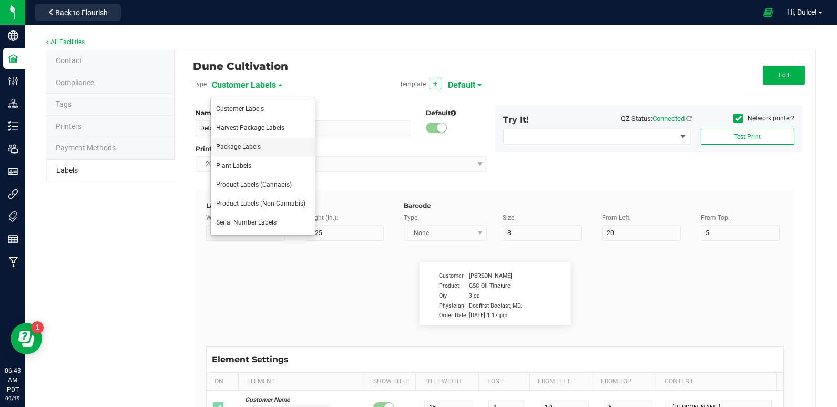
type input "35"
type input "Top Terpene 3 Label"
type input "Top Terpene 3 Value"
type input "35"
type input "7.5"
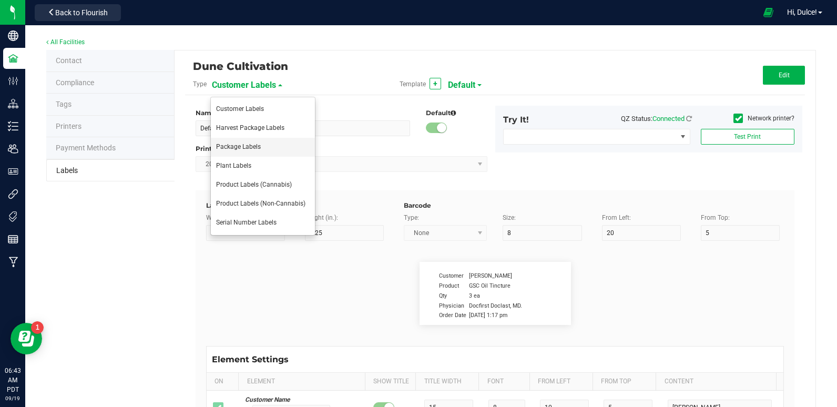
type input "31.9"
type input "35"
type input "Top Terpene 3 Value"
type input "Example"
type input "10"
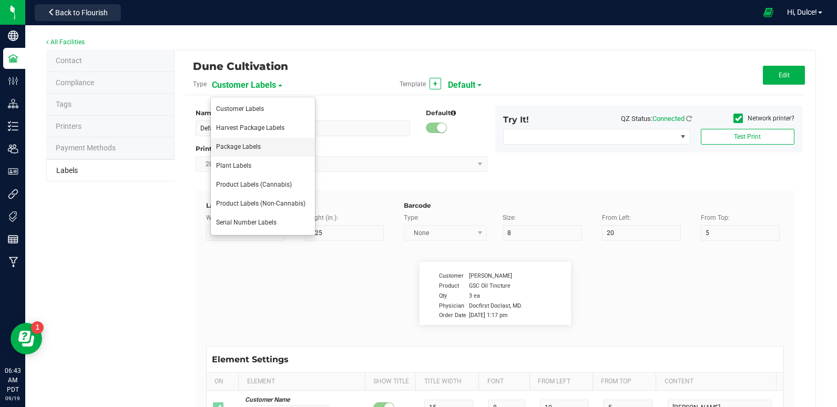
type input "7"
type input "39"
type input "KEEP OUT OF REACH OF CHILDREN"
type input "Example"
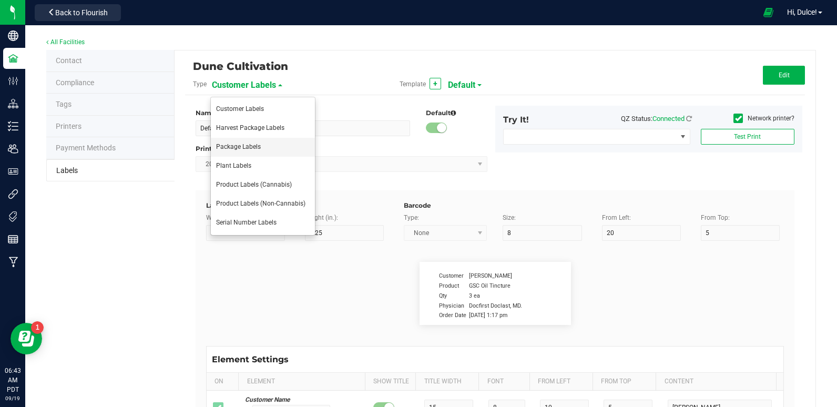
type input "10"
type input "7"
type input "41.2"
type input "THIS PRODUCT CONTAINS CANNABIS"
type input "Example"
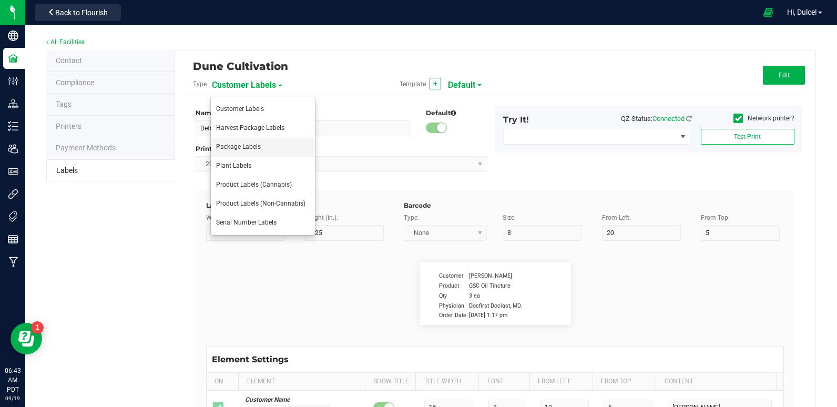
type input "10"
type input "7"
type input "4"
type input "Dune Operating Holdings LLC"
type input "Example"
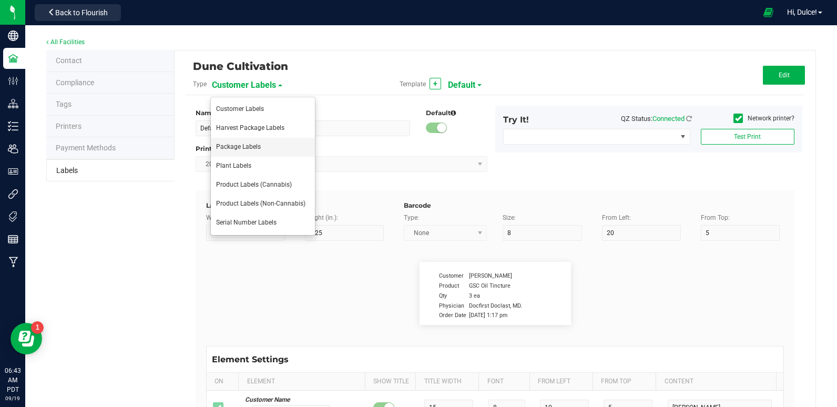
type input "10"
type input "7.75"
type input "99035327095322531410"
type input "Batch:"
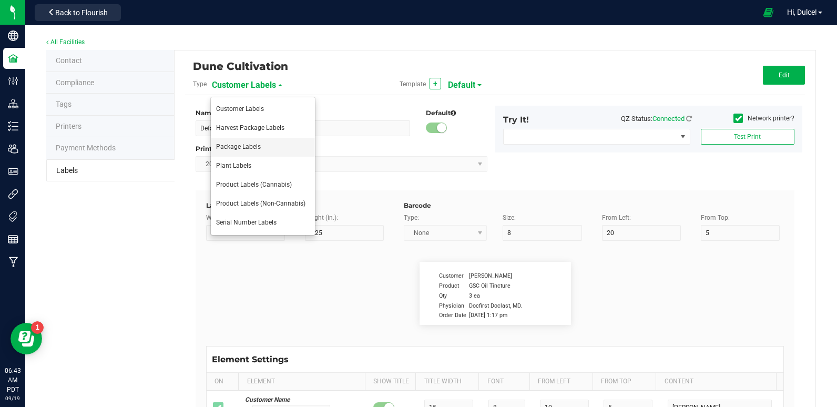
type input "7"
type input "2"
type input "21"
type input "PP8946"
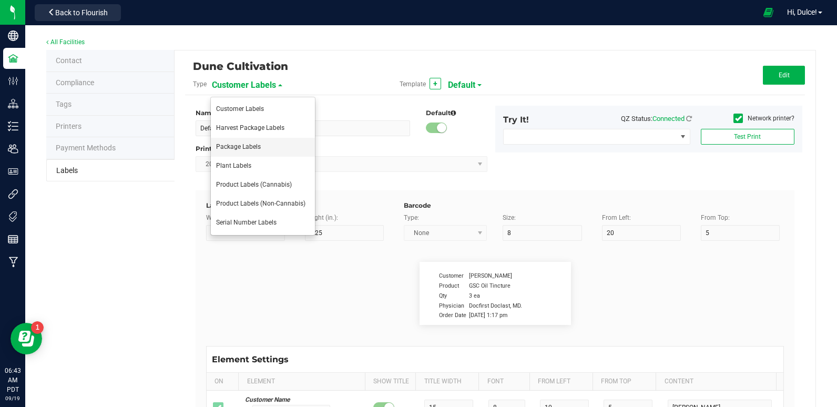
type input "Tested:"
type input "10"
type input "7"
type input "2"
type input "27"
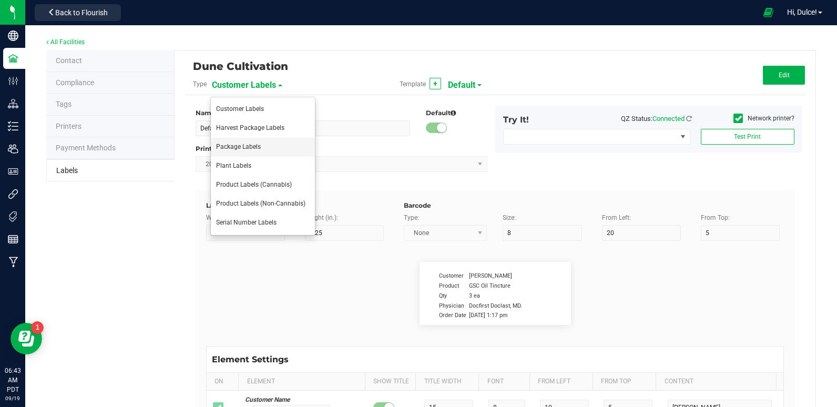
type input "2023-04-20"
type input "Strain:"
type input "8"
type input "2"
type input "15"
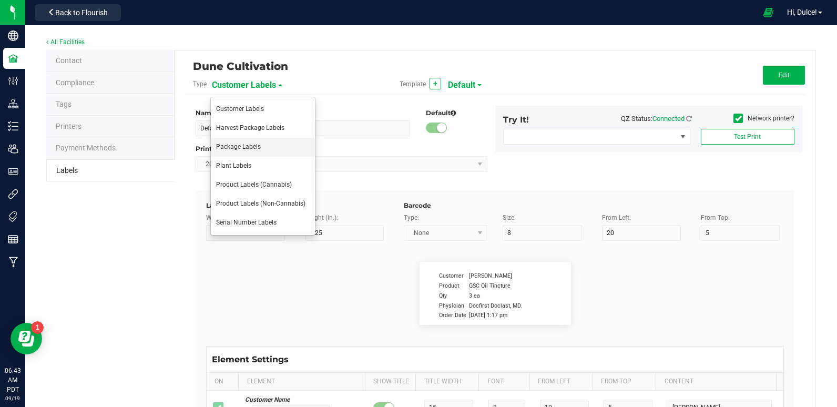
type input "Ref Field 2 Value"
type input "Harvested:"
type input "13"
type input "7"
type input "2"
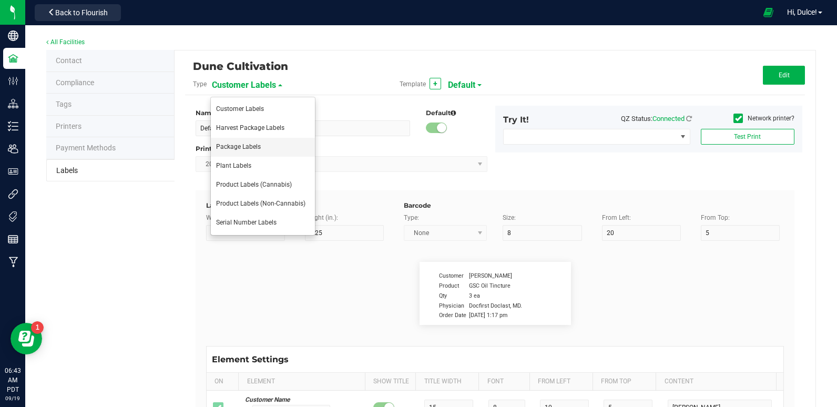
type input "18"
type input "[DATE]"
type input "Package ID"
type input "25"
type input "10"
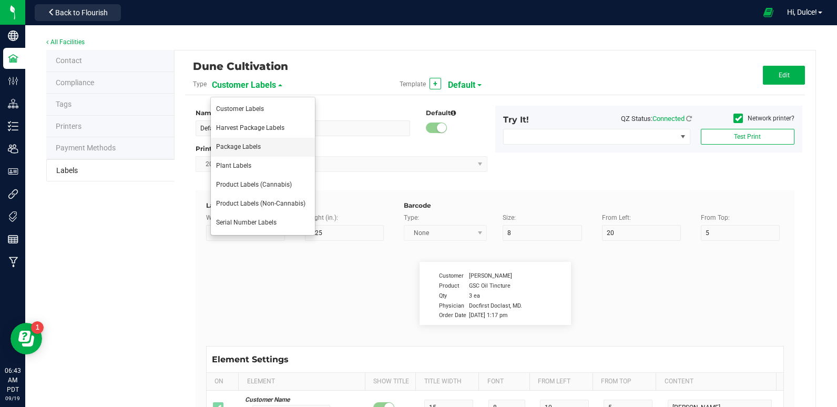
type input "5"
type input "CADMODS-20230420-096"
type input "Strain"
type input "25"
type input "10"
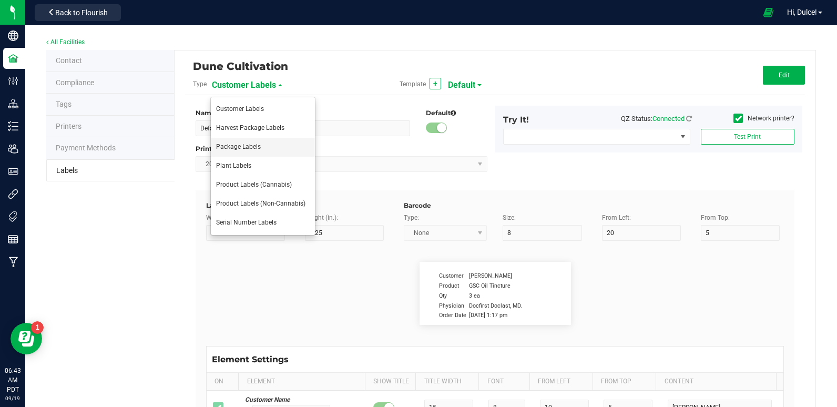
type input "15"
type input "Gelato"
type input "Size"
type input "25"
type input "10"
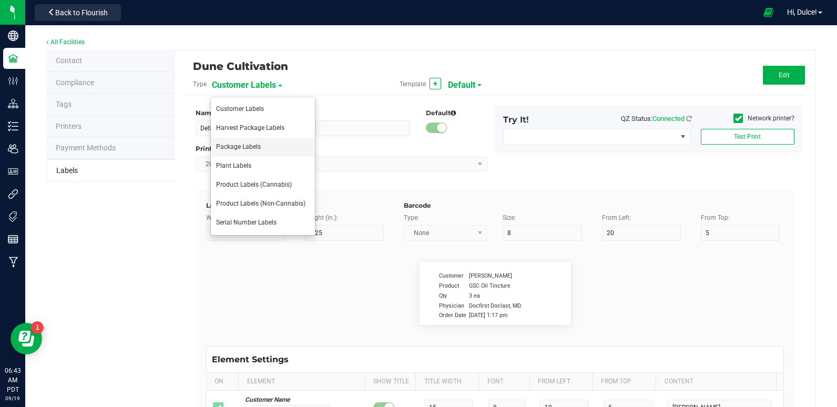
type input "20"
type input "44 ea"
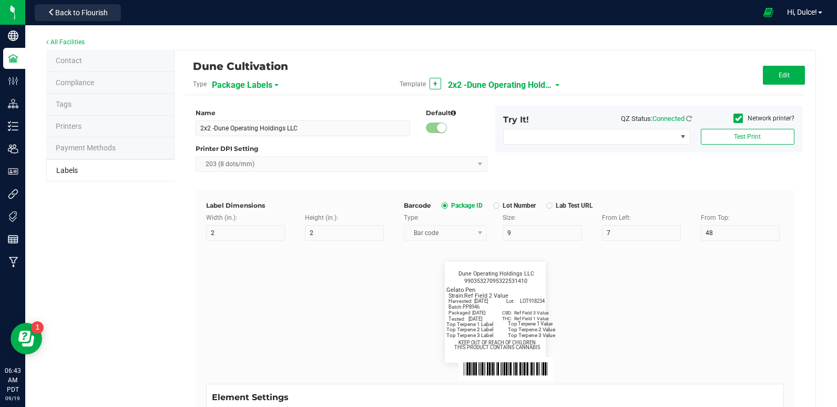
click at [511, 81] on span "2x2 -Dune Operating Holdings LLC" at bounding box center [500, 85] width 105 height 18
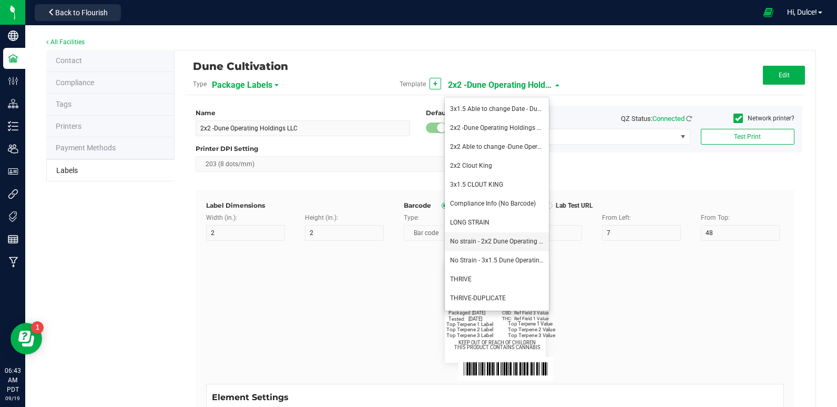
click at [485, 240] on span "No strain - 2x2 Dune Operating Holdings LLC" at bounding box center [513, 241] width 127 height 7
type input "No strain - 2x2 Dune Operating Holdings LLC"
type input "Packaged:"
type input "12"
type input "8"
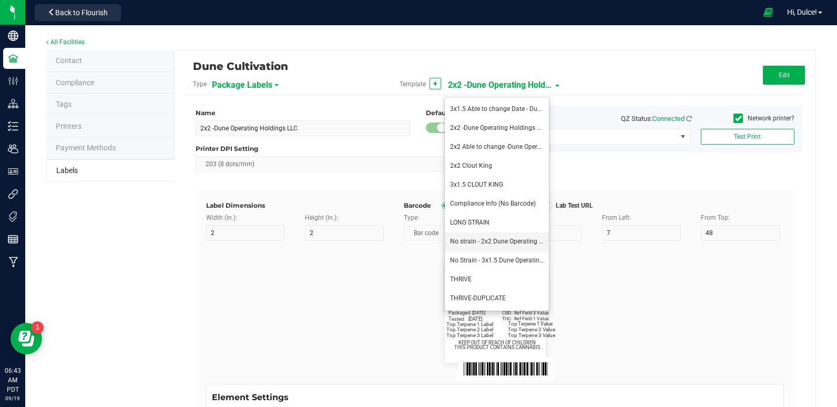
type input "2"
type input "24"
type input "4/20/2023"
type input "Lot:"
type input "8"
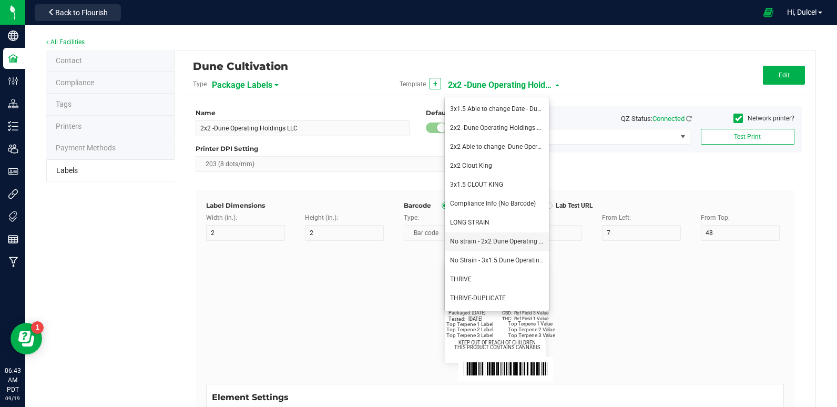
type input "8"
type input "15"
type input "LOT918234"
type input "THC:"
type input "6"
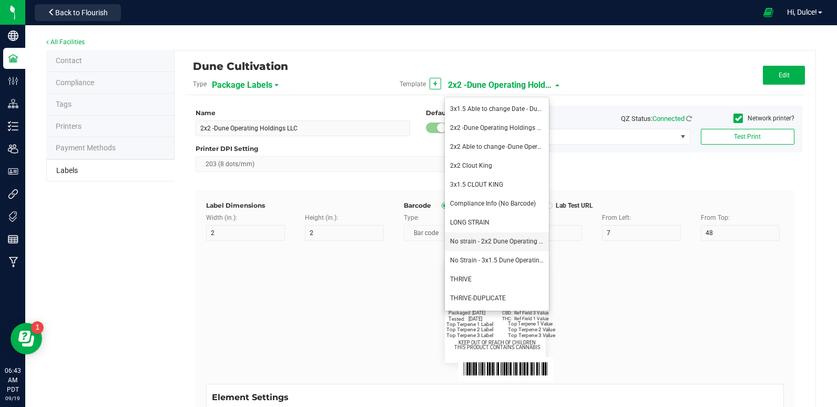
type input "32"
type input "27"
type input "Ref Field 1 Value"
type input "CBD:"
type input "7"
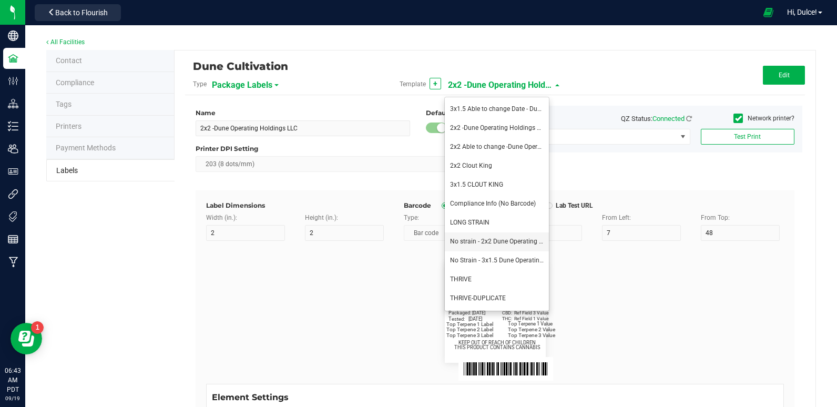
type input "31"
type input "24"
type input "Ref Field 3 Value"
type input "Top Terpene 1 Label"
type input "35"
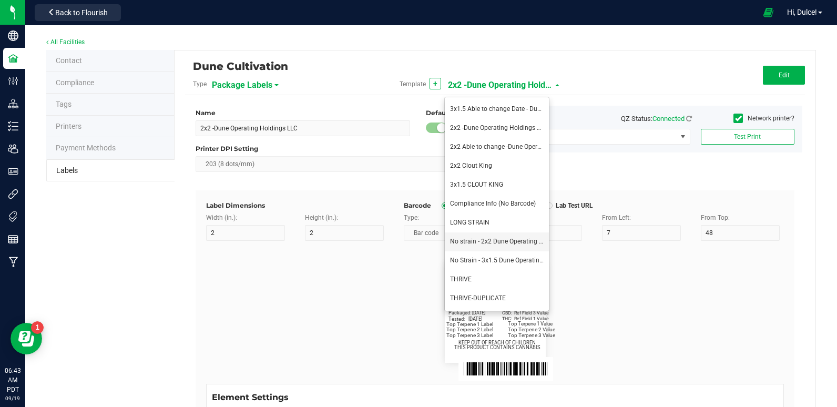
type input "8"
type input "2"
type input "30"
type input "Top Terpene 1 Label"
type input "Top Terpene 1 Value"
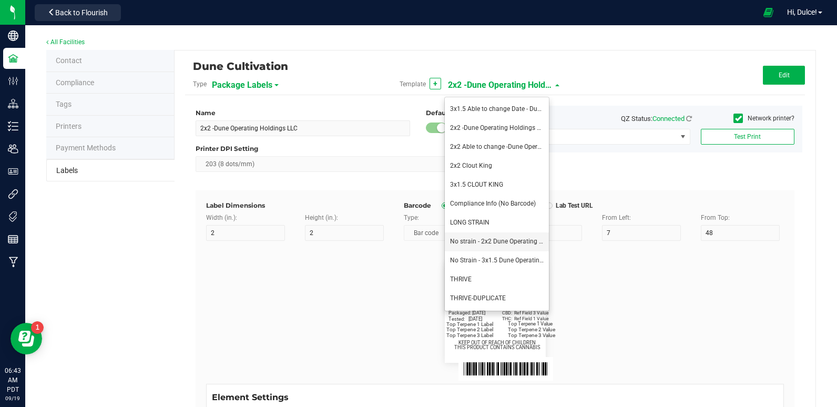
type input "8"
type input "36"
type input "30"
type input "Top Terpene 1 Value"
type input "Top Terpene 2 Label"
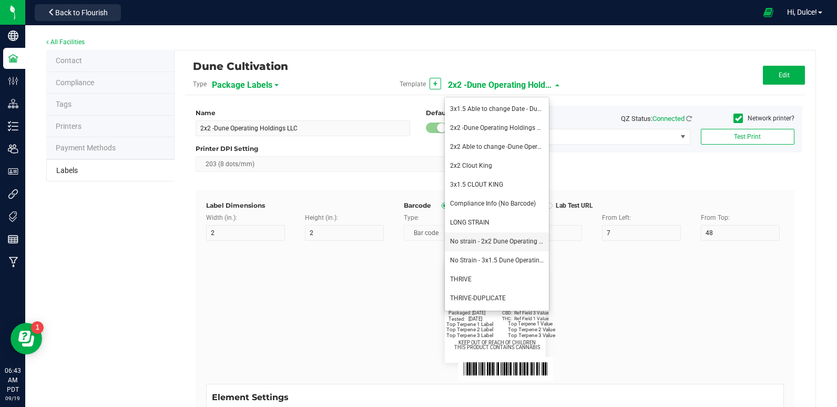
type input "8"
type input "2"
type input "33"
type input "Top Terpene 2 Label"
type input "Top Terpene 2 Value"
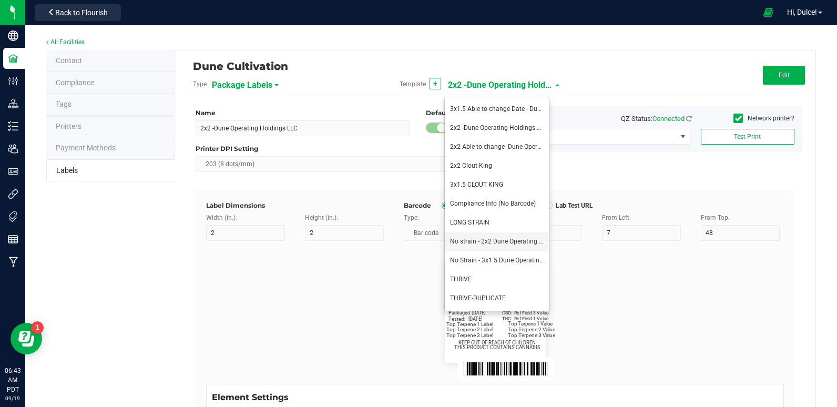
type input "8"
type input "36"
type input "33"
type input "Top Terpene 2 Value"
type input "Top Terpene 3 Label"
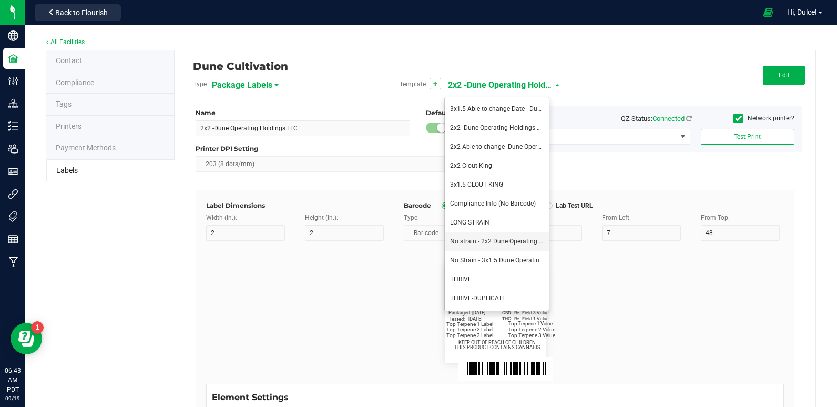
type input "8"
type input "2"
type input "36"
type input "Top Terpene 3 Label"
type input "Top Terpene 3 Value"
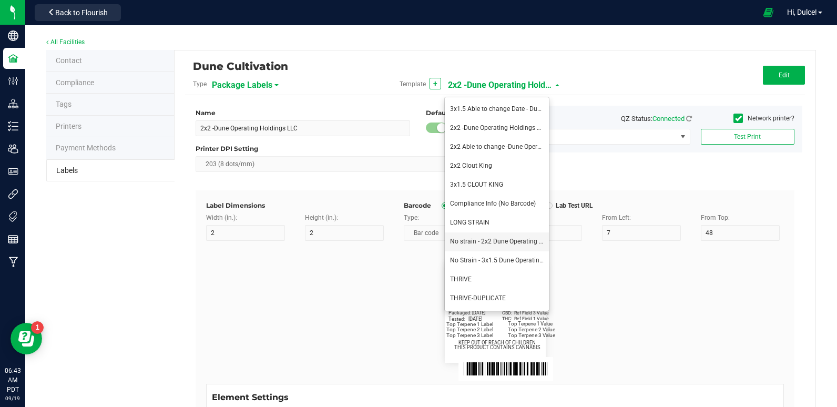
type input "8"
type input "39"
type input "36"
type input "Top Terpene 3 Value"
type input "Example"
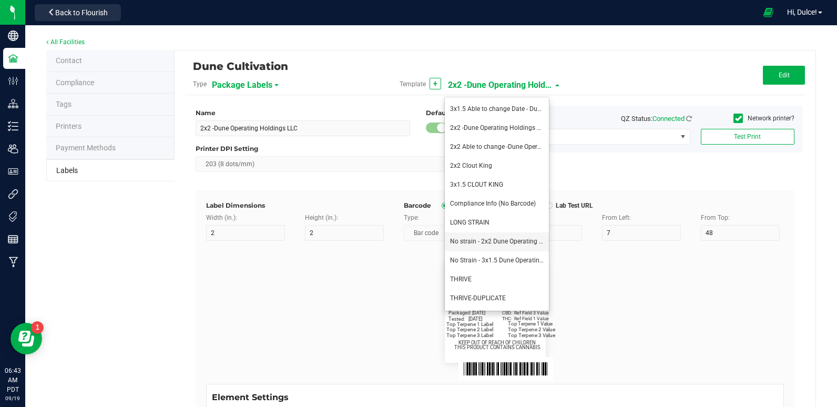
type input "10"
type input "7"
type input "8"
type input "39"
type input "KEEP OUT OF REACH OF CHILDREN"
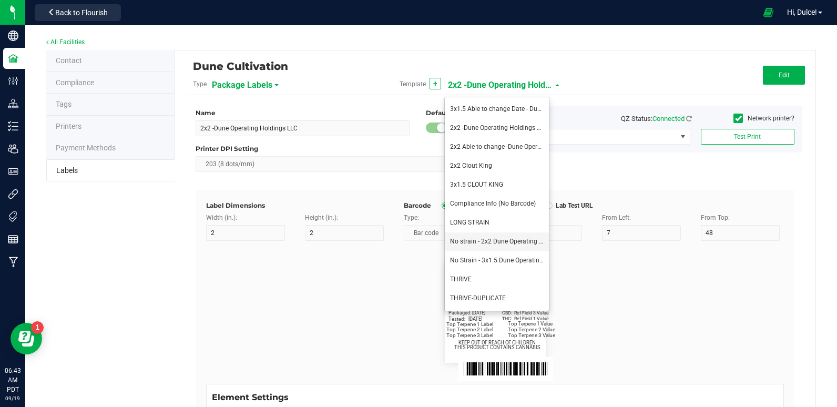
type input "41.2"
type input "THIS PRODUCT CONTAINS CANNABIS"
type input "8"
type input "7"
type input "4"
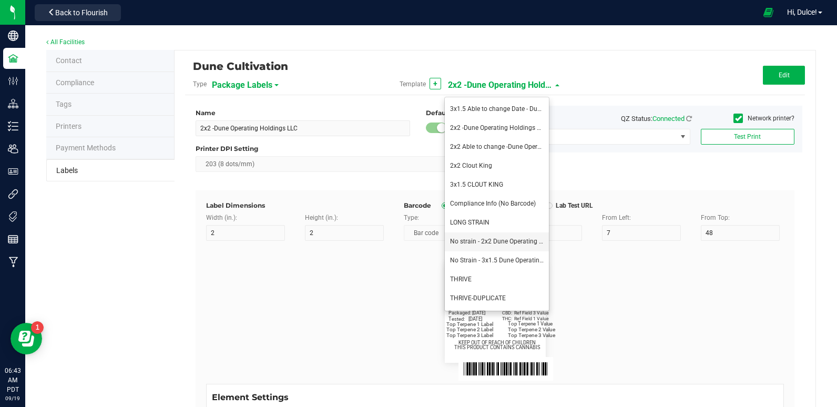
type input "Dune Operating Holdings LLC"
type input "11.5"
type input "7.75"
type input "99035327095322531410"
type input "Batch:"
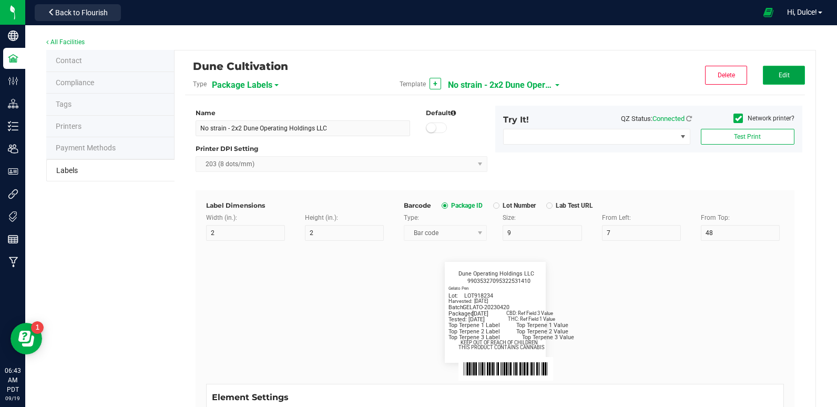
click at [779, 73] on span "Edit" at bounding box center [784, 75] width 11 height 7
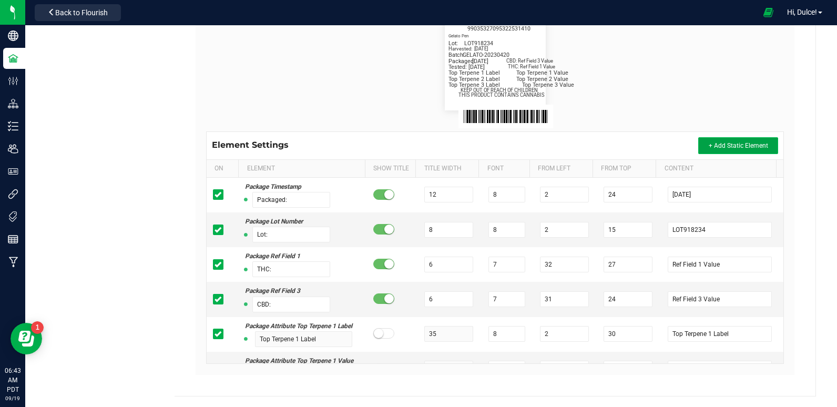
click at [709, 148] on span "+ Add Static Element" at bounding box center [738, 145] width 59 height 7
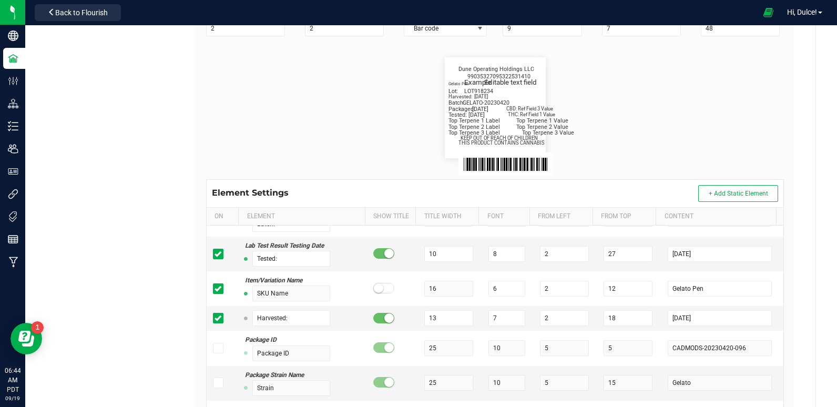
scroll to position [1756, 0]
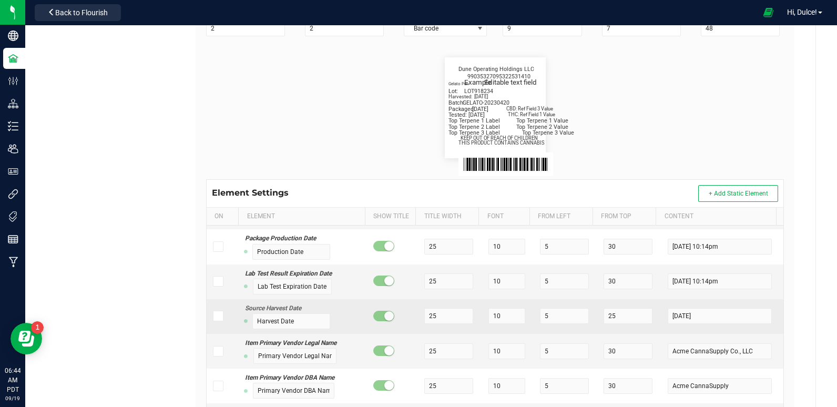
click at [215, 316] on icon at bounding box center [218, 316] width 7 height 0
click at [0, 0] on input "checkbox" at bounding box center [0, 0] width 0 height 0
click at [431, 324] on input "25" at bounding box center [448, 316] width 49 height 16
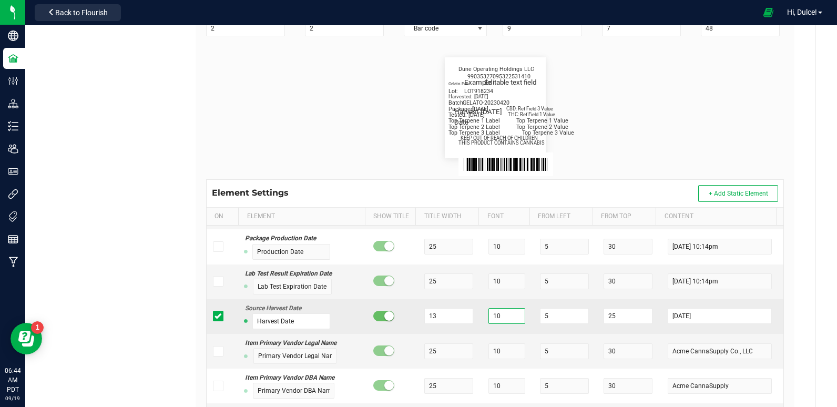
click at [492, 324] on input "10" at bounding box center [507, 316] width 37 height 16
click at [219, 316] on icon at bounding box center [218, 316] width 7 height 0
click at [0, 0] on input "checkbox" at bounding box center [0, 0] width 0 height 0
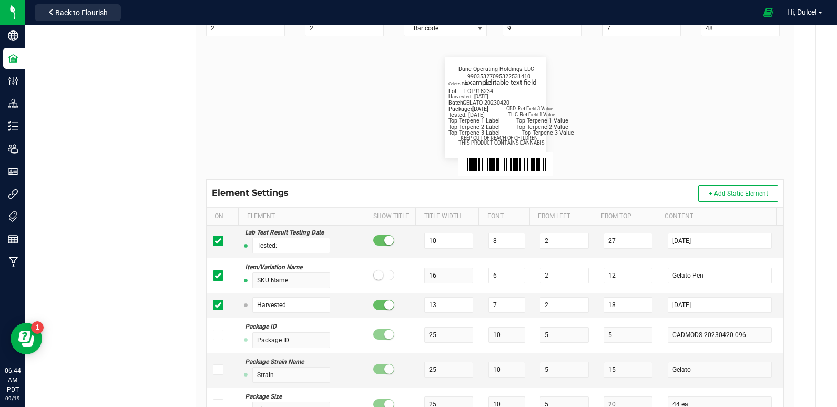
scroll to position [484, 0]
click at [217, 305] on icon at bounding box center [218, 305] width 7 height 0
click at [0, 0] on input "checkbox" at bounding box center [0, 0] width 0 height 0
click at [217, 305] on icon at bounding box center [218, 305] width 7 height 0
click at [0, 0] on input "checkbox" at bounding box center [0, 0] width 0 height 0
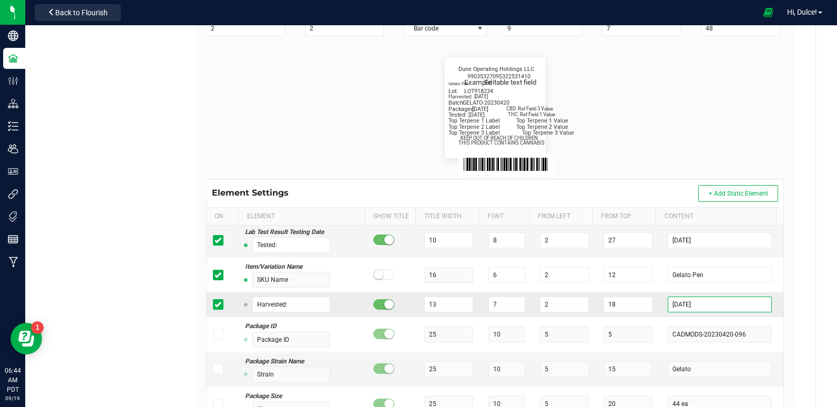
click at [686, 312] on input "[DATE]" at bounding box center [720, 305] width 104 height 16
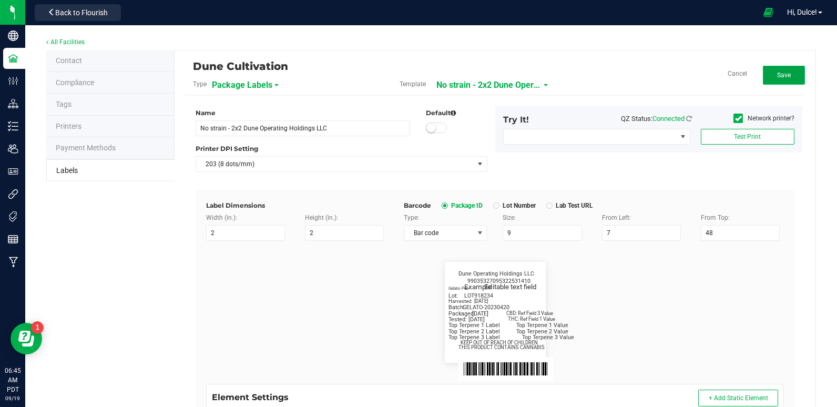
click at [768, 68] on button "Save" at bounding box center [784, 75] width 42 height 19
click at [470, 89] on span "No strain - 2x2 Dune Operating Holdings LLC" at bounding box center [500, 85] width 105 height 18
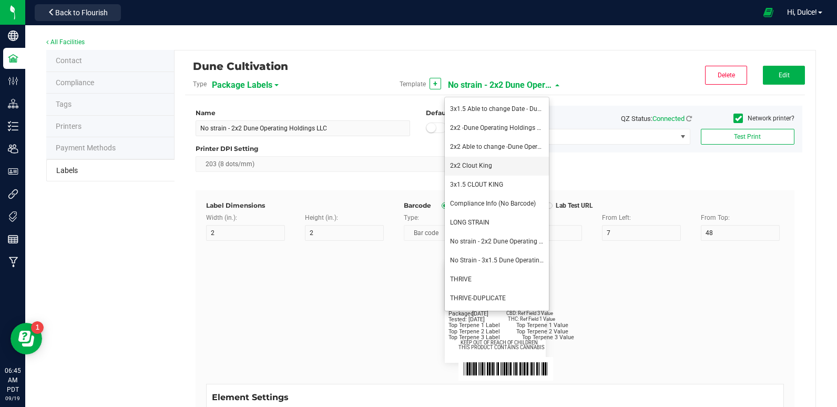
click at [467, 167] on span "2x2 Clout King" at bounding box center [471, 165] width 42 height 7
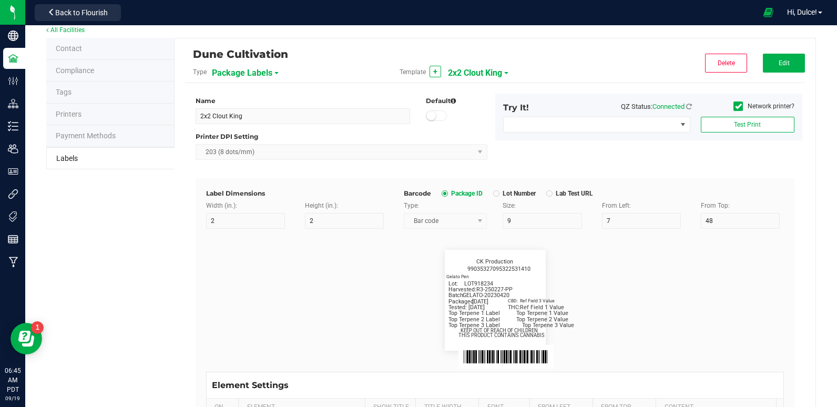
scroll to position [13, 0]
click at [766, 58] on button "Edit" at bounding box center [784, 62] width 42 height 19
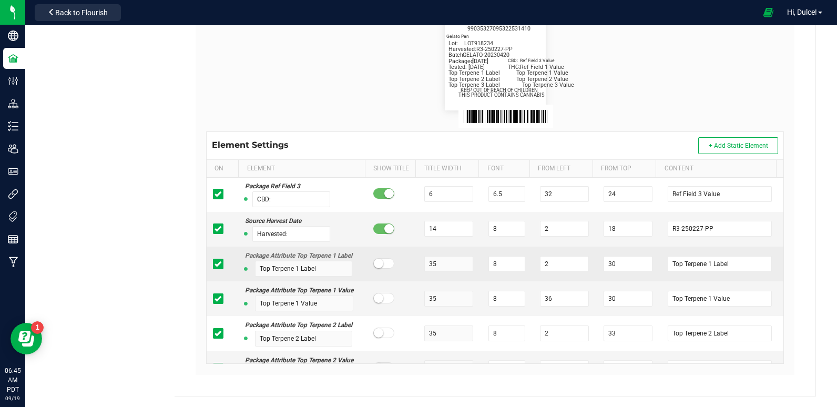
scroll to position [140, 0]
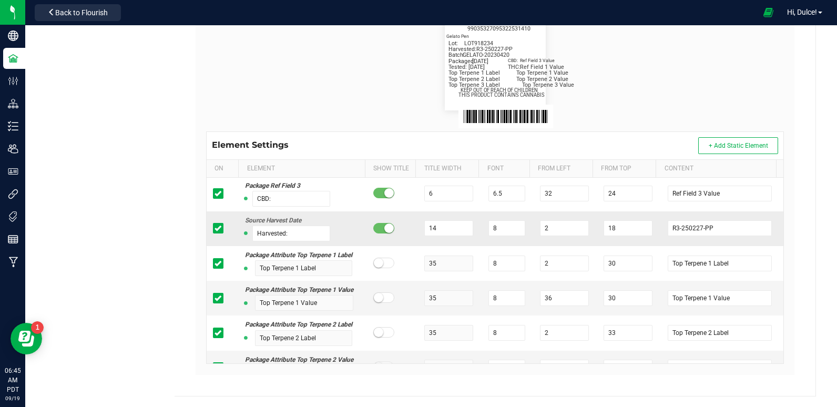
click at [218, 228] on icon at bounding box center [218, 228] width 7 height 0
click at [0, 0] on input "checkbox" at bounding box center [0, 0] width 0 height 0
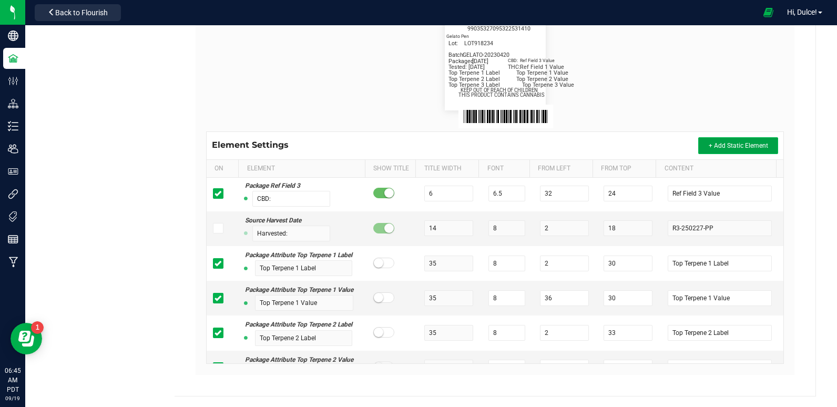
click at [711, 143] on span "+ Add Static Element" at bounding box center [738, 145] width 59 height 7
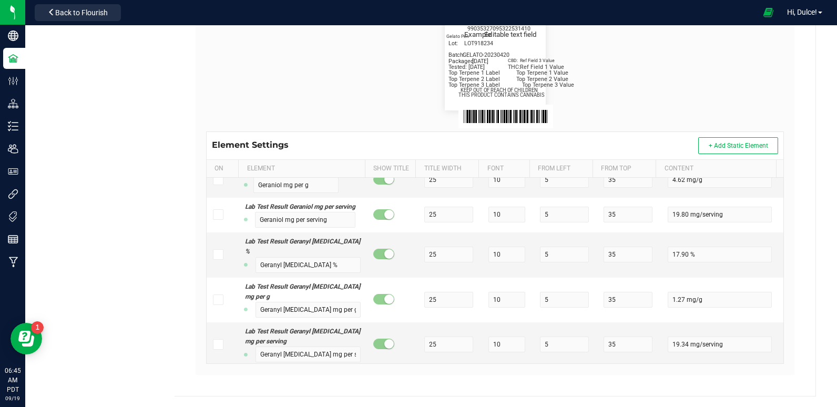
scroll to position [8938, 0]
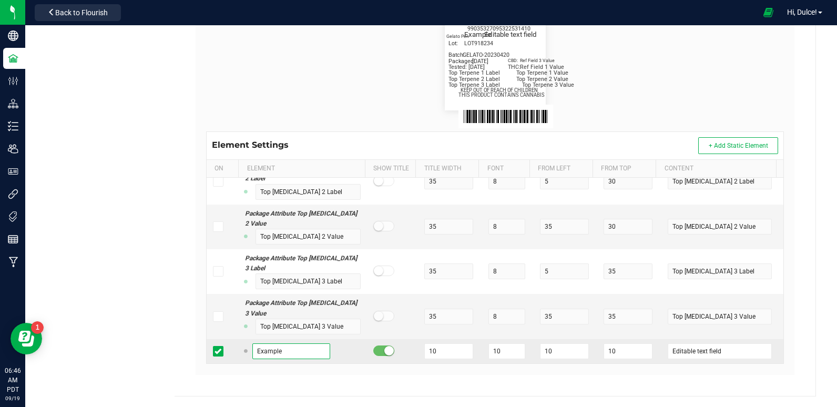
click at [263, 353] on input "Example" at bounding box center [291, 351] width 78 height 16
click at [427, 358] on input "10" at bounding box center [448, 351] width 49 height 16
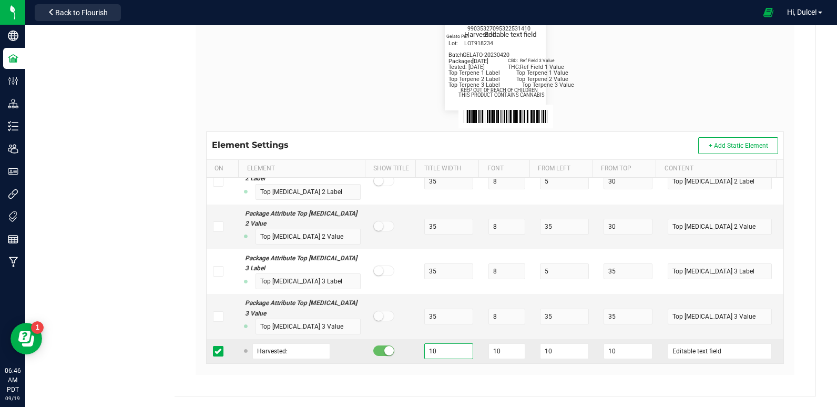
click at [427, 358] on input "10" at bounding box center [448, 351] width 49 height 16
click at [489, 354] on input "10" at bounding box center [507, 351] width 37 height 16
click at [542, 349] on input "10" at bounding box center [564, 351] width 49 height 16
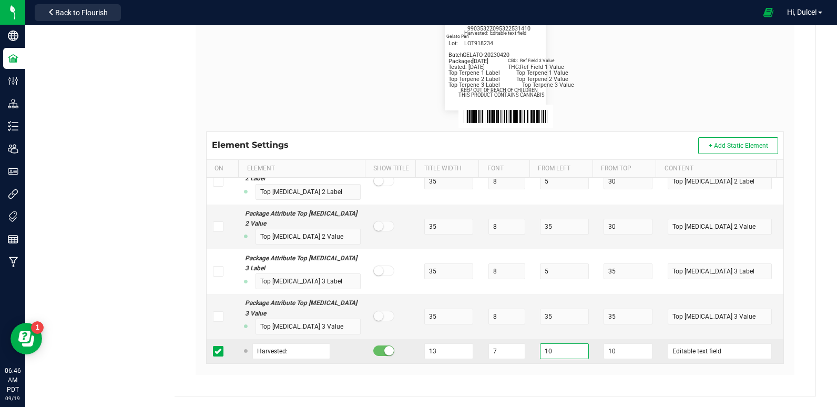
click at [542, 349] on input "10" at bounding box center [564, 351] width 49 height 16
click at [604, 352] on input "10" at bounding box center [628, 351] width 49 height 16
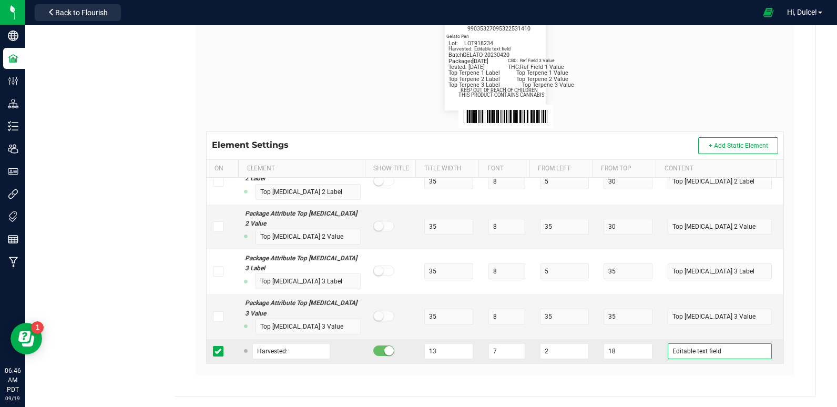
click at [705, 353] on input "Editable text field" at bounding box center [720, 351] width 104 height 16
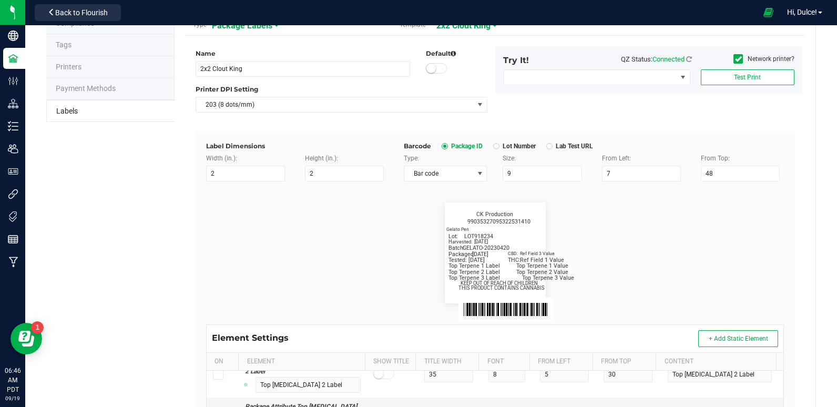
scroll to position [0, 0]
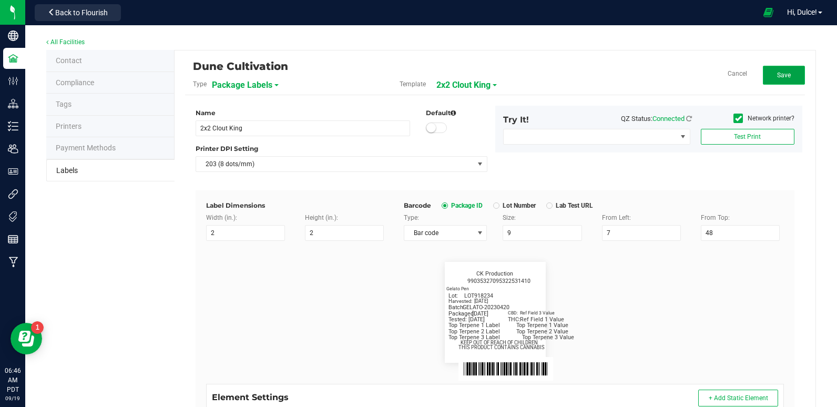
click at [769, 74] on button "Save" at bounding box center [784, 75] width 42 height 19
click at [775, 79] on button "Edit" at bounding box center [784, 75] width 42 height 19
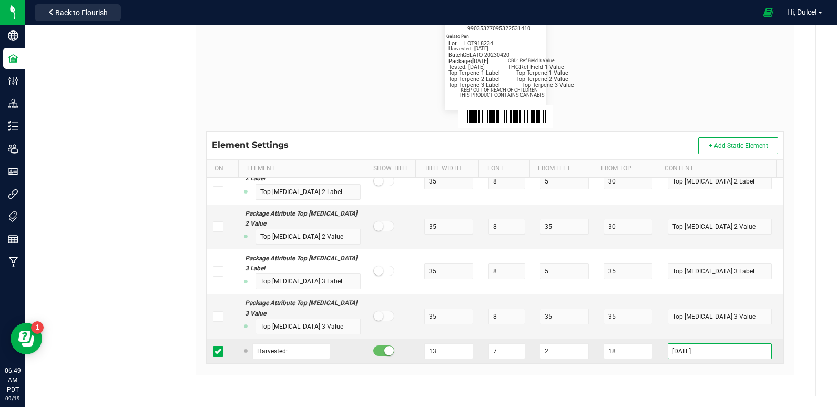
click at [696, 354] on input "[DATE]" at bounding box center [720, 351] width 104 height 16
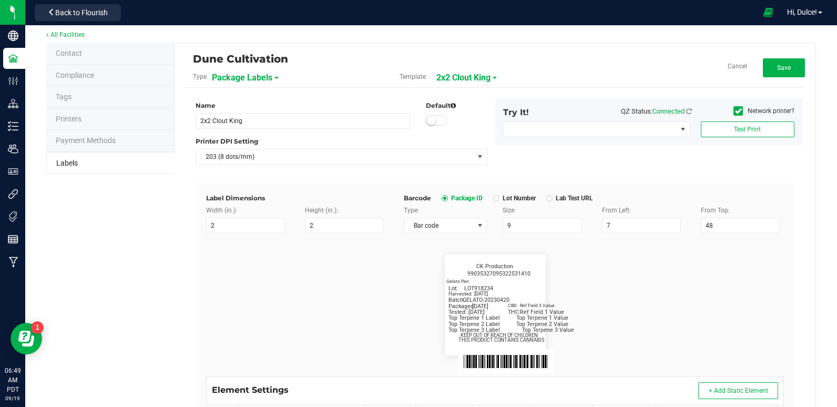
scroll to position [0, 0]
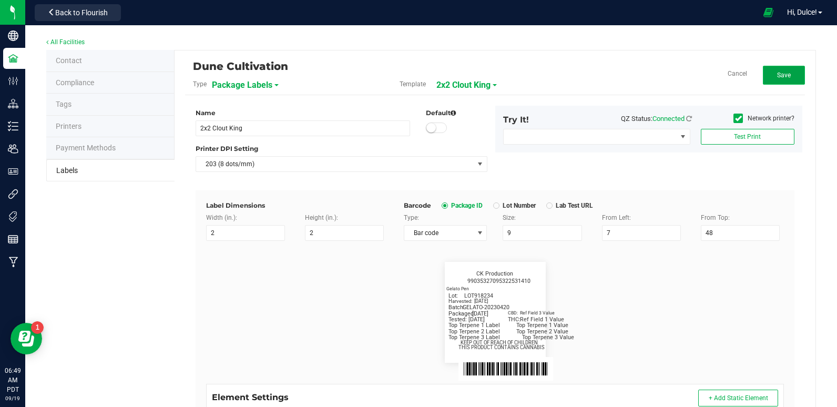
click at [785, 69] on button "Save" at bounding box center [784, 75] width 42 height 19
click at [784, 77] on button "Edit" at bounding box center [784, 75] width 42 height 19
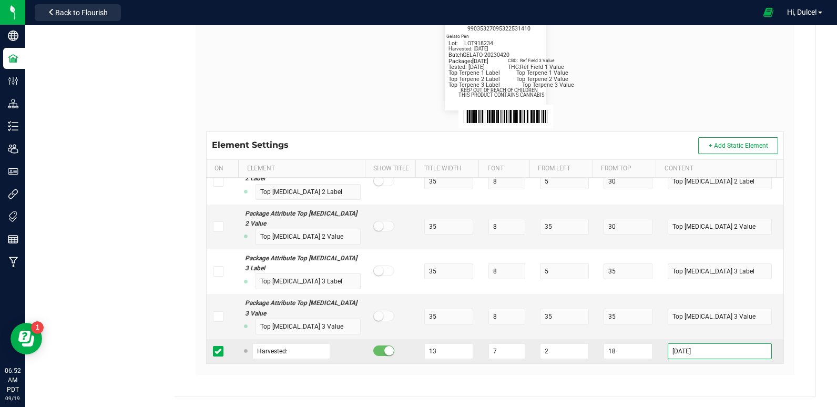
click at [705, 351] on input "[DATE]" at bounding box center [720, 351] width 104 height 16
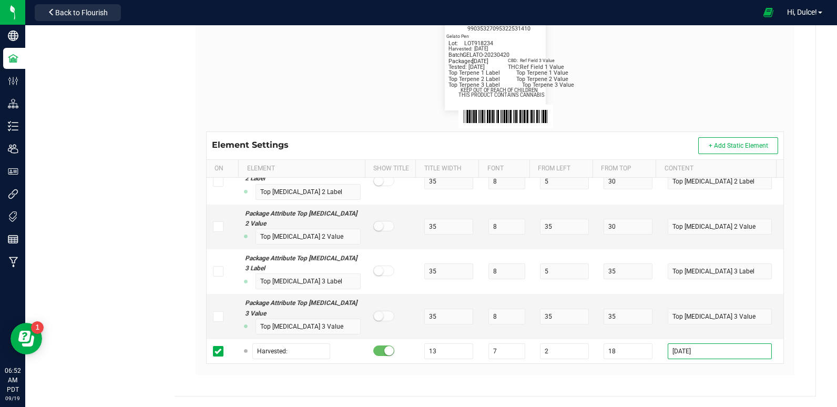
scroll to position [0, 0]
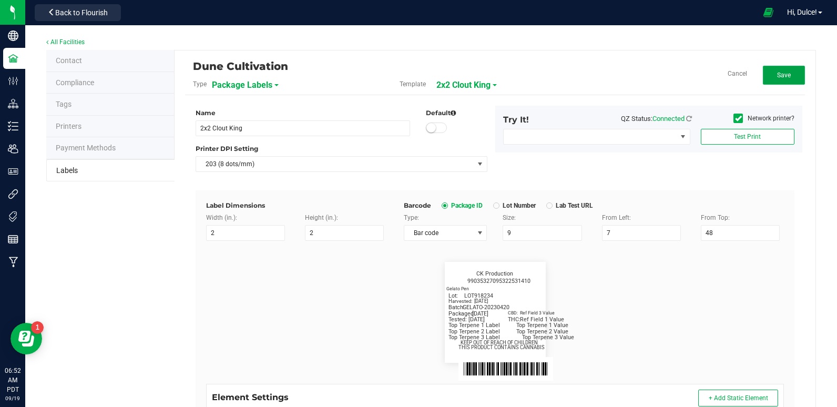
click at [790, 80] on button "Save" at bounding box center [784, 75] width 42 height 19
click at [793, 80] on button "Edit" at bounding box center [784, 75] width 42 height 19
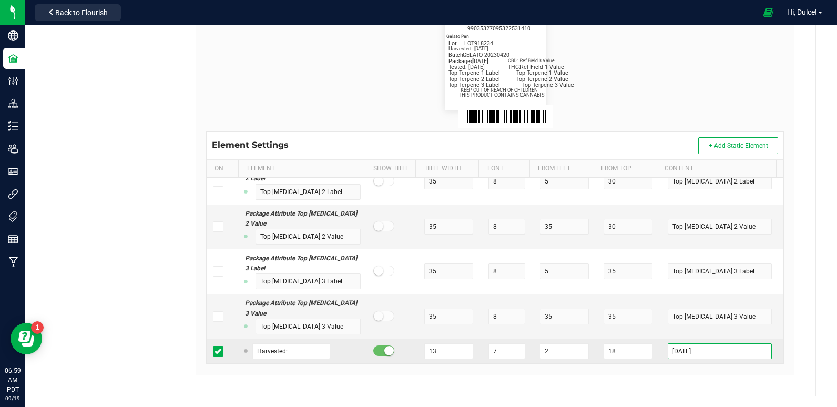
click at [715, 353] on input "[DATE]" at bounding box center [720, 351] width 104 height 16
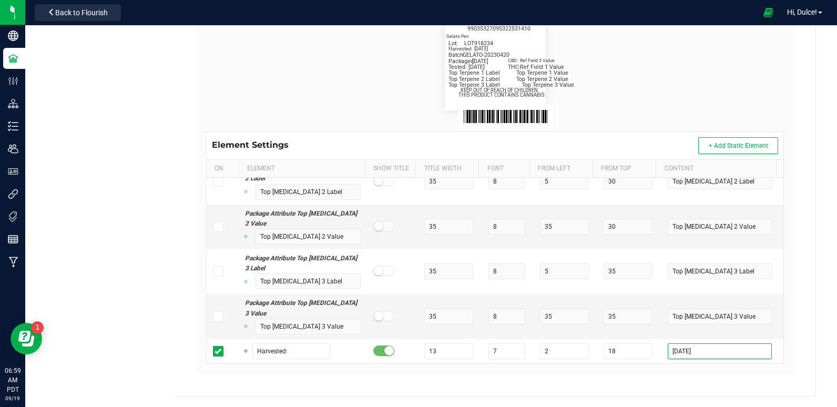
scroll to position [0, 0]
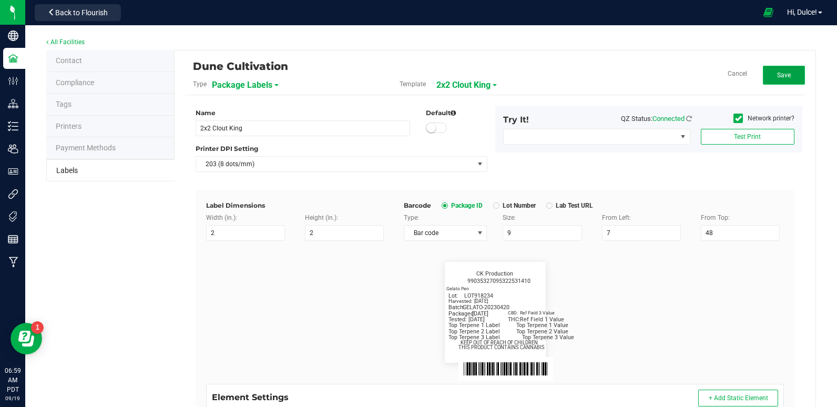
click at [773, 80] on button "Save" at bounding box center [784, 75] width 42 height 19
click at [779, 75] on span "Edit" at bounding box center [784, 75] width 11 height 7
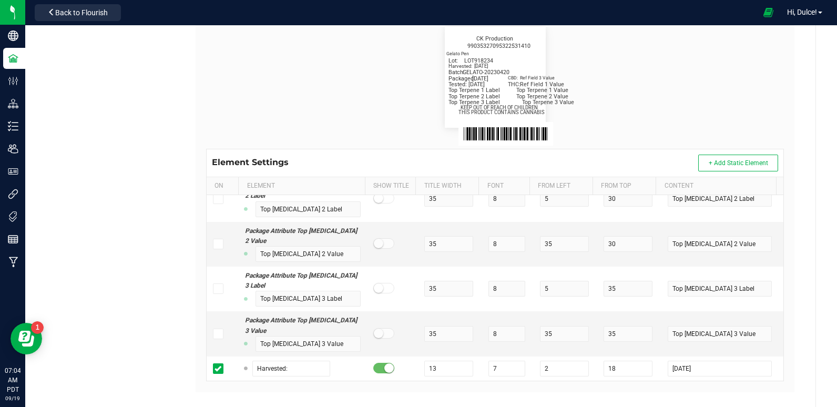
scroll to position [238, 0]
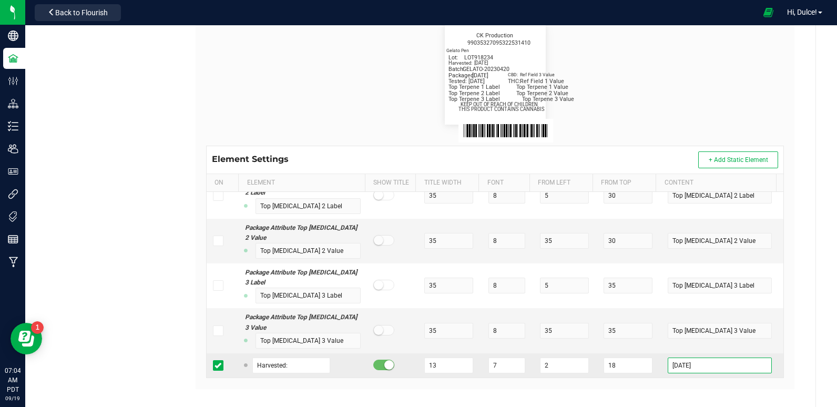
click at [696, 366] on input "[DATE]" at bounding box center [720, 366] width 104 height 16
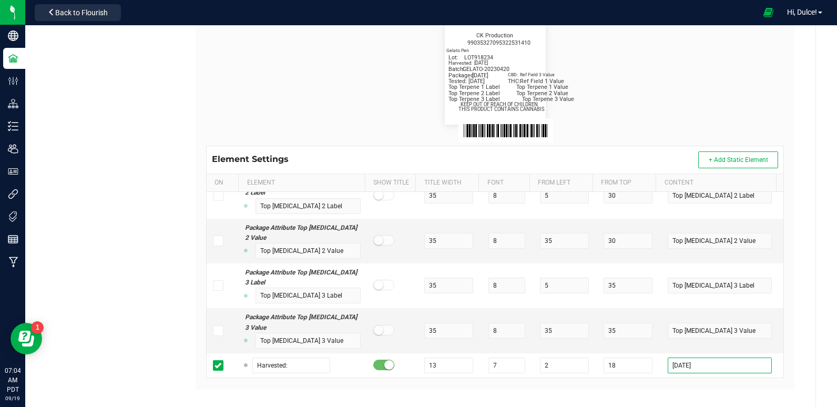
scroll to position [0, 0]
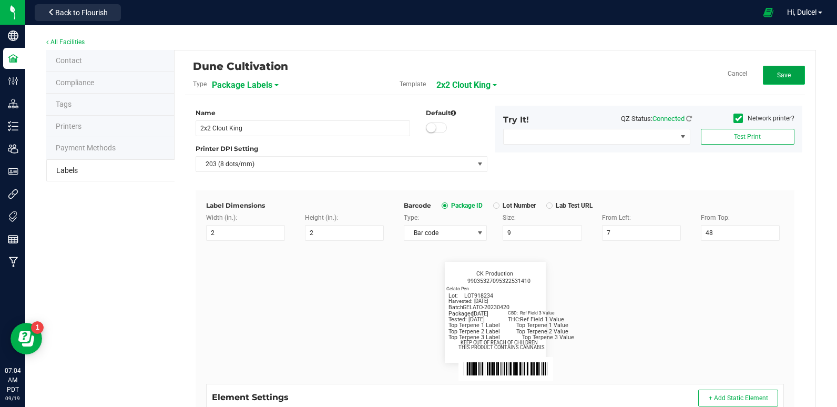
click at [765, 74] on button "Save" at bounding box center [784, 75] width 42 height 19
click at [782, 68] on button "Edit" at bounding box center [784, 75] width 42 height 19
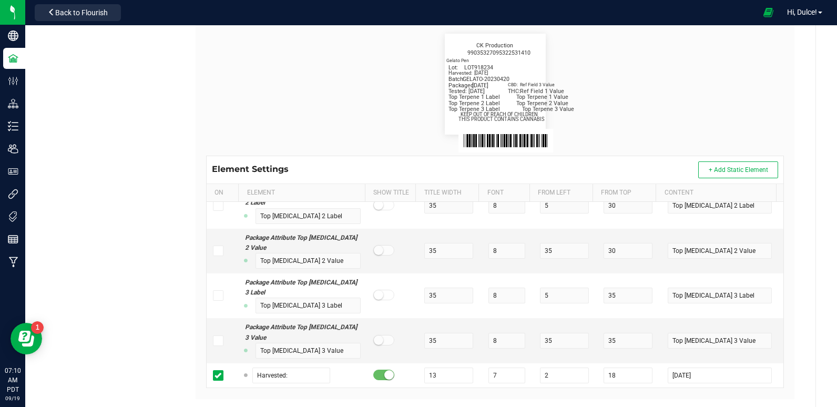
scroll to position [252, 0]
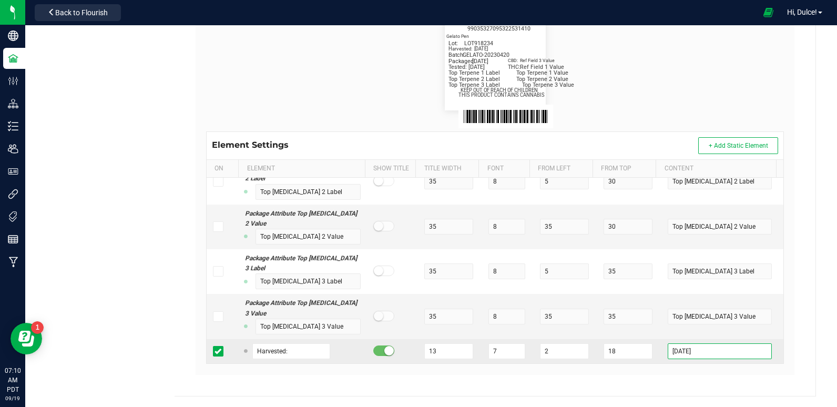
click at [699, 352] on input "[DATE]" at bounding box center [720, 351] width 104 height 16
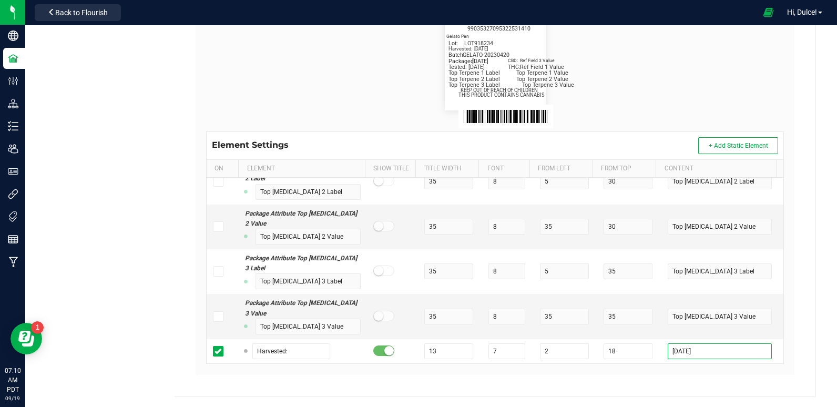
scroll to position [0, 0]
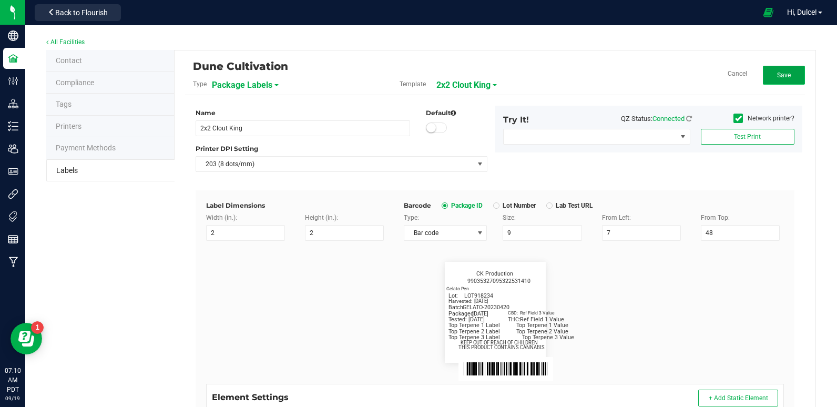
click at [777, 78] on span "Save" at bounding box center [784, 75] width 14 height 7
click at [774, 83] on button "Edit" at bounding box center [784, 75] width 42 height 19
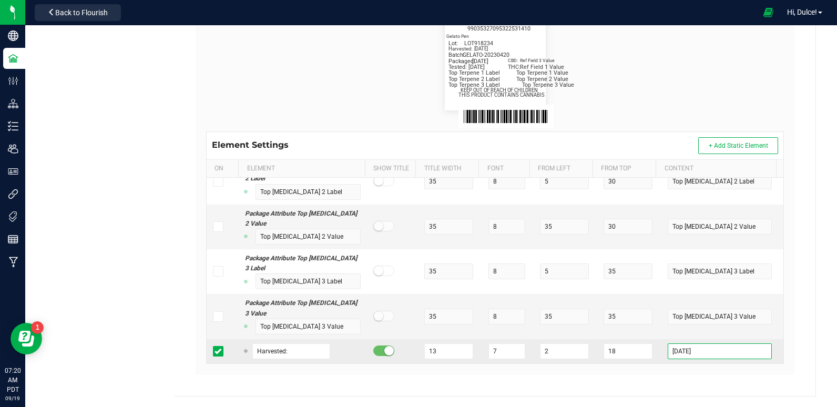
click at [694, 349] on input "[DATE]" at bounding box center [720, 351] width 104 height 16
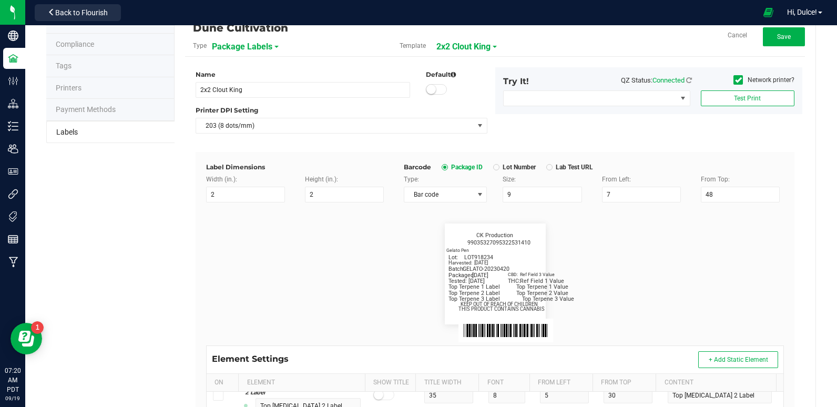
scroll to position [0, 0]
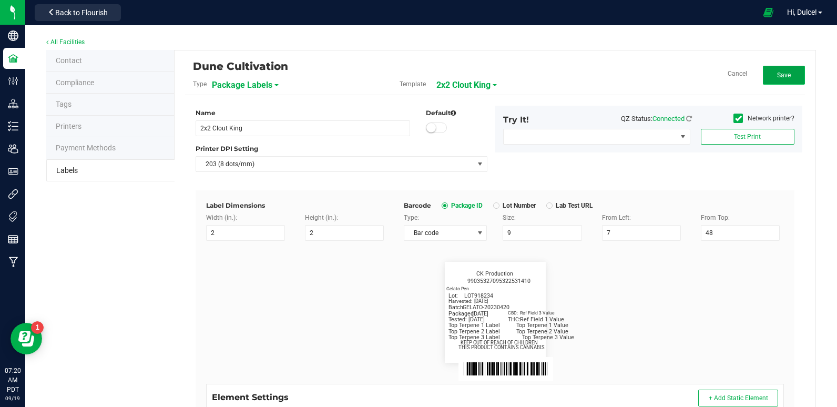
click at [767, 76] on button "Save" at bounding box center [784, 75] width 42 height 19
click at [775, 68] on button "Edit" at bounding box center [784, 75] width 42 height 19
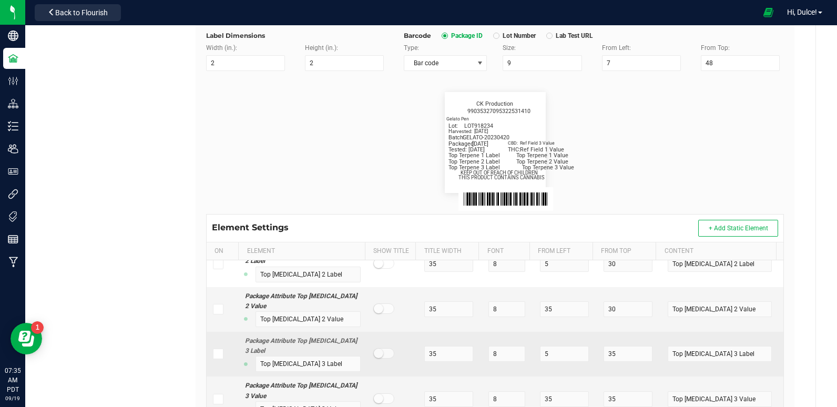
scroll to position [252, 0]
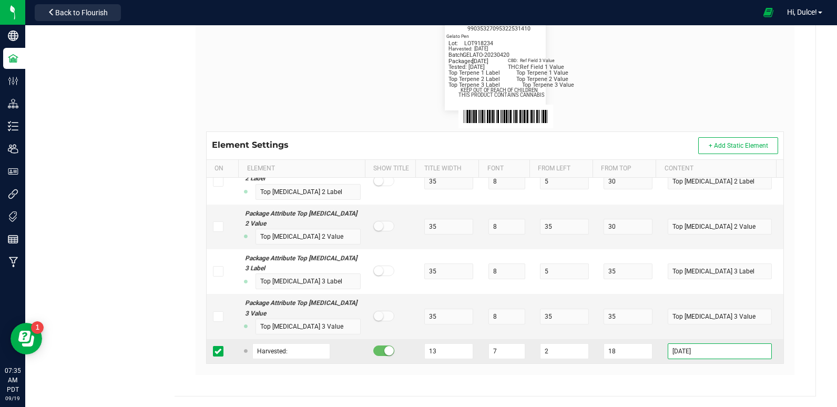
click at [692, 351] on input "[DATE]" at bounding box center [720, 351] width 104 height 16
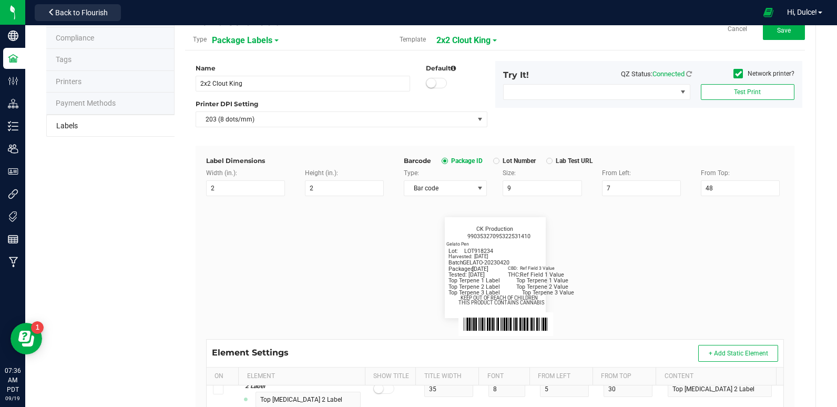
scroll to position [0, 0]
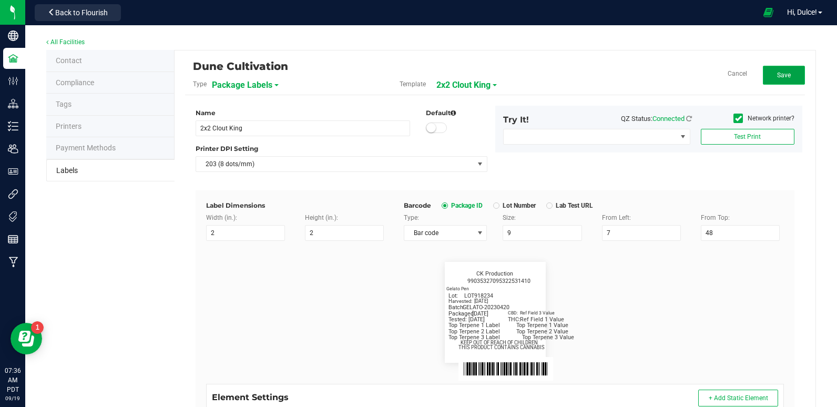
click at [784, 84] on button "Save" at bounding box center [784, 75] width 42 height 19
click at [769, 80] on button "Edit" at bounding box center [784, 75] width 42 height 19
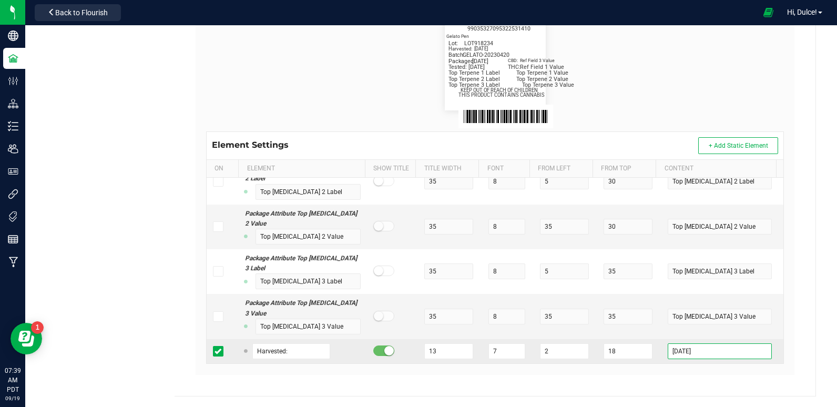
click at [697, 345] on input "[DATE]" at bounding box center [720, 351] width 104 height 16
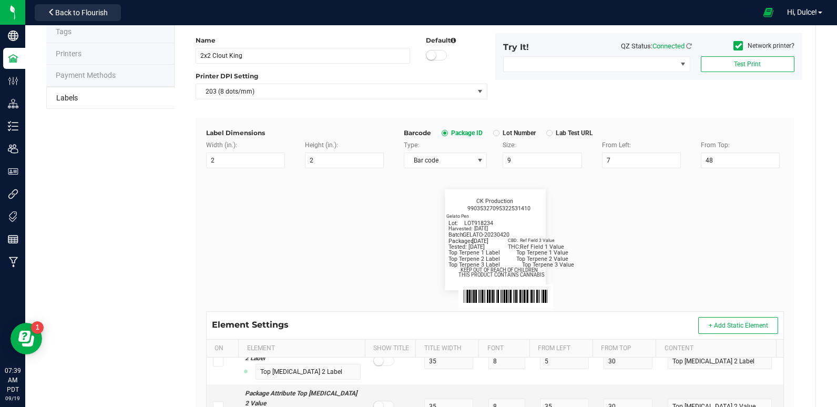
scroll to position [0, 0]
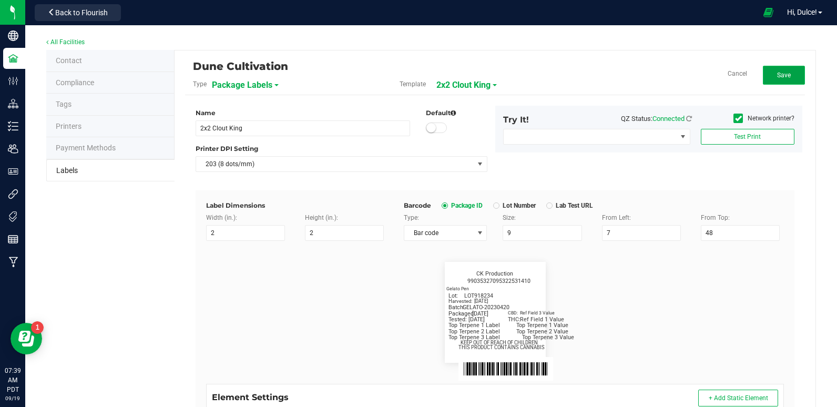
click at [797, 77] on button "Save" at bounding box center [784, 75] width 42 height 19
click at [779, 74] on span "Edit" at bounding box center [784, 75] width 11 height 7
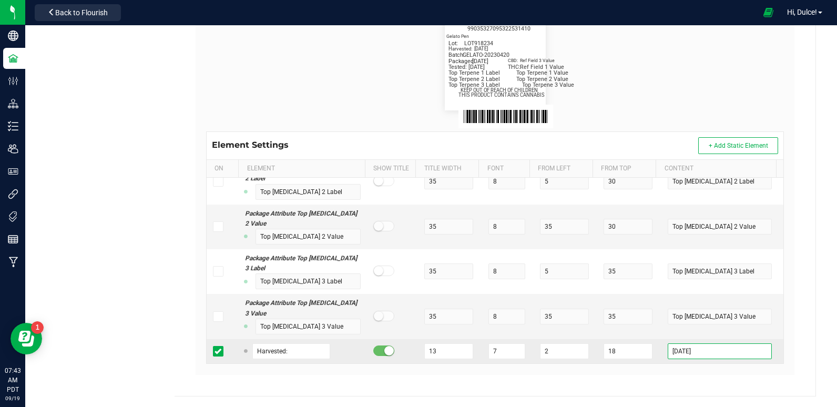
click at [692, 351] on input "[DATE]" at bounding box center [720, 351] width 104 height 16
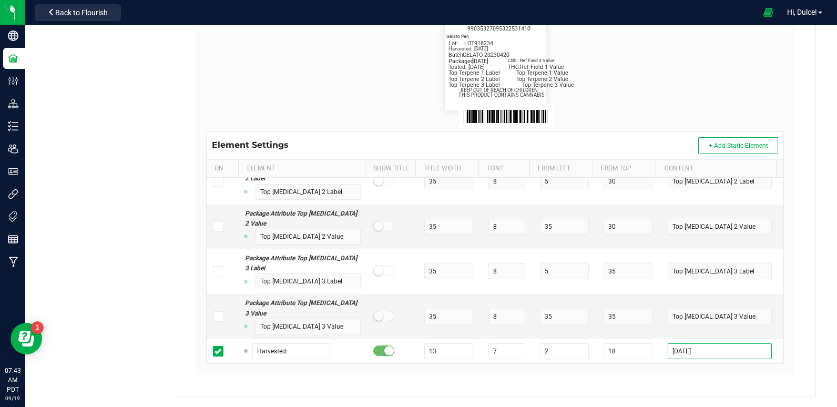
scroll to position [0, 0]
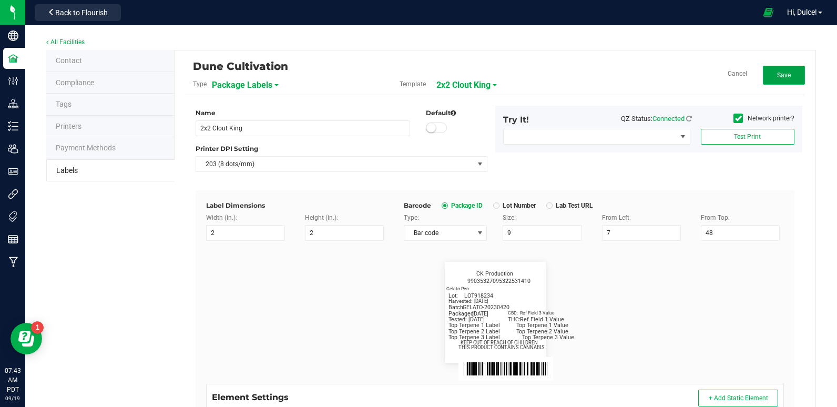
click at [769, 70] on button "Save" at bounding box center [784, 75] width 42 height 19
click at [769, 80] on button "Edit" at bounding box center [784, 75] width 42 height 19
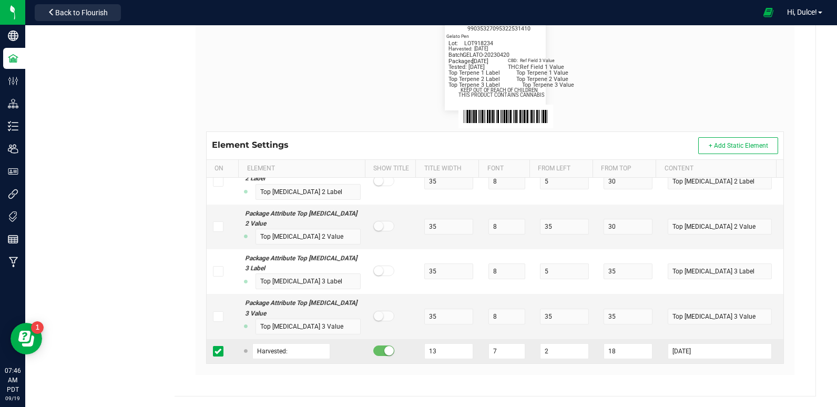
click at [215, 351] on icon at bounding box center [218, 351] width 7 height 0
click at [0, 0] on input "checkbox" at bounding box center [0, 0] width 0 height 0
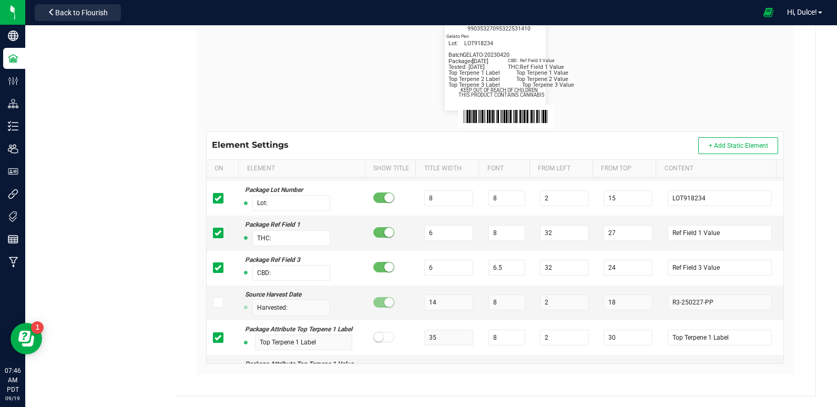
scroll to position [67, 0]
click at [219, 302] on icon at bounding box center [218, 302] width 7 height 0
click at [0, 0] on input "checkbox" at bounding box center [0, 0] width 0 height 0
click at [431, 303] on input "14" at bounding box center [448, 302] width 49 height 16
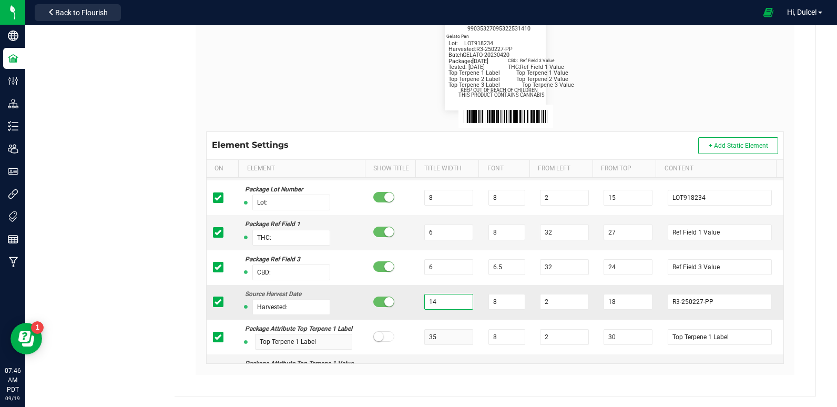
click at [431, 303] on input "14" at bounding box center [448, 302] width 49 height 16
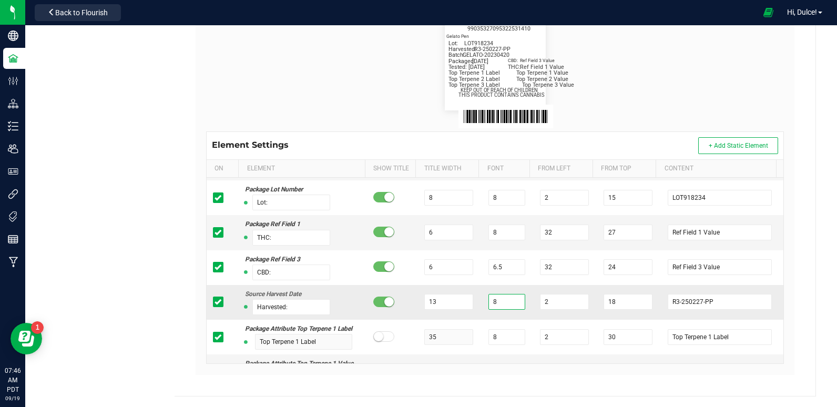
click at [497, 307] on input "8" at bounding box center [507, 302] width 37 height 16
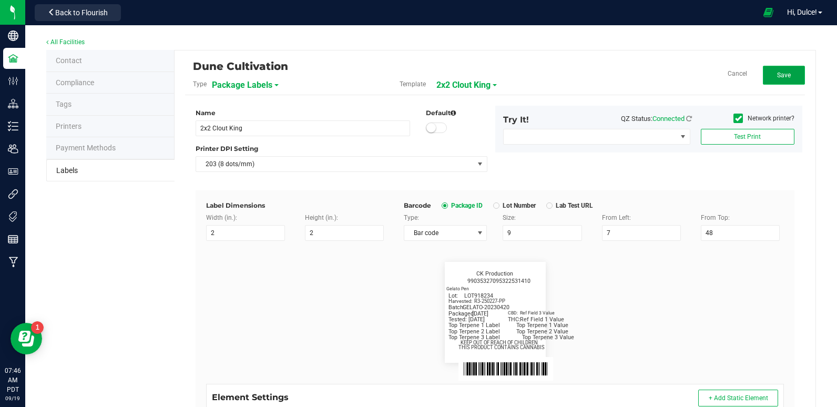
click at [782, 76] on span "Save" at bounding box center [784, 75] width 14 height 7
